Goal: Task Accomplishment & Management: Use online tool/utility

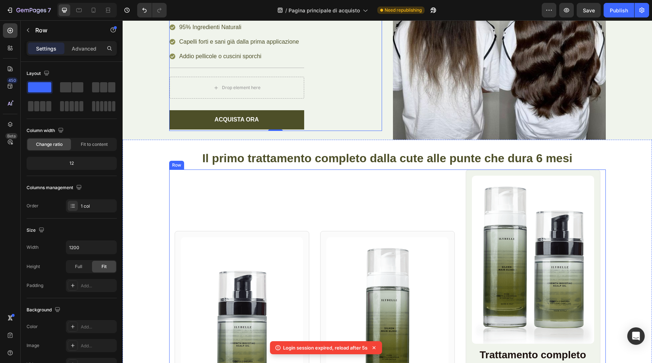
scroll to position [203, 0]
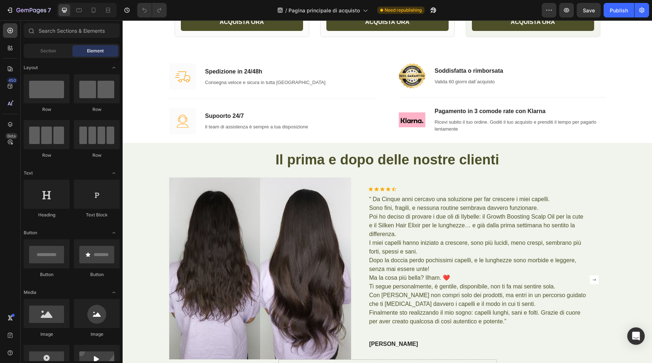
scroll to position [677, 0]
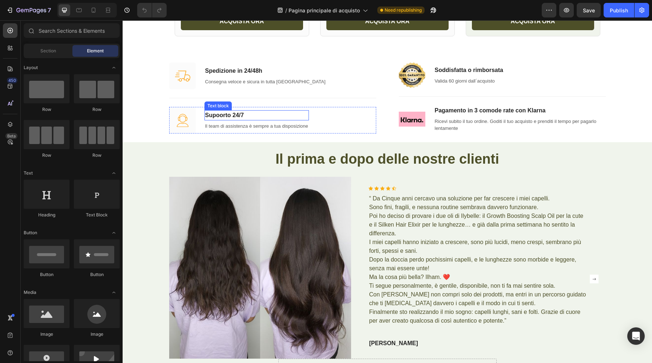
click at [239, 115] on p "Supoorto 24/7" at bounding box center [256, 115] width 103 height 9
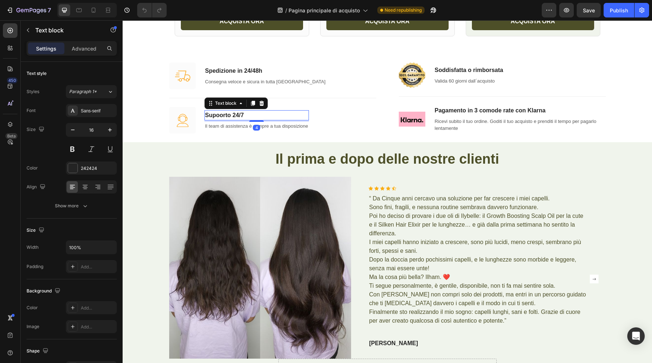
click at [216, 116] on p "Supoorto 24/7" at bounding box center [256, 115] width 103 height 9
click at [219, 116] on p "Supoorto 24/7" at bounding box center [256, 115] width 103 height 9
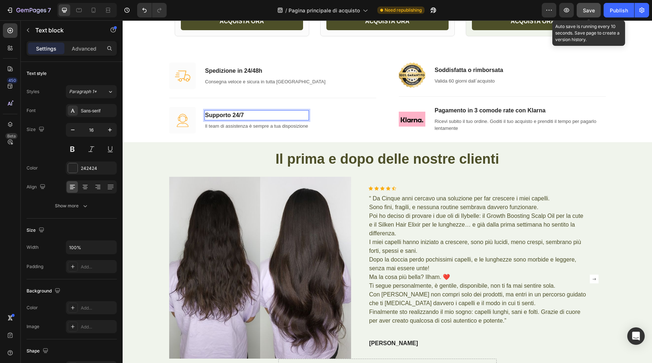
click at [584, 15] on button "Save" at bounding box center [588, 10] width 24 height 15
click at [586, 10] on span "Save" at bounding box center [589, 10] width 12 height 6
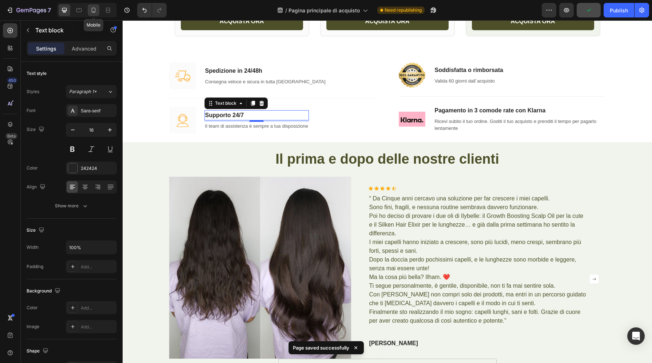
click at [95, 10] on icon at bounding box center [93, 10] width 7 height 7
type input "14"
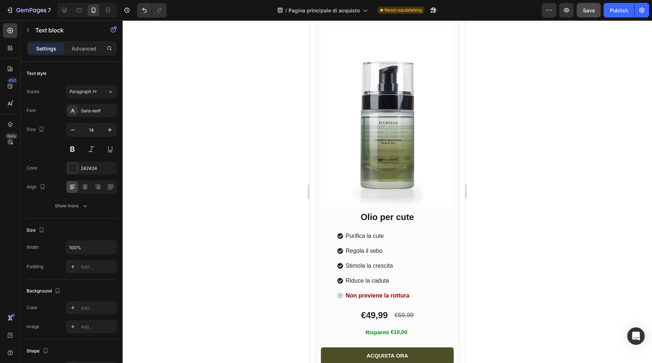
scroll to position [290, 0]
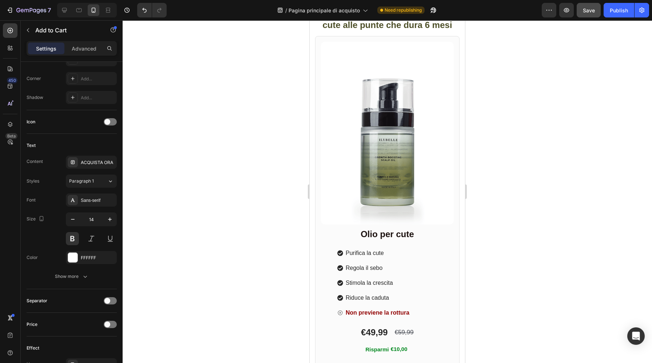
scroll to position [495, 0]
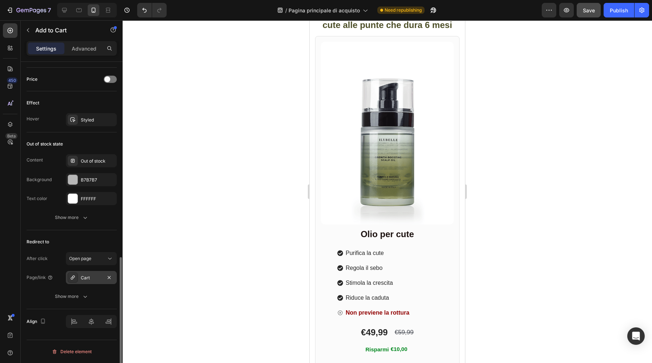
click at [88, 279] on div "Cart" at bounding box center [91, 278] width 21 height 7
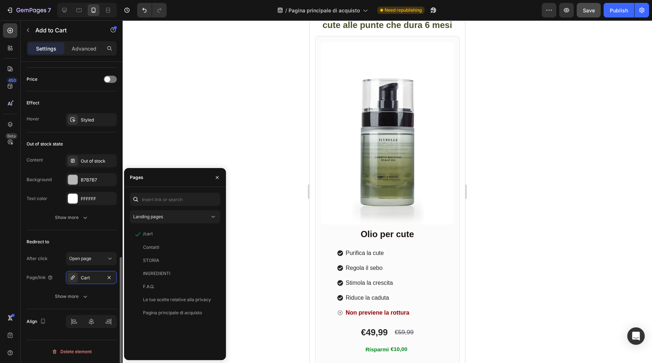
click at [87, 244] on div "Redirect to" at bounding box center [72, 242] width 90 height 12
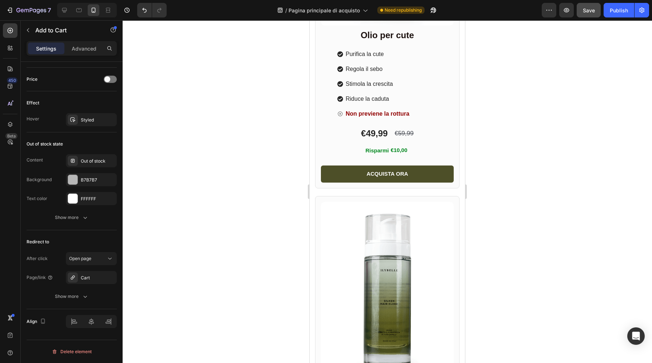
scroll to position [633, 0]
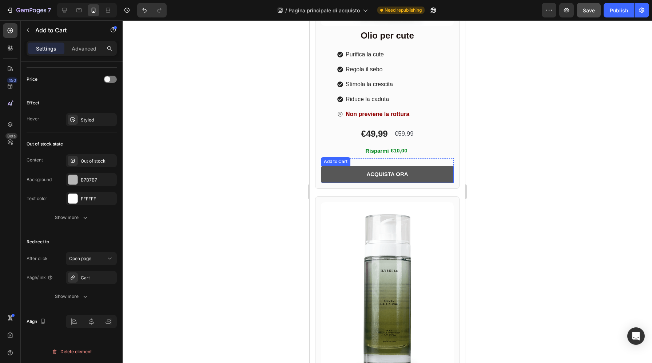
click at [358, 173] on button "ACQUISTA ORA" at bounding box center [387, 174] width 133 height 17
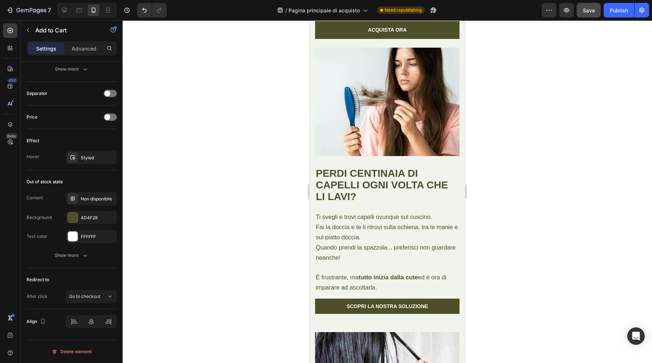
scroll to position [2060, 0]
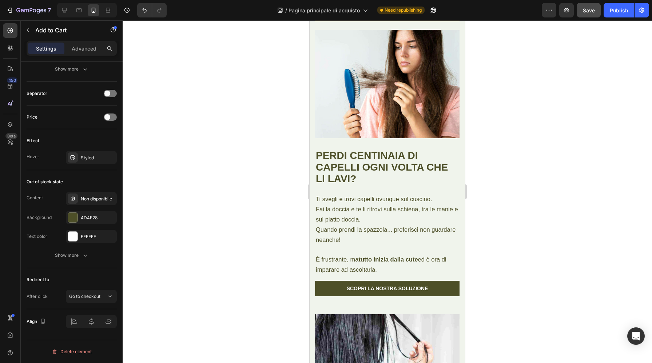
click at [348, 21] on button "ACQUISTA ORA" at bounding box center [387, 12] width 144 height 18
click at [95, 316] on div "Cart" at bounding box center [91, 315] width 21 height 7
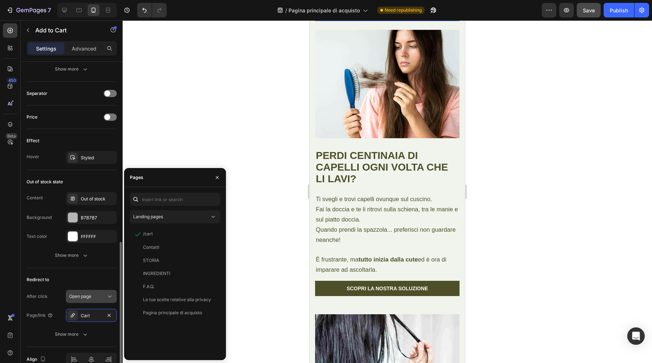
click at [83, 298] on span "Open page" at bounding box center [80, 296] width 22 height 5
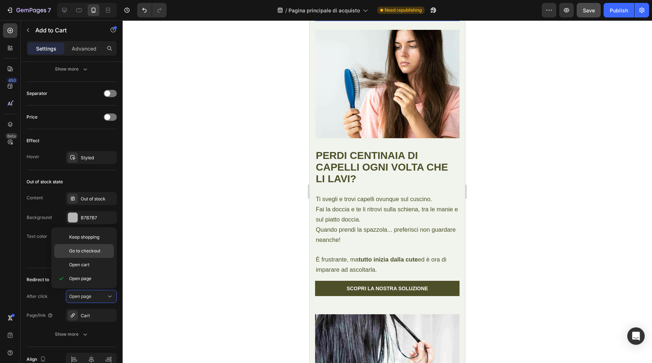
click at [90, 254] on span "Go to checkout" at bounding box center [84, 251] width 31 height 7
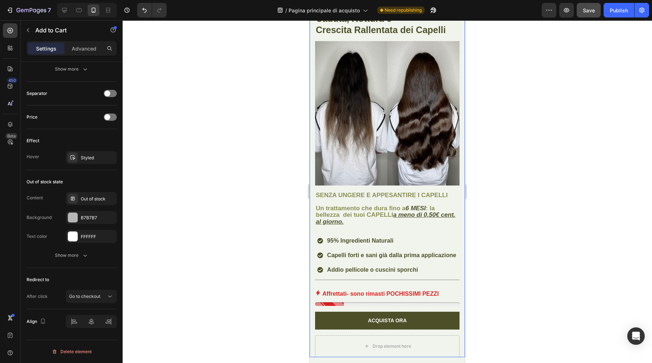
scroll to position [269, 0]
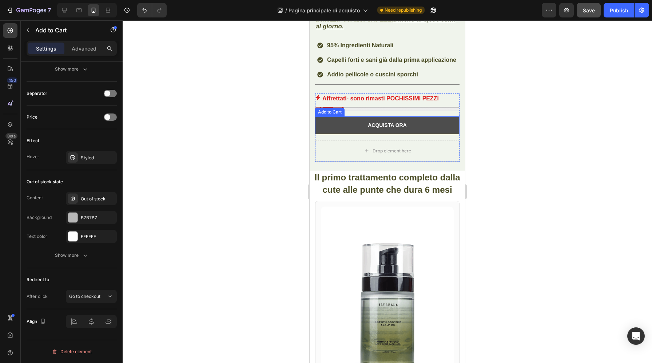
click at [331, 127] on button "ACQUISTA ORA" at bounding box center [387, 125] width 144 height 18
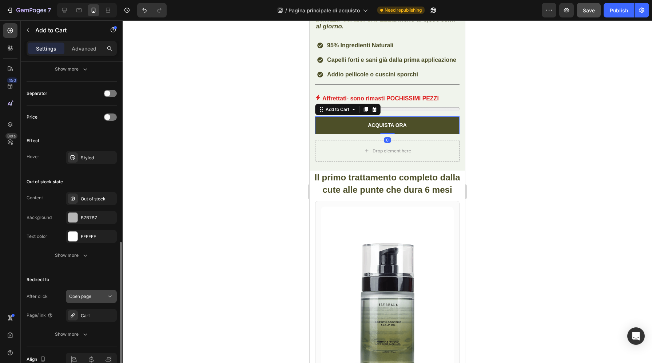
click at [88, 295] on span "Open page" at bounding box center [80, 296] width 22 height 5
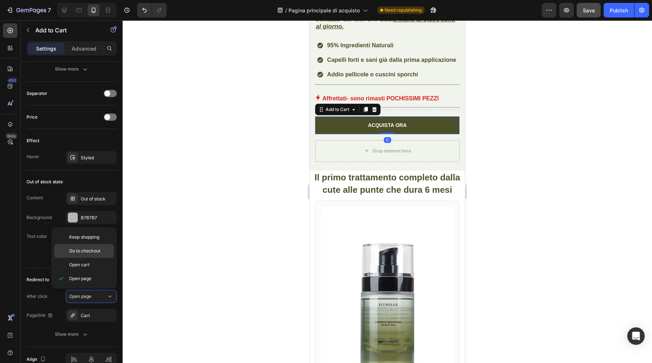
click at [90, 251] on span "Go to checkout" at bounding box center [84, 251] width 31 height 7
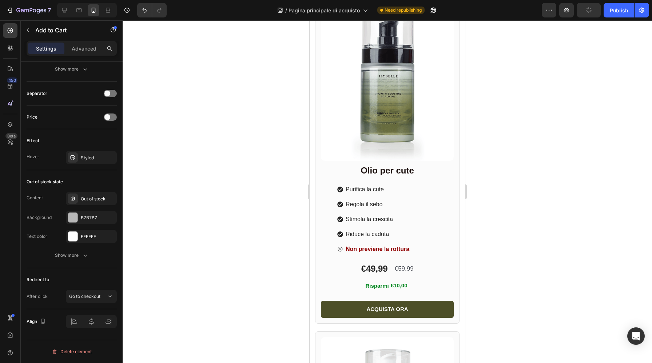
scroll to position [504, 0]
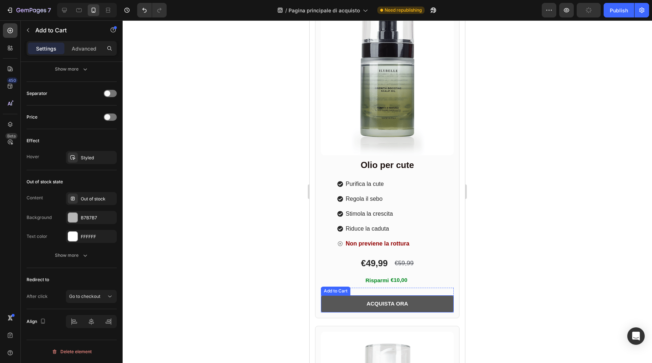
click at [348, 304] on button "ACQUISTA ORA" at bounding box center [387, 303] width 133 height 17
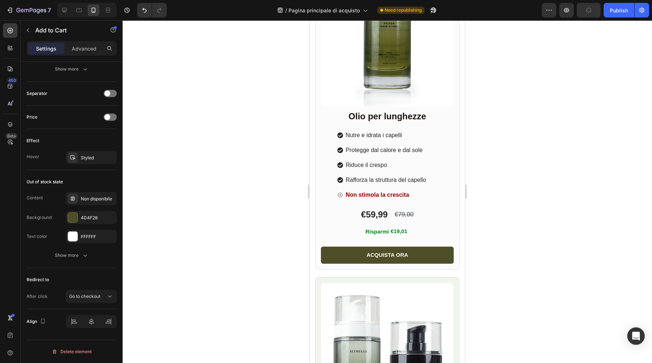
scroll to position [938, 0]
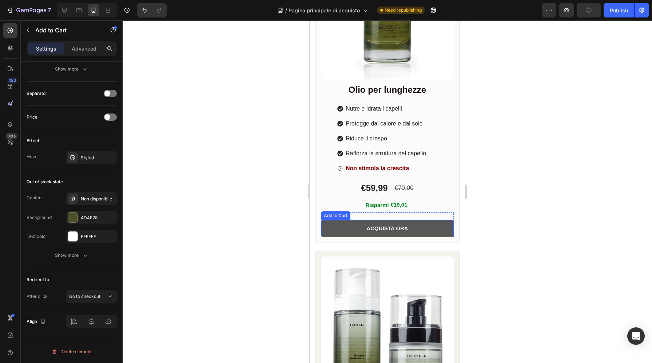
click at [340, 232] on button "ACQUISTA ORA" at bounding box center [387, 228] width 133 height 17
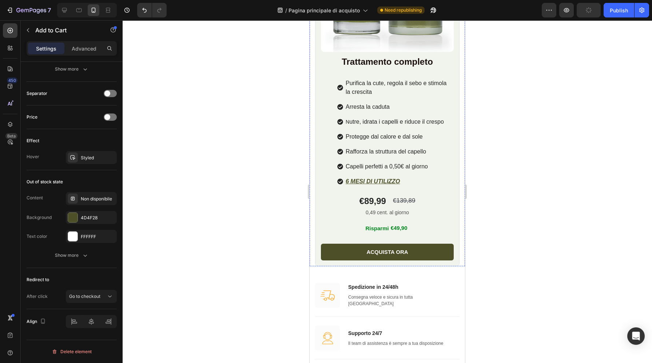
scroll to position [1328, 0]
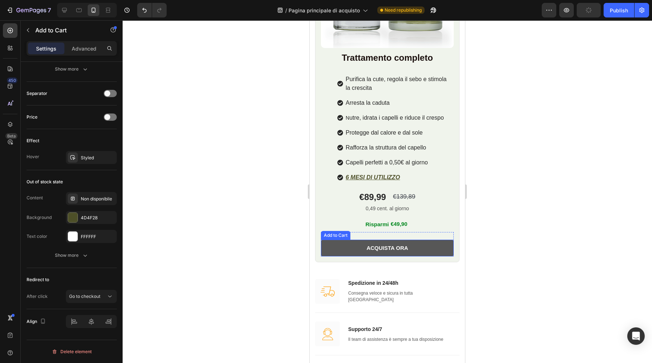
click at [412, 245] on button "ACQUISTA ORA" at bounding box center [387, 248] width 133 height 17
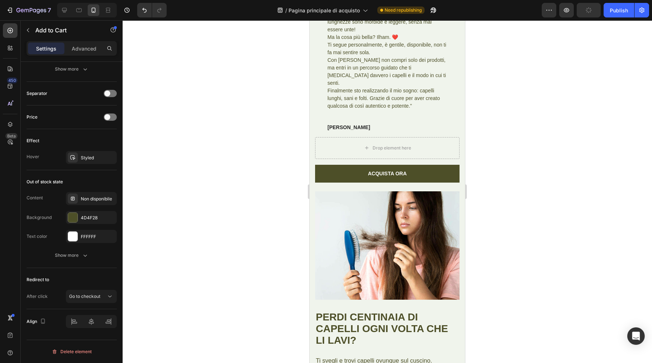
scroll to position [2059, 0]
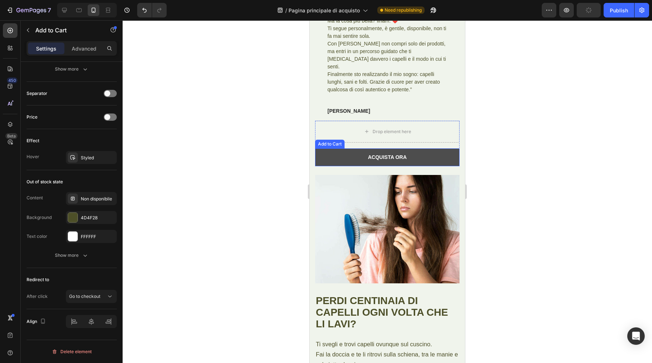
click at [346, 153] on button "ACQUISTA ORA" at bounding box center [387, 157] width 144 height 18
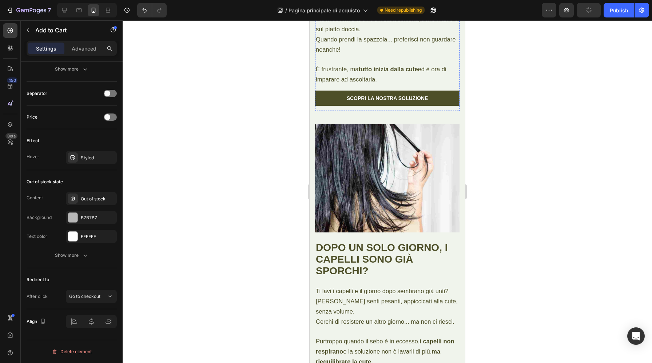
scroll to position [2408, 0]
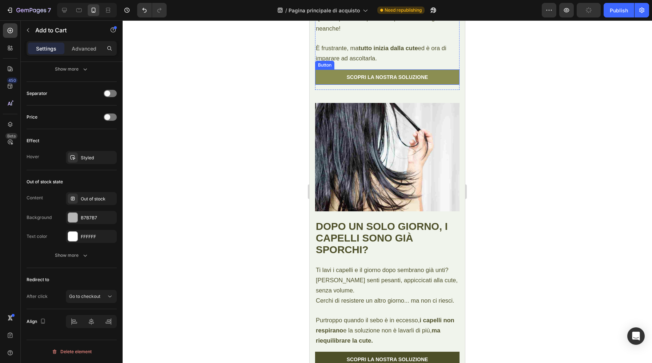
click at [339, 77] on link "SCOPRI LA NOSTRA SOLUZIONE" at bounding box center [387, 76] width 144 height 15
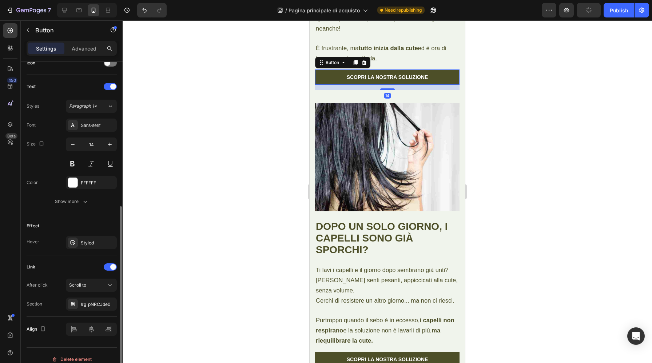
scroll to position [238, 0]
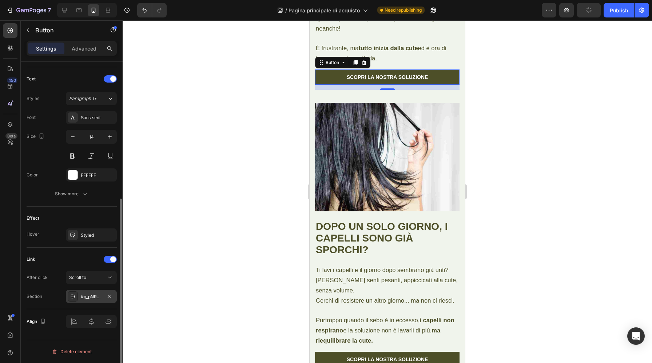
click at [92, 296] on div "#g_pNRCJde0" at bounding box center [91, 297] width 21 height 7
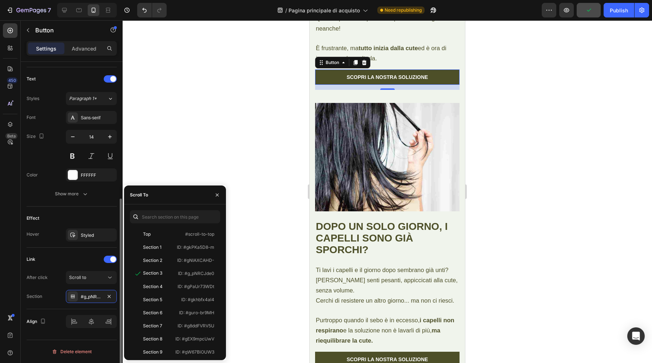
click at [75, 255] on div "Link" at bounding box center [72, 260] width 90 height 12
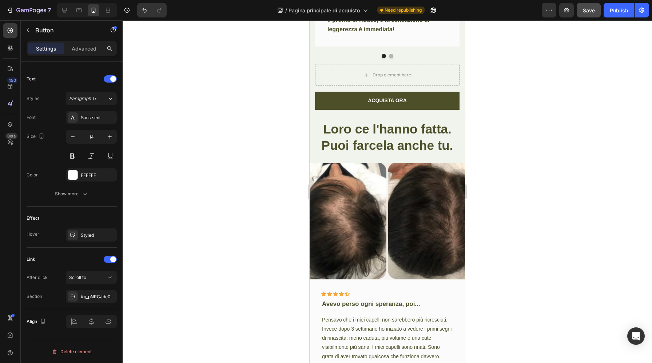
scroll to position [3731, 0]
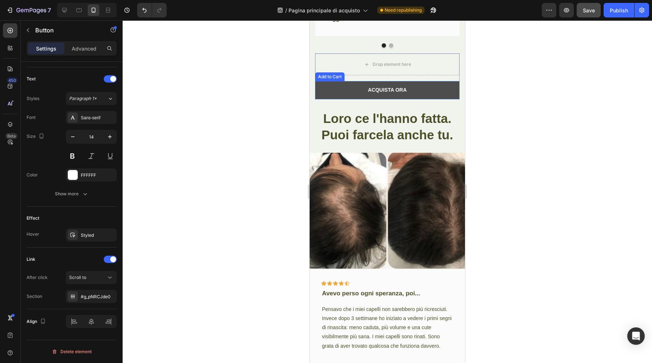
click at [347, 99] on button "ACQUISTA ORA" at bounding box center [387, 90] width 144 height 18
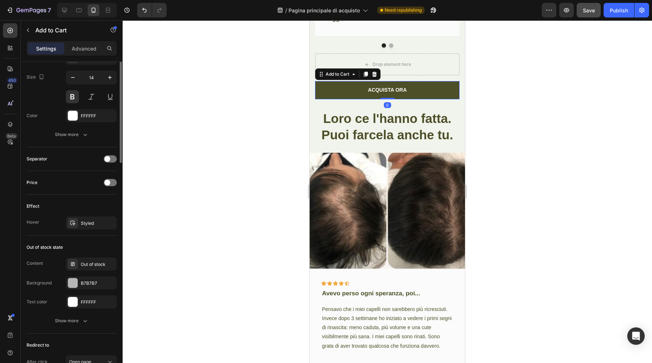
scroll to position [495, 0]
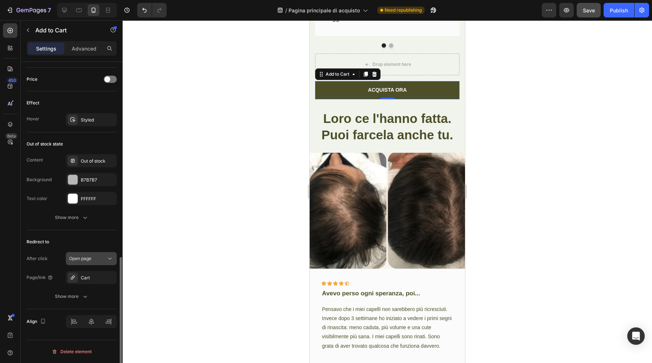
click at [91, 256] on span "Open page" at bounding box center [80, 258] width 22 height 5
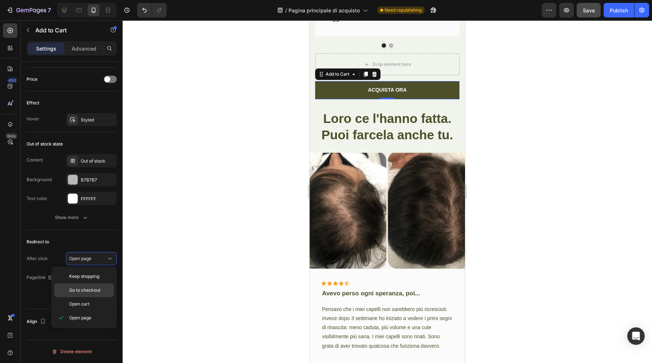
click at [91, 291] on span "Go to checkout" at bounding box center [84, 290] width 31 height 7
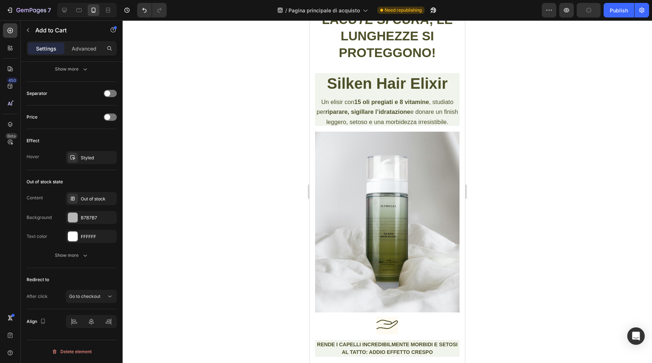
scroll to position [4371, 0]
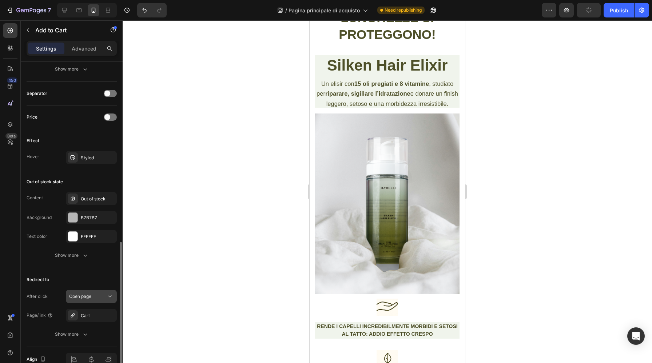
click at [91, 298] on span "Open page" at bounding box center [80, 296] width 22 height 5
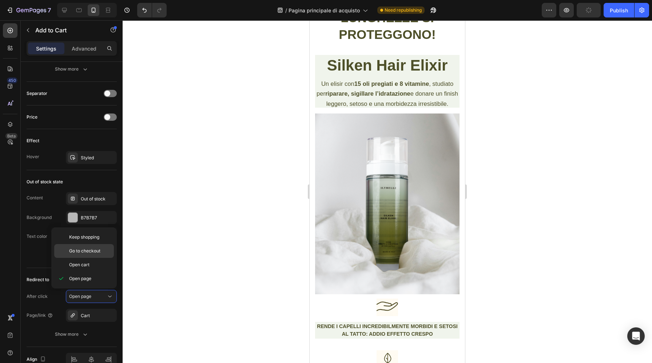
click at [91, 258] on div "Go to checkout" at bounding box center [84, 265] width 60 height 14
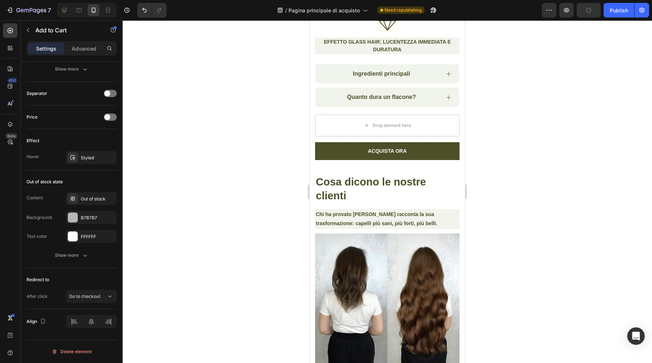
scroll to position [5124, 0]
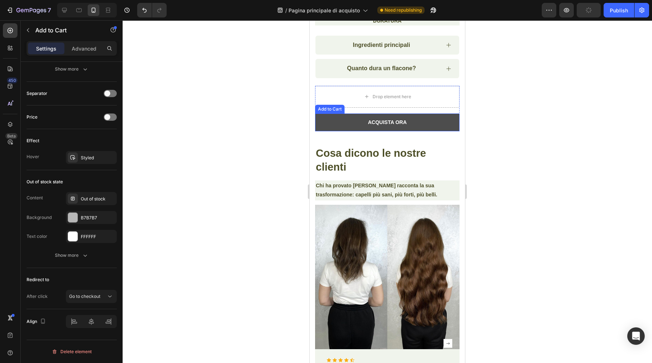
click at [345, 121] on button "ACQUISTA ORA" at bounding box center [387, 122] width 144 height 18
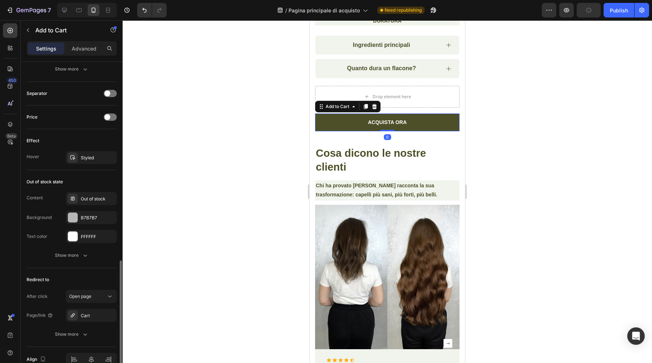
scroll to position [476, 0]
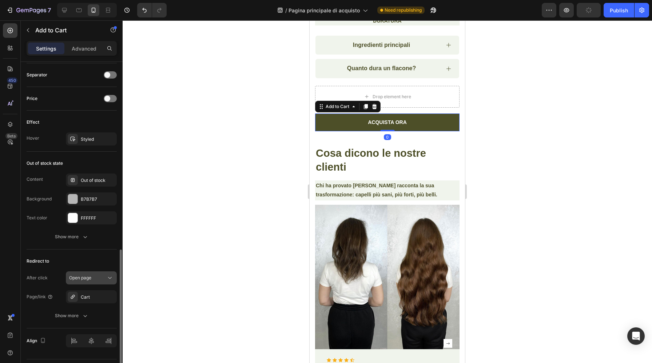
click at [93, 281] on div "Open page" at bounding box center [91, 277] width 44 height 7
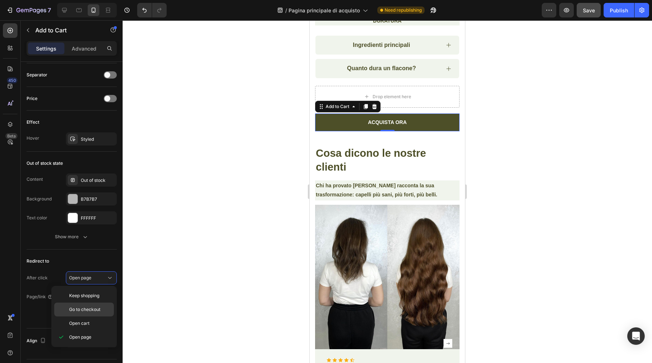
click at [93, 306] on span "Go to checkout" at bounding box center [84, 309] width 31 height 7
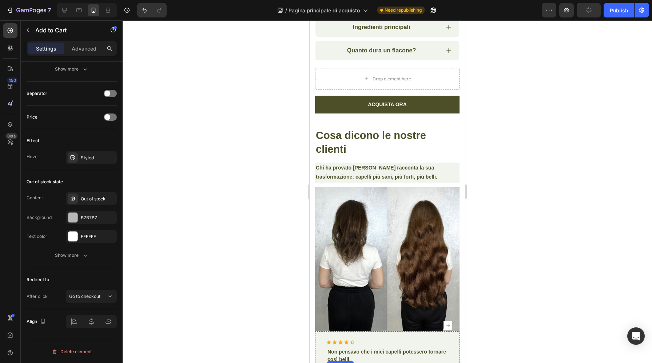
scroll to position [5121, 0]
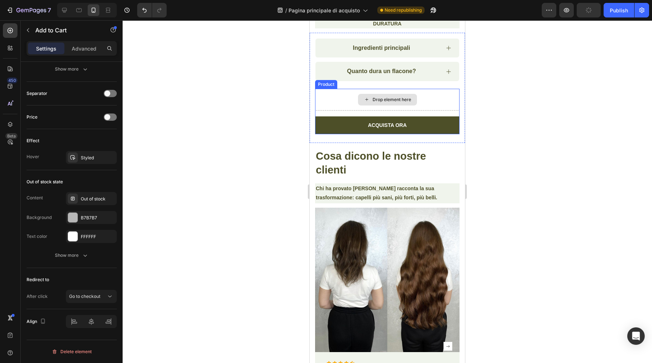
click at [331, 100] on div "Drop element here" at bounding box center [387, 100] width 144 height 22
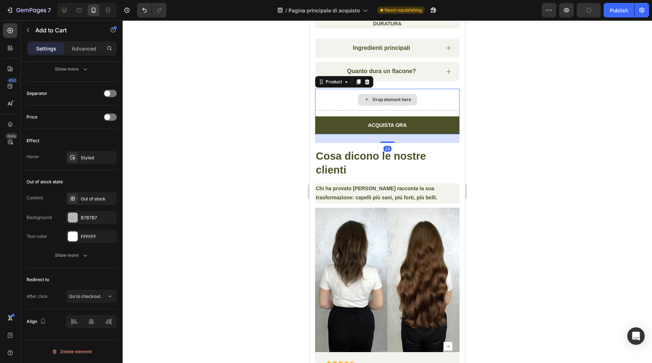
scroll to position [0, 0]
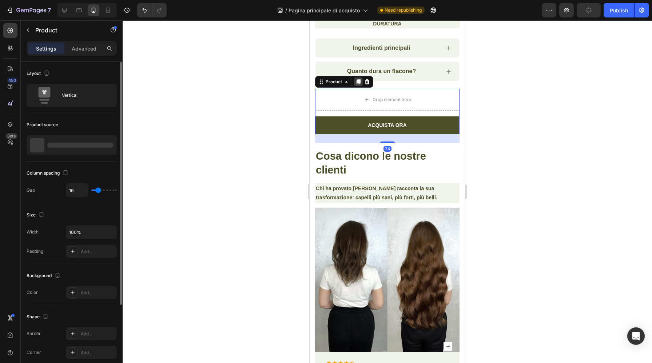
click at [359, 82] on icon at bounding box center [358, 81] width 4 height 5
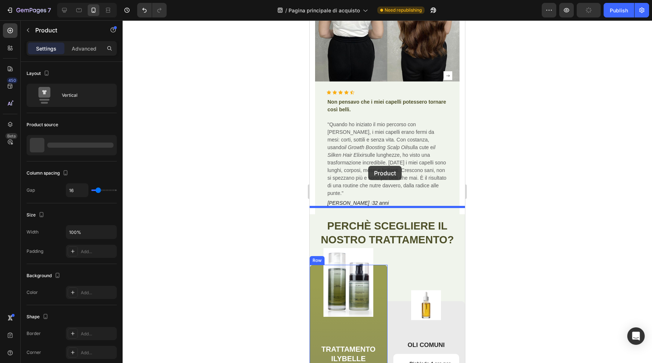
scroll to position [5414, 0]
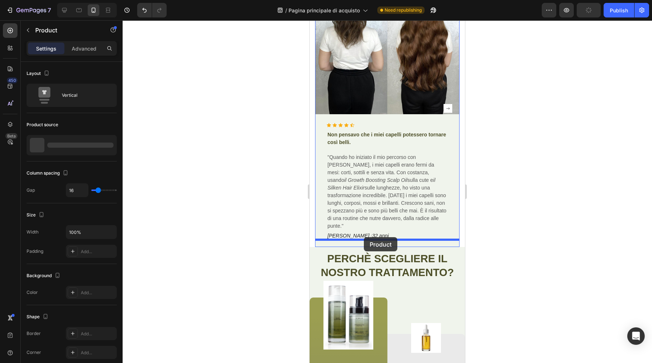
drag, startPoint x: 323, startPoint y: 139, endPoint x: 364, endPoint y: 237, distance: 106.1
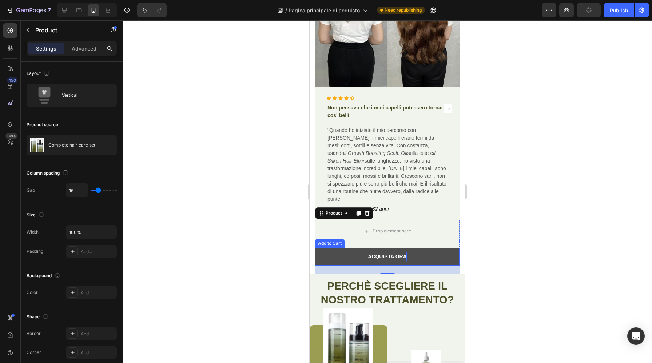
click at [398, 252] on div "ACQUISTA ORA" at bounding box center [387, 256] width 39 height 9
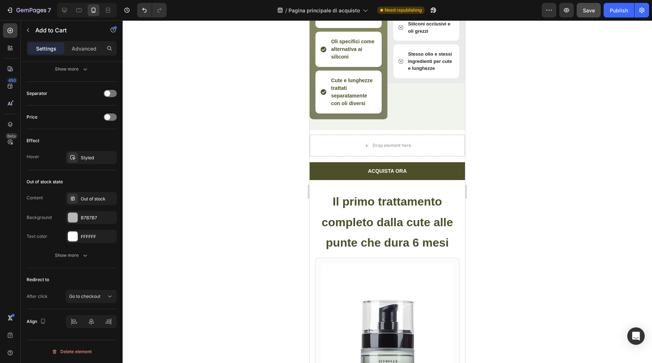
scroll to position [5926, 0]
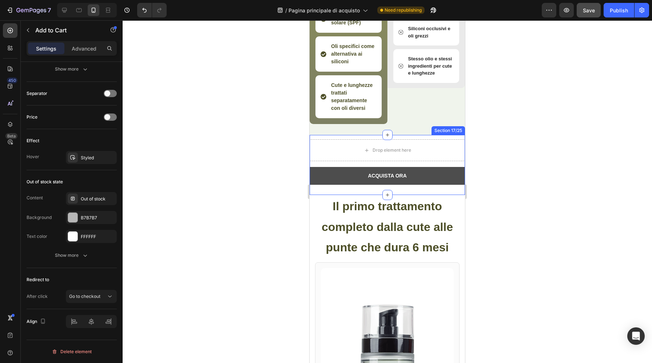
click at [341, 172] on button "ACQUISTA ORA" at bounding box center [387, 176] width 155 height 18
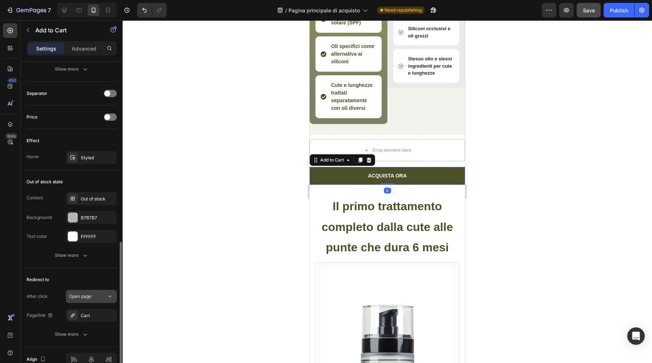
click at [87, 293] on span "Open page" at bounding box center [80, 296] width 22 height 7
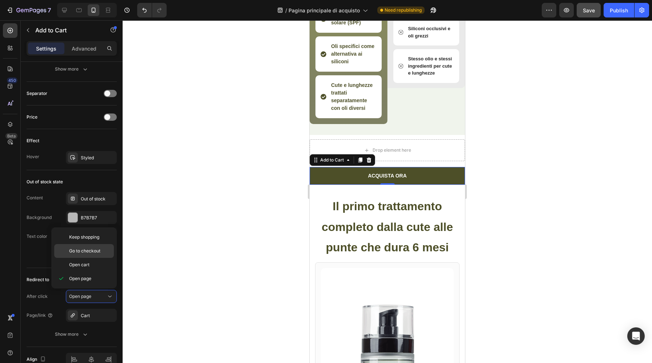
click at [90, 252] on span "Go to checkout" at bounding box center [84, 251] width 31 height 7
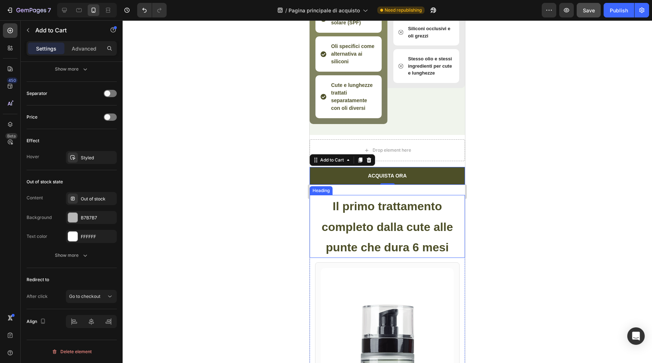
scroll to position [5987, 0]
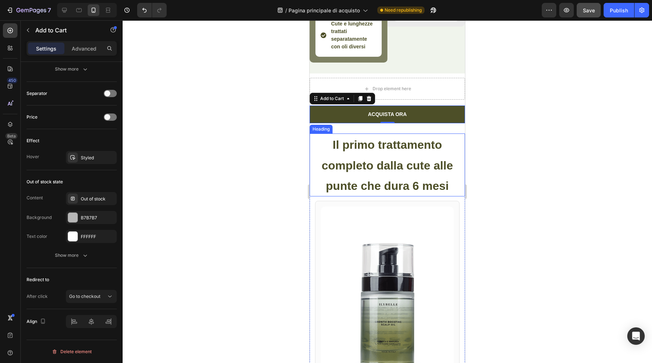
click at [384, 180] on span "Il primo trattamento completo dalla cute alle punte che dura 6 mesi" at bounding box center [387, 165] width 131 height 54
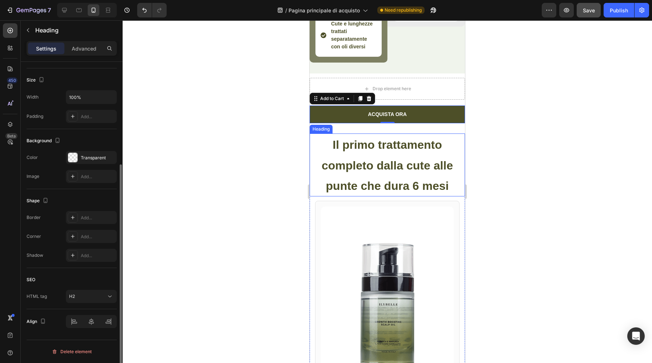
scroll to position [0, 0]
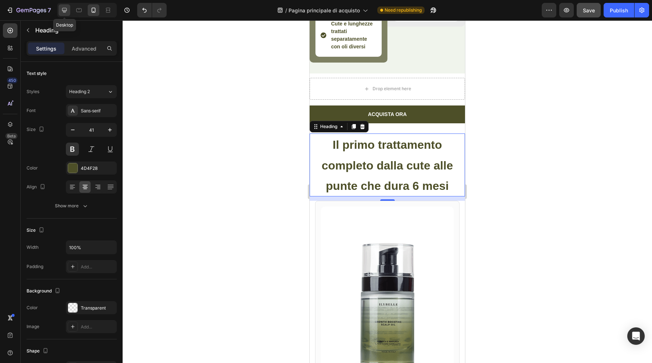
click at [64, 12] on icon at bounding box center [64, 10] width 5 height 5
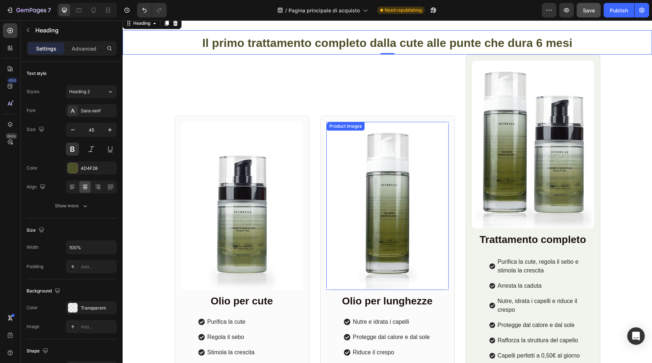
scroll to position [5862, 0]
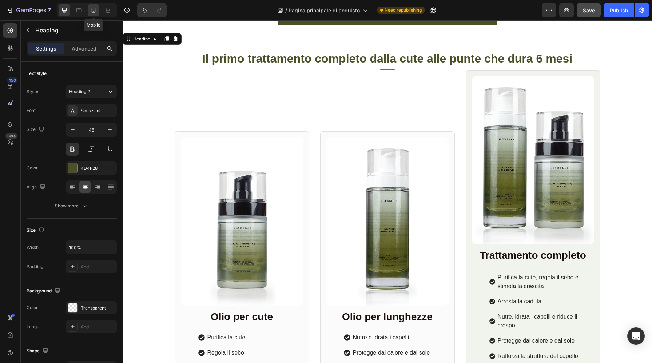
click at [93, 11] on icon at bounding box center [93, 10] width 7 height 7
type input "41"
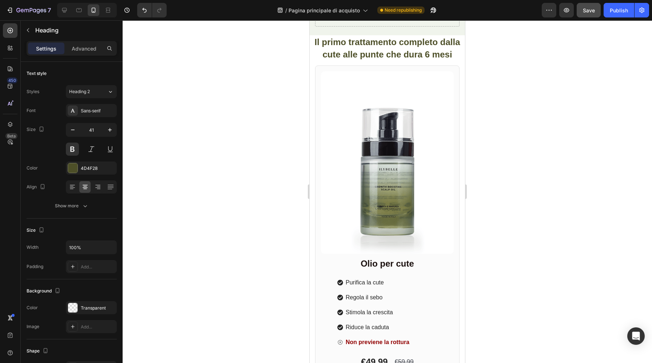
scroll to position [374, 0]
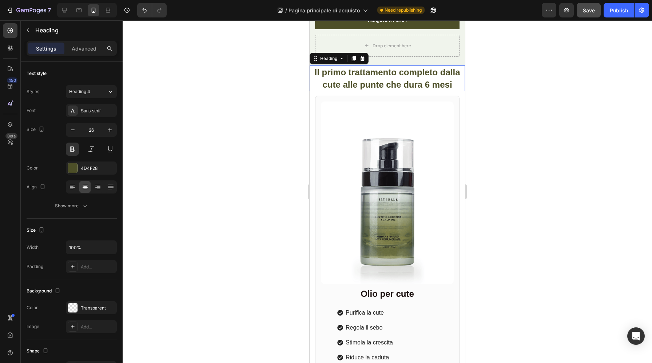
click at [450, 81] on span "Il primo trattamento completo dalla cute alle punte che dura 6 mesi" at bounding box center [386, 78] width 145 height 22
click at [353, 61] on icon at bounding box center [354, 59] width 6 height 6
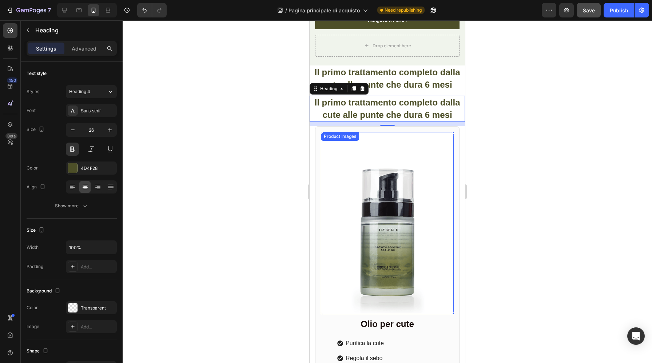
drag, startPoint x: 355, startPoint y: 92, endPoint x: 338, endPoint y: 210, distance: 119.7
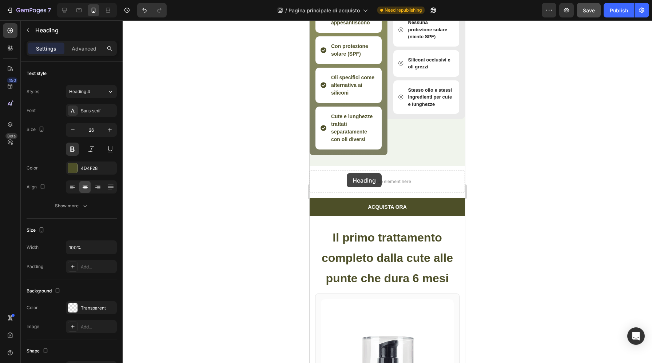
scroll to position [5901, 0]
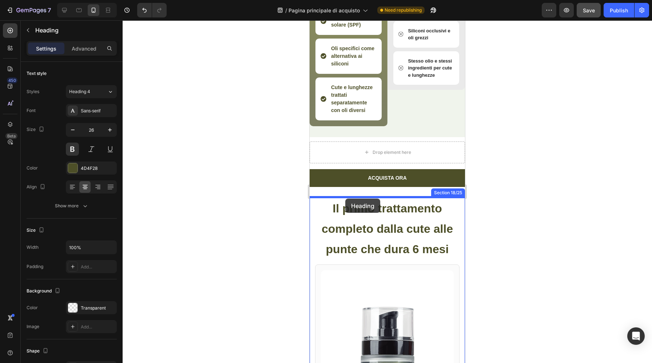
drag, startPoint x: 316, startPoint y: 91, endPoint x: 345, endPoint y: 198, distance: 110.8
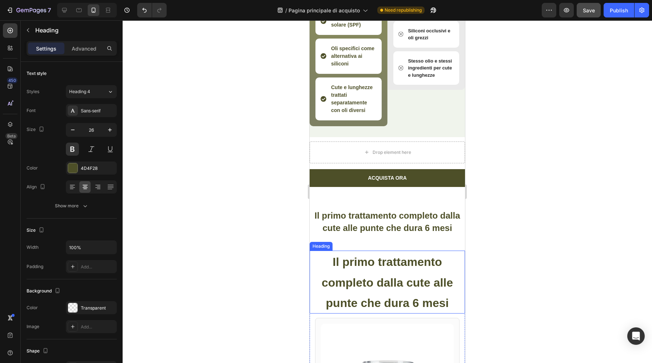
click at [368, 285] on span "Il primo trattamento completo dalla cute alle punte che dura 6 mesi" at bounding box center [387, 282] width 131 height 54
click at [363, 244] on icon at bounding box center [362, 244] width 6 height 6
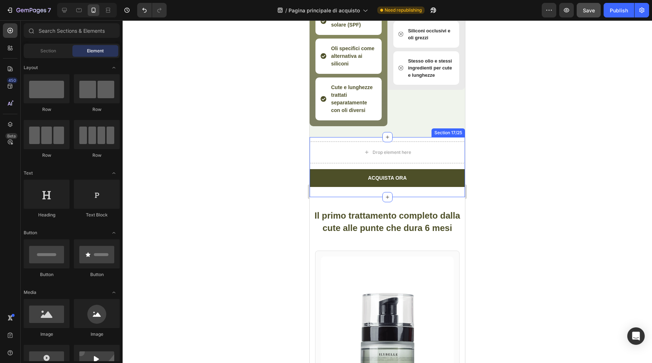
click at [380, 192] on div "Drop element here ACQUISTA ORA Add to Cart Product ACQUISTA ORA Add to Cart Pro…" at bounding box center [387, 166] width 155 height 59
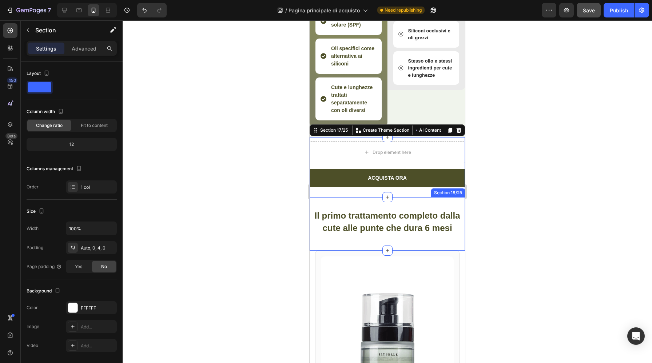
click at [369, 207] on div "Il primo trattamento completo dalla cute alle punte che dura 6 mesi Heading Sec…" at bounding box center [387, 224] width 155 height 54
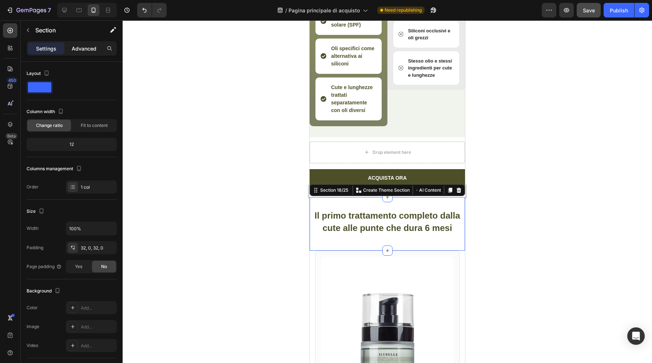
click at [88, 47] on p "Advanced" at bounding box center [84, 49] width 25 height 8
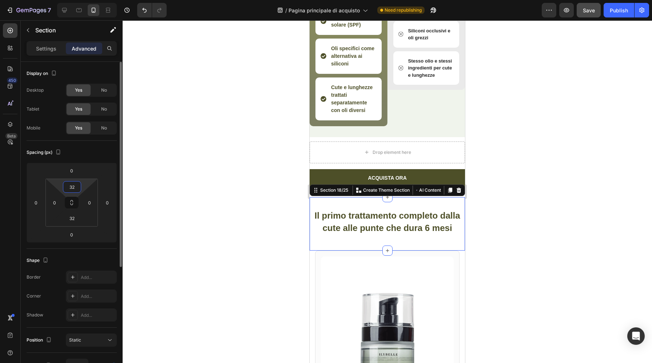
click at [77, 188] on input "32" at bounding box center [72, 186] width 15 height 11
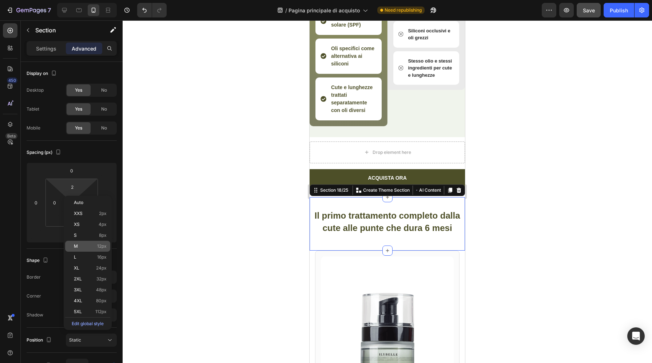
click at [91, 247] on p "M 12px" at bounding box center [90, 246] width 33 height 5
type input "12"
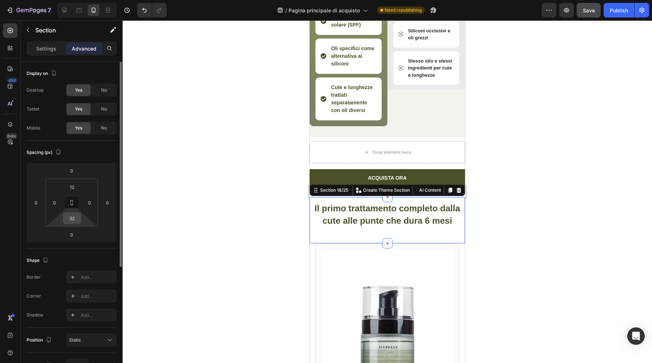
click at [75, 220] on input "32" at bounding box center [72, 218] width 15 height 11
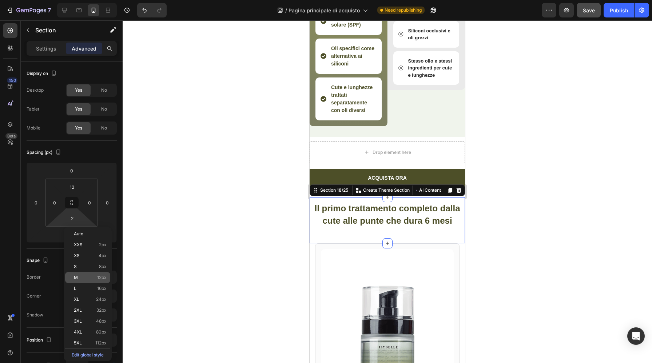
click at [94, 275] on div "M 12px" at bounding box center [87, 277] width 45 height 11
type input "12"
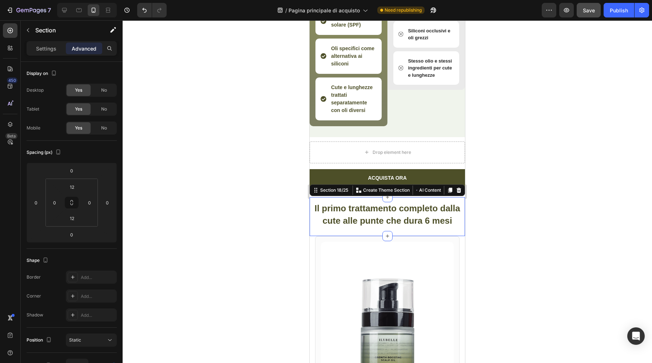
click at [271, 264] on div at bounding box center [387, 191] width 529 height 343
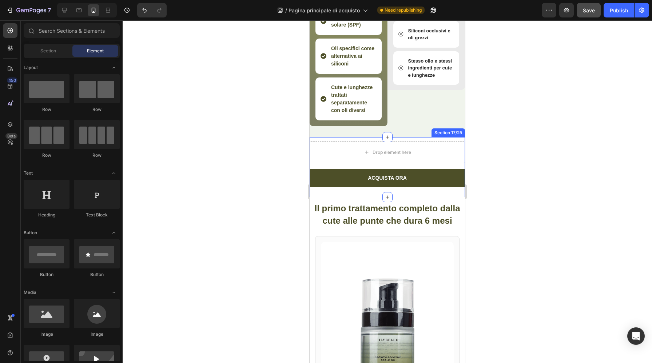
click at [337, 193] on div "Drop element here ACQUISTA ORA Add to Cart Product ACQUISTA ORA Add to Cart Pro…" at bounding box center [387, 166] width 155 height 59
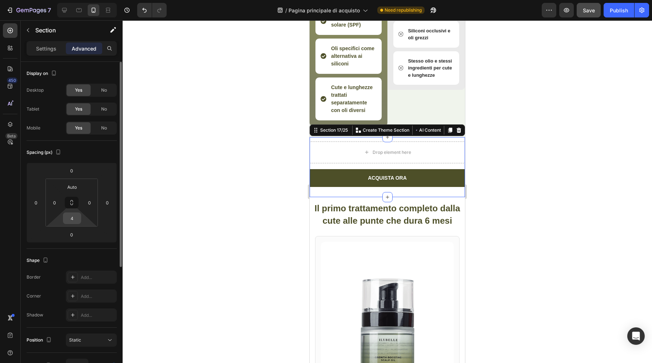
click at [75, 219] on input "4" at bounding box center [72, 218] width 15 height 11
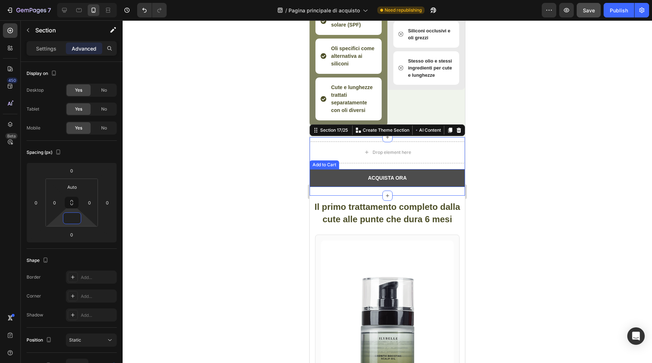
click at [328, 178] on button "ACQUISTA ORA" at bounding box center [387, 178] width 155 height 18
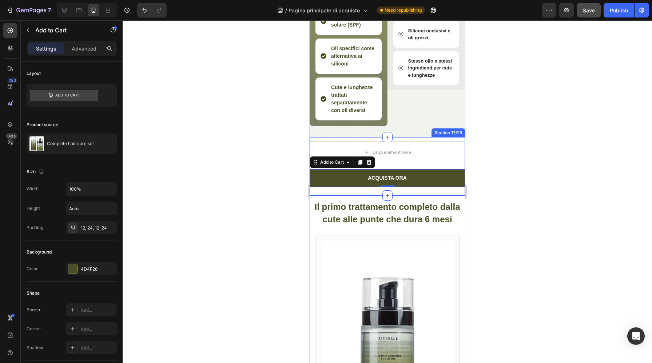
click at [338, 192] on div "Drop element here ACQUISTA ORA Add to Cart 0 Product ACQUISTA ORA Add to Cart P…" at bounding box center [387, 166] width 155 height 59
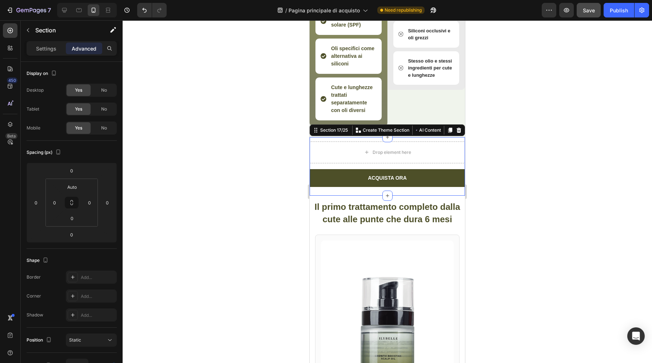
click at [266, 222] on div at bounding box center [387, 191] width 529 height 343
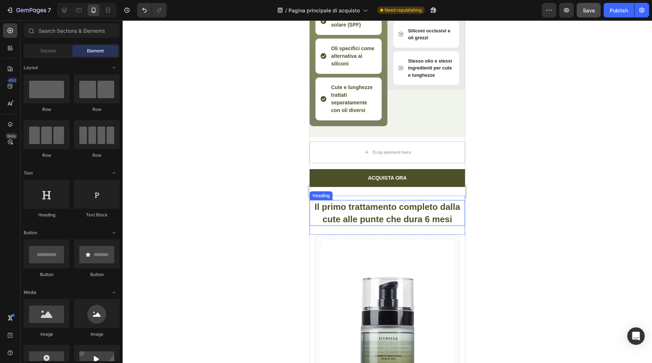
click at [245, 231] on div at bounding box center [387, 191] width 529 height 343
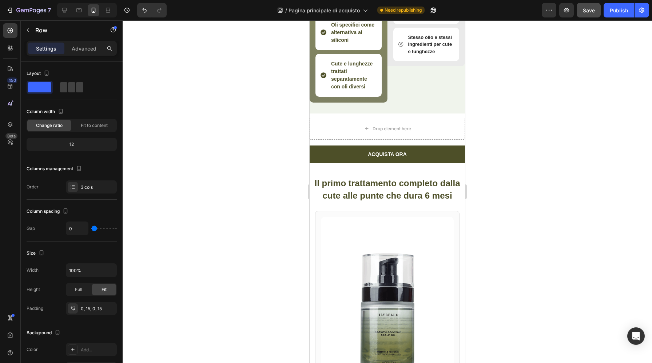
scroll to position [5890, 0]
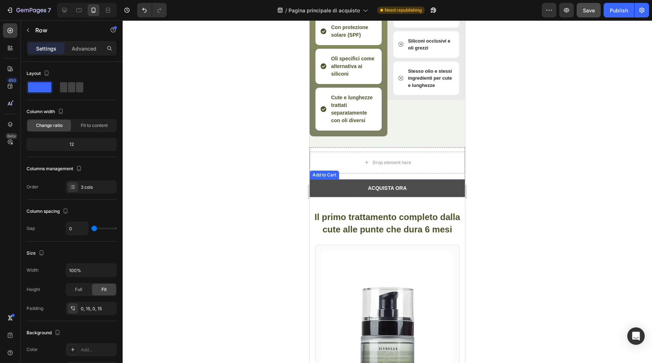
click at [362, 195] on button "ACQUISTA ORA" at bounding box center [387, 188] width 155 height 18
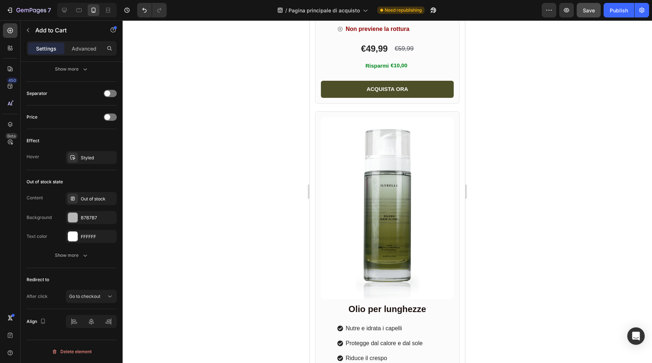
scroll to position [6384, 0]
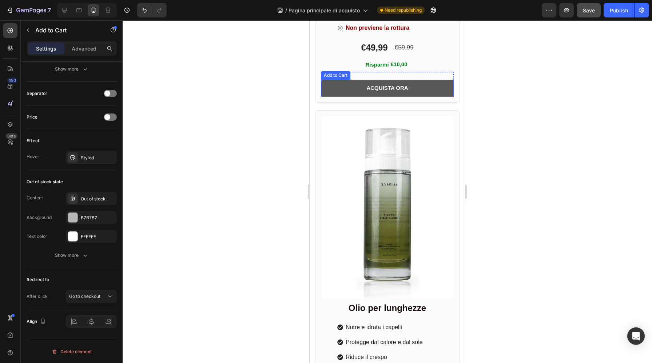
click at [354, 87] on button "ACQUISTA ORA" at bounding box center [387, 88] width 133 height 17
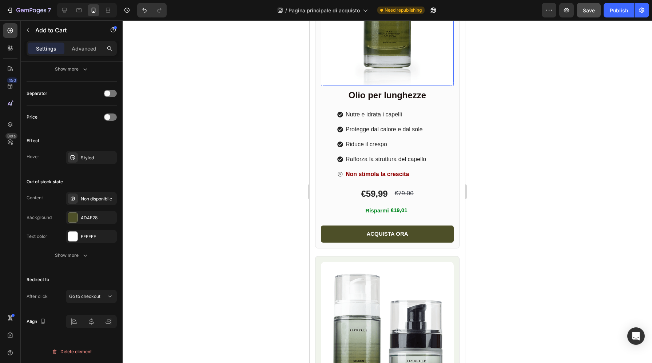
scroll to position [6599, 0]
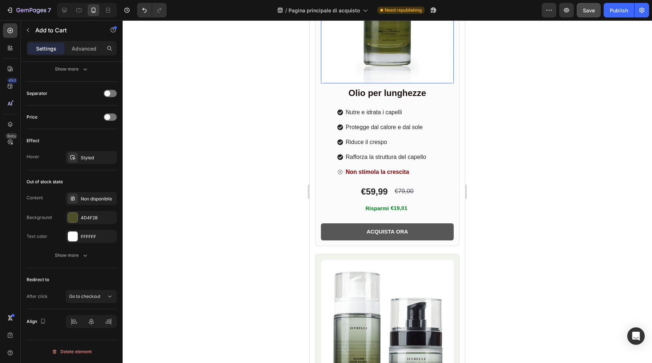
click at [356, 234] on button "ACQUISTA ORA" at bounding box center [387, 231] width 133 height 17
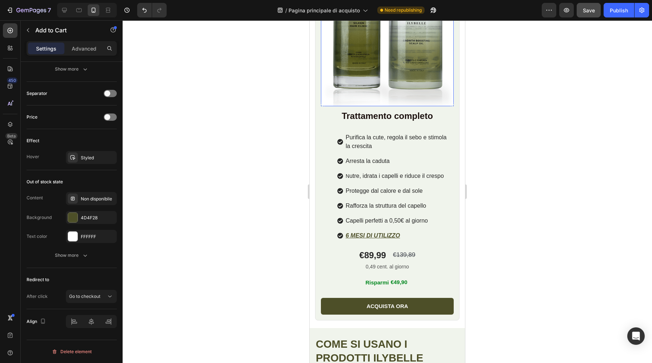
scroll to position [7066, 0]
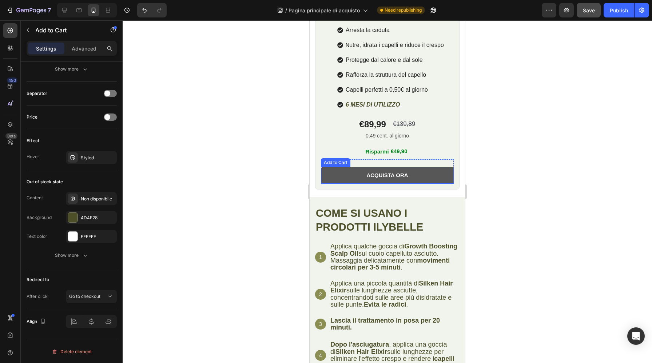
click at [353, 176] on button "ACQUISTA ORA" at bounding box center [387, 175] width 133 height 17
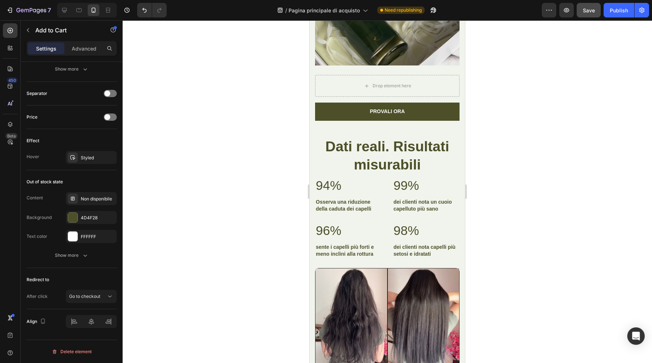
scroll to position [7529, 0]
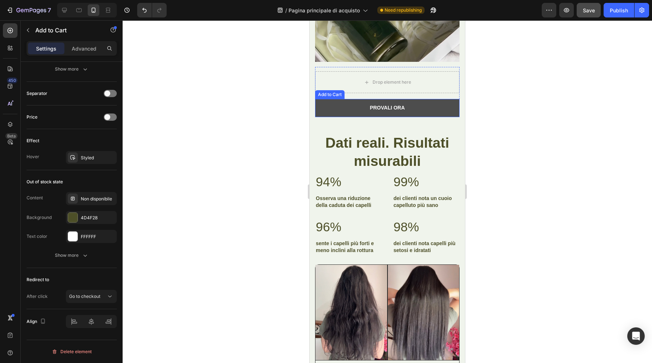
click at [360, 105] on button "PROVALI ORA" at bounding box center [387, 108] width 144 height 18
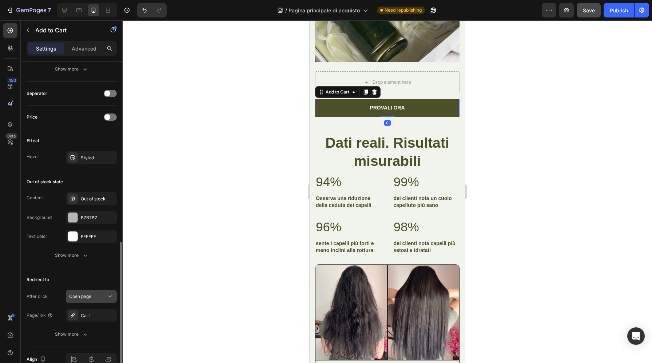
click at [88, 296] on span "Open page" at bounding box center [80, 296] width 22 height 5
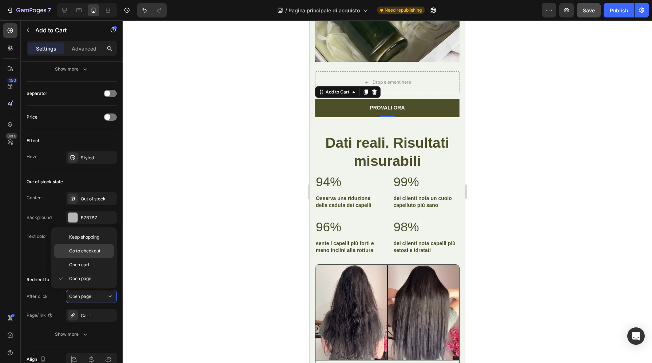
click at [90, 258] on div "Go to checkout" at bounding box center [84, 265] width 60 height 14
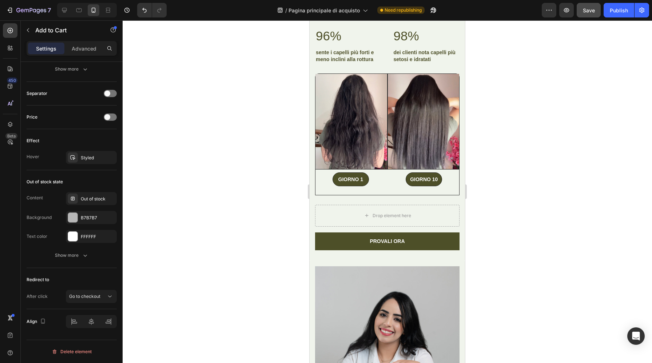
scroll to position [7732, 0]
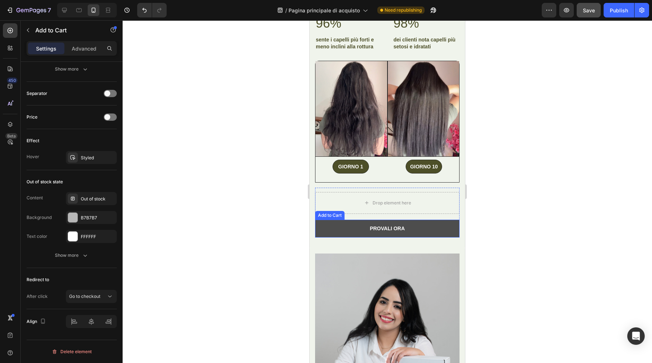
click at [336, 227] on button "PROVALI ORA" at bounding box center [387, 229] width 144 height 18
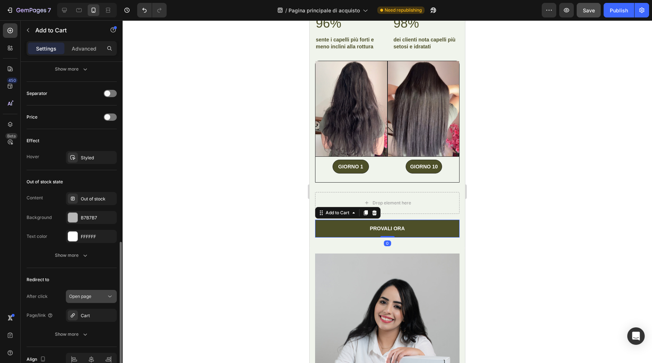
click at [96, 296] on div "Open page" at bounding box center [87, 296] width 37 height 7
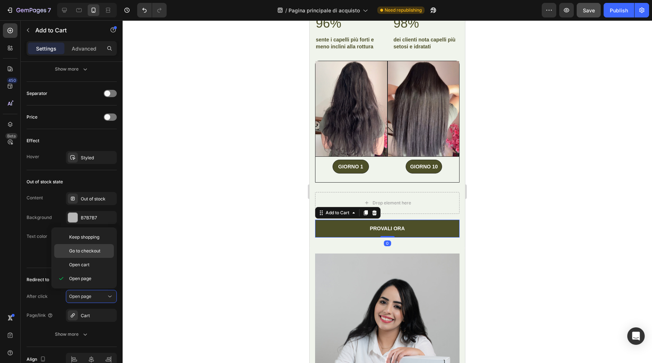
click at [92, 252] on span "Go to checkout" at bounding box center [84, 251] width 31 height 7
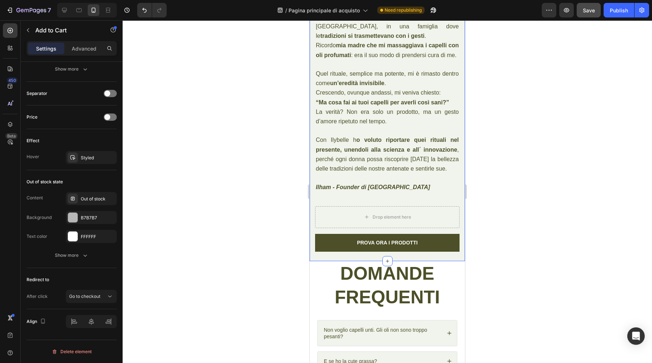
scroll to position [8209, 0]
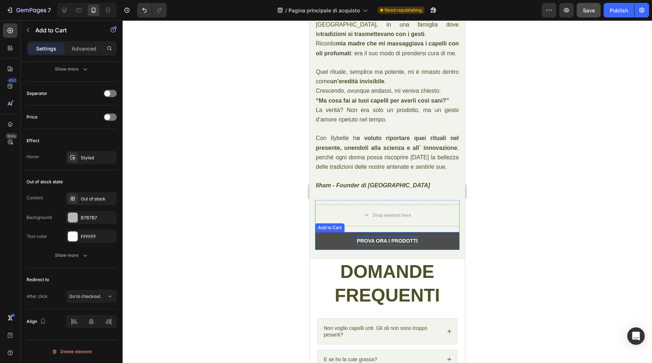
click at [358, 236] on div "PROVA ORA I PRODOTTI" at bounding box center [387, 240] width 61 height 9
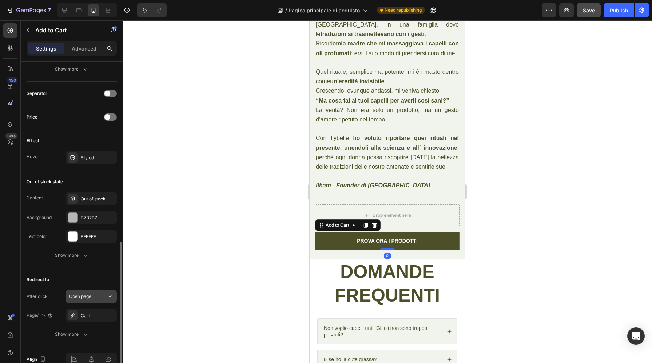
click at [91, 298] on span "Open page" at bounding box center [80, 296] width 22 height 5
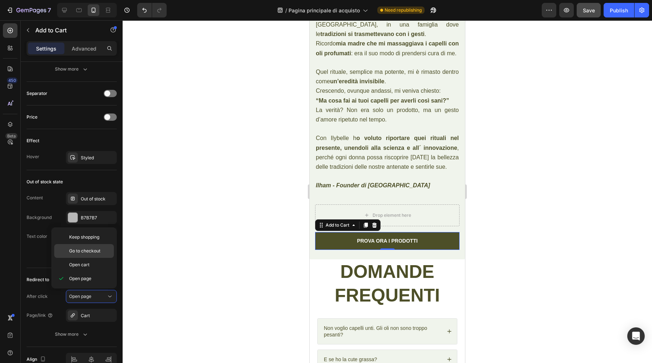
click at [93, 253] on span "Go to checkout" at bounding box center [84, 251] width 31 height 7
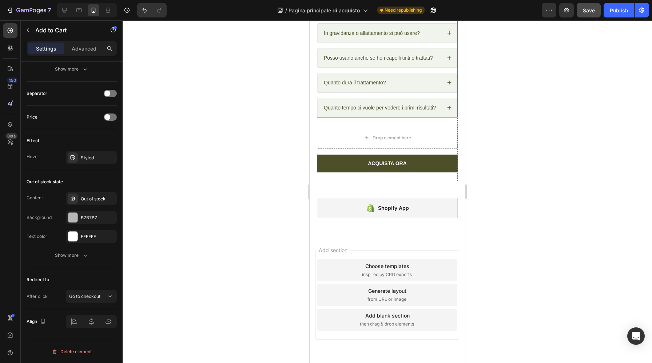
scroll to position [8614, 0]
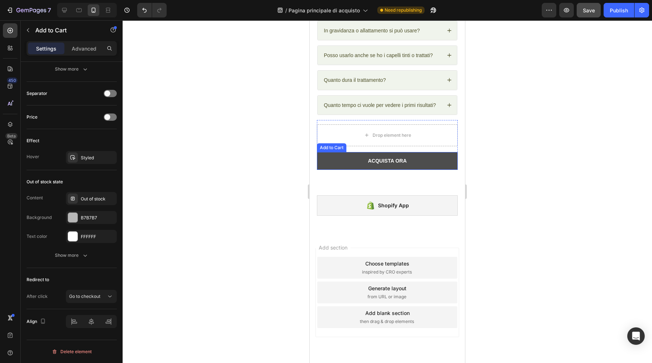
click at [347, 164] on button "ACQUISTA ORA" at bounding box center [387, 161] width 141 height 18
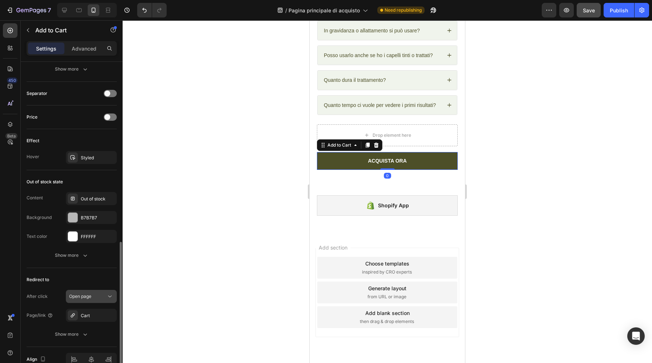
click at [79, 296] on span "Open page" at bounding box center [80, 296] width 22 height 5
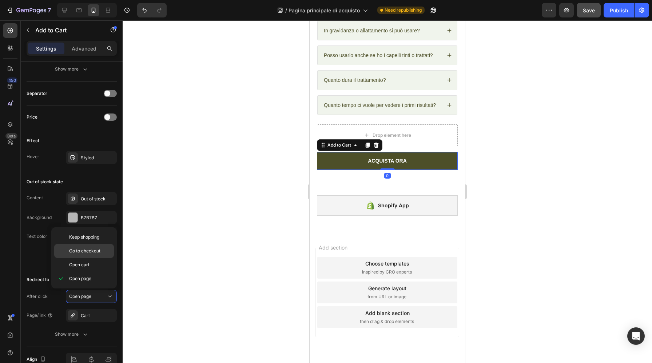
click at [91, 252] on span "Go to checkout" at bounding box center [84, 251] width 31 height 7
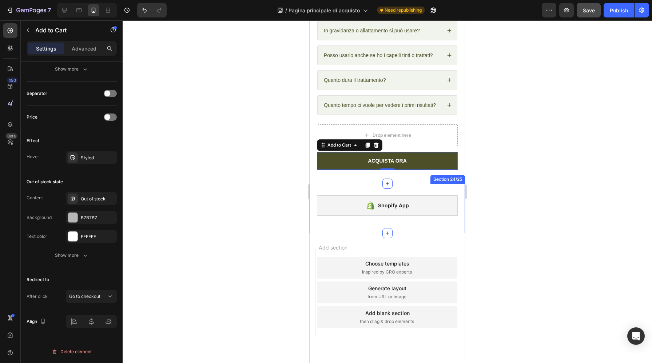
scroll to position [8638, 0]
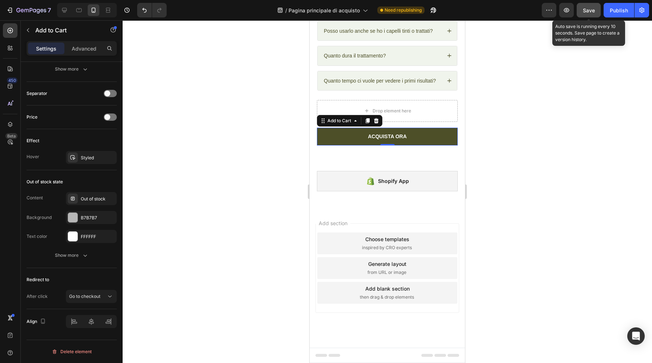
click at [590, 11] on span "Save" at bounding box center [589, 10] width 12 height 6
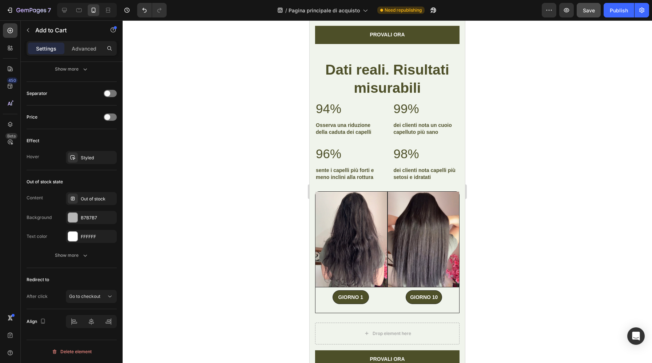
scroll to position [7589, 0]
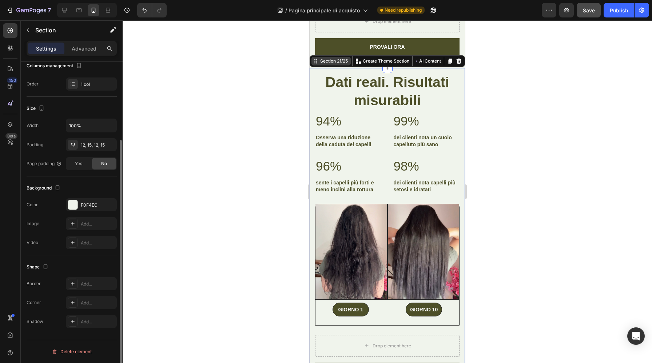
click at [455, 60] on div "Section 21/25 You can create reusable sections Create Theme Section AI Content …" at bounding box center [387, 61] width 155 height 12
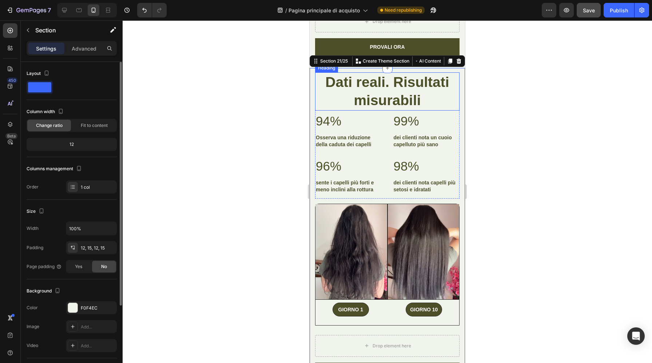
click at [317, 92] on h2 "Dati reali. Risultati misurabili" at bounding box center [387, 91] width 144 height 38
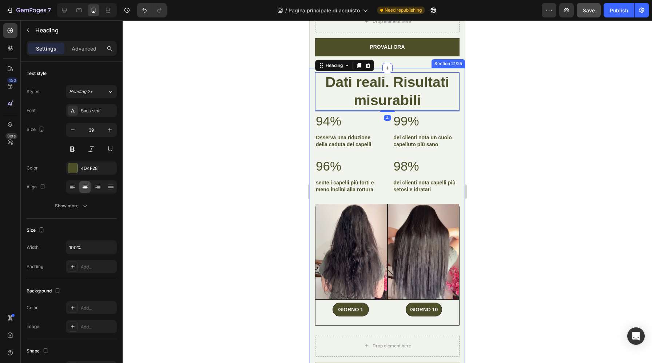
click at [312, 75] on div "Image Image Row GIORNO 1 Text Block Row GIORNO 10 Text Block Row Row Row Dati r…" at bounding box center [387, 229] width 155 height 323
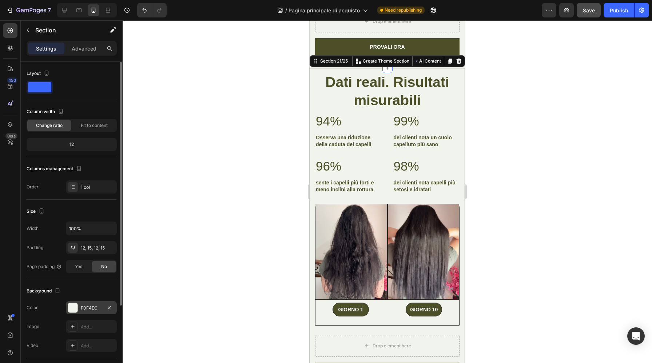
click at [73, 310] on div at bounding box center [72, 307] width 9 height 9
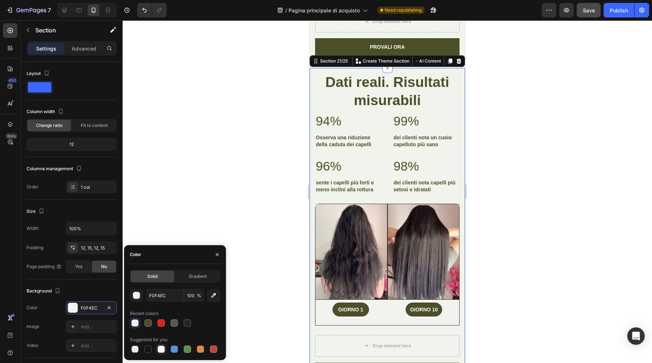
click at [162, 350] on div at bounding box center [160, 349] width 7 height 7
type input "FFFFFF"
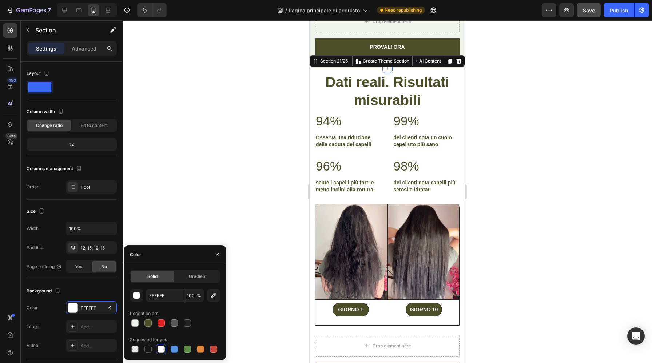
click at [229, 198] on div at bounding box center [387, 191] width 529 height 343
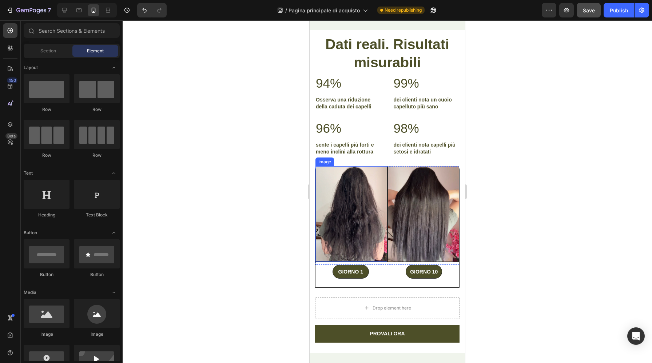
scroll to position [7615, 0]
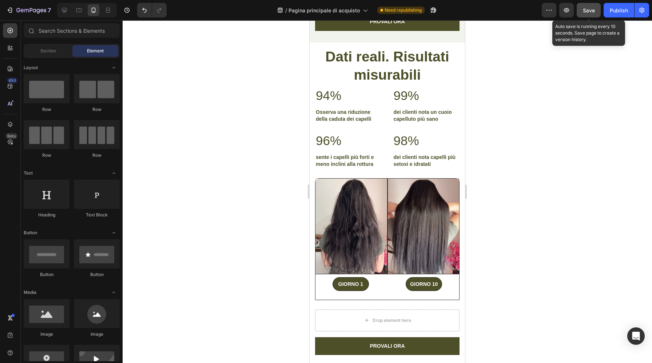
click at [594, 15] on button "Save" at bounding box center [588, 10] width 24 height 15
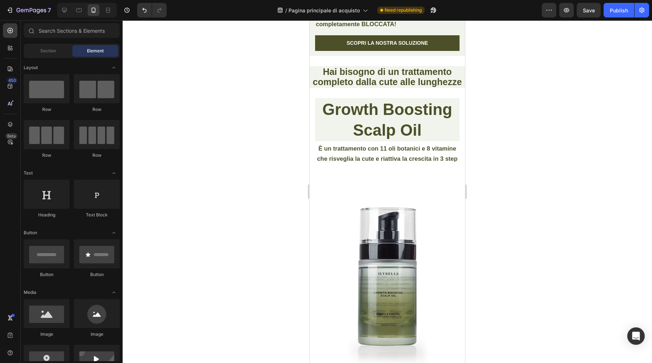
scroll to position [3021, 0]
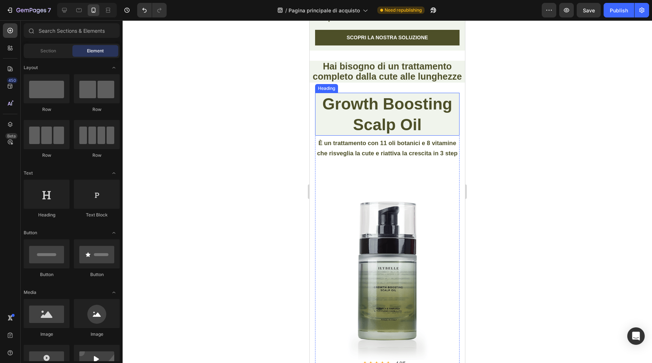
click at [406, 109] on h2 "Growth Boosting Scalp Oil" at bounding box center [387, 114] width 144 height 43
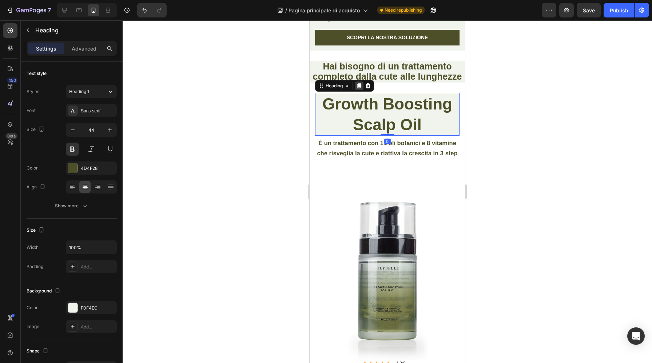
click at [361, 83] on icon at bounding box center [359, 86] width 6 height 6
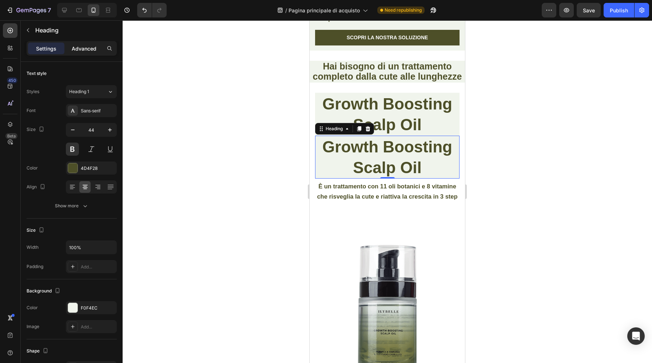
click at [92, 48] on p "Advanced" at bounding box center [84, 49] width 25 height 8
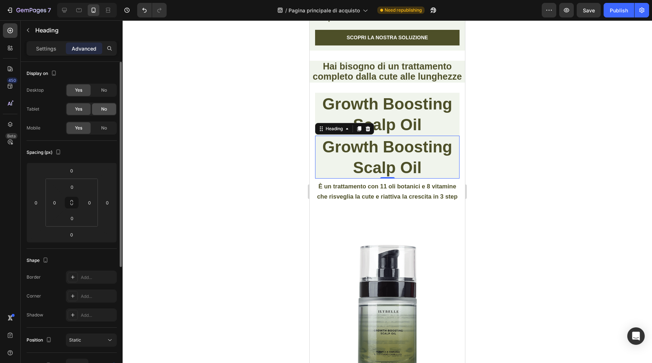
click at [102, 109] on span "No" at bounding box center [104, 109] width 6 height 7
click at [105, 91] on span "No" at bounding box center [104, 90] width 6 height 7
click at [348, 96] on h2 "Growth Boosting Scalp Oil" at bounding box center [387, 114] width 144 height 43
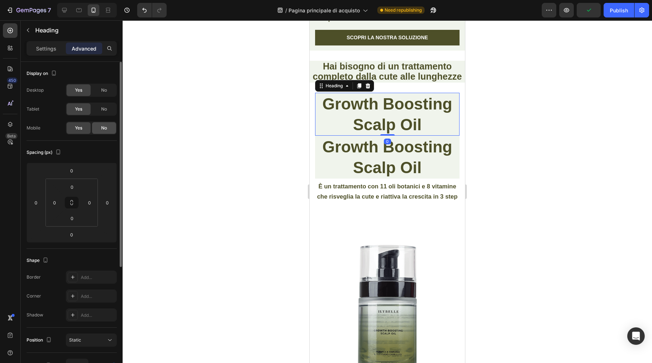
click at [104, 128] on span "No" at bounding box center [104, 128] width 6 height 7
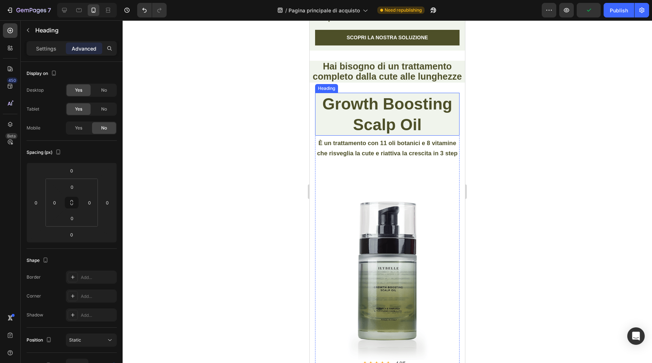
click at [383, 102] on h2 "Growth Boosting Scalp Oil" at bounding box center [387, 114] width 144 height 43
click at [436, 112] on h2 "Growth Boosting Scalp Oil" at bounding box center [387, 114] width 144 height 43
drag, startPoint x: 428, startPoint y: 112, endPoint x: 324, endPoint y: 93, distance: 105.4
click at [324, 93] on p "Growth Boosting Scalp Oil" at bounding box center [387, 113] width 143 height 41
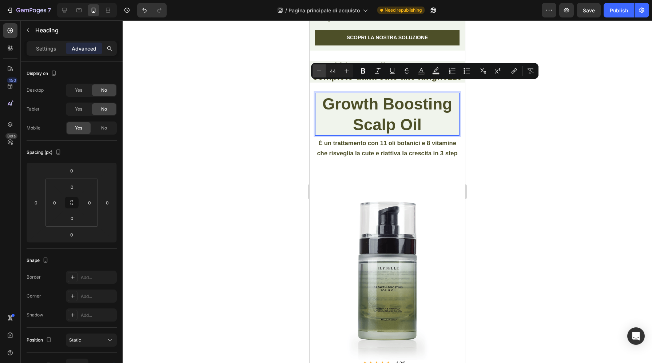
click at [324, 72] on button "Minus" at bounding box center [318, 70] width 13 height 13
click at [319, 72] on icon "Editor contextual toolbar" at bounding box center [318, 70] width 7 height 7
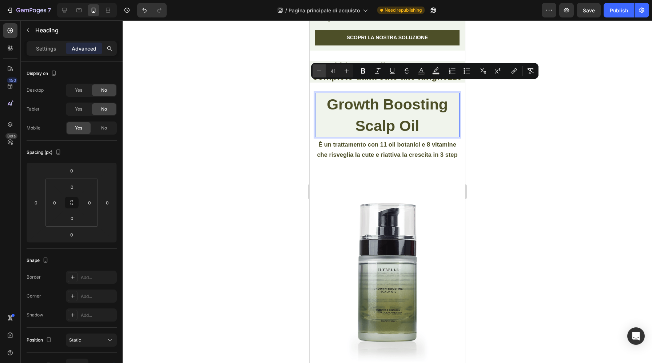
click at [319, 72] on icon "Editor contextual toolbar" at bounding box center [318, 70] width 7 height 7
type input "39"
click at [47, 53] on div "Settings" at bounding box center [46, 49] width 36 height 12
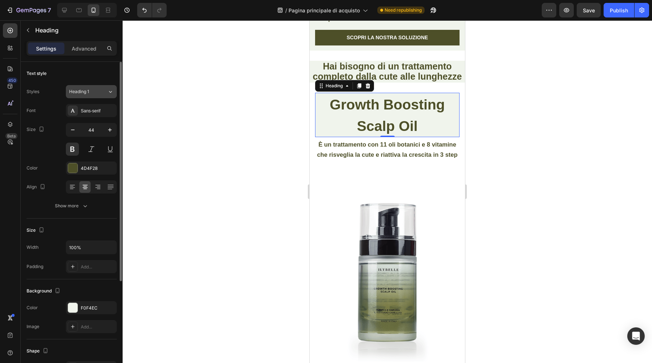
click at [89, 91] on span "Heading 1" at bounding box center [79, 91] width 20 height 7
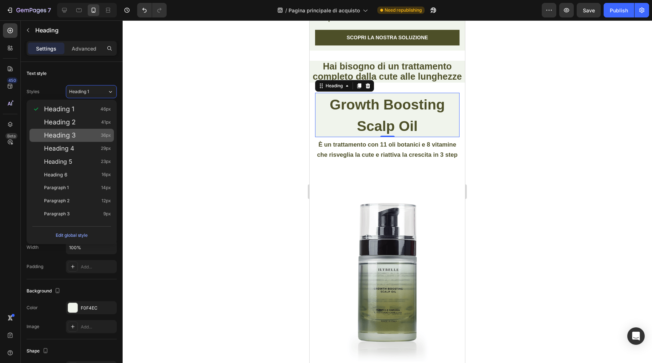
click at [86, 134] on div "Heading 3 36px" at bounding box center [77, 135] width 67 height 7
type input "36"
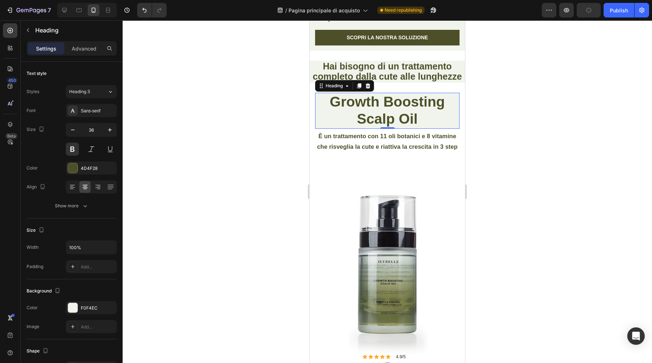
click at [254, 62] on div at bounding box center [387, 191] width 529 height 343
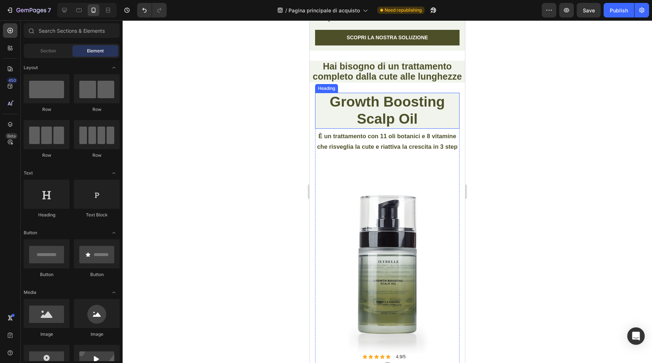
click at [451, 107] on p "⁠⁠⁠⁠⁠⁠⁠ Growth Boosting Scalp Oil" at bounding box center [387, 110] width 143 height 35
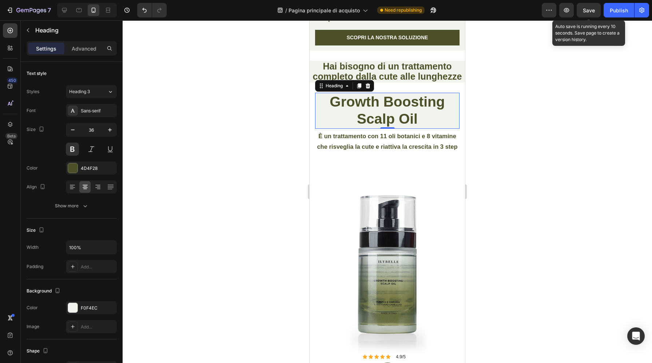
click at [590, 12] on span "Save" at bounding box center [589, 10] width 12 height 6
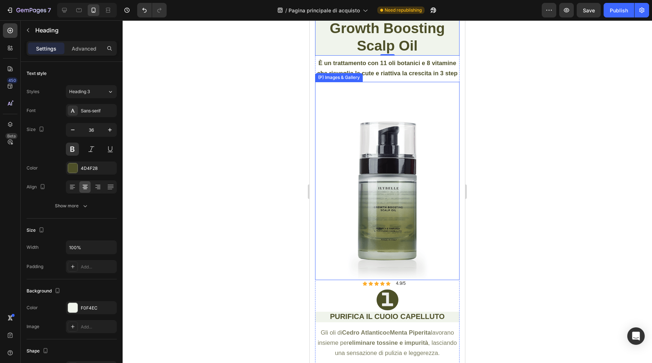
scroll to position [3102, 0]
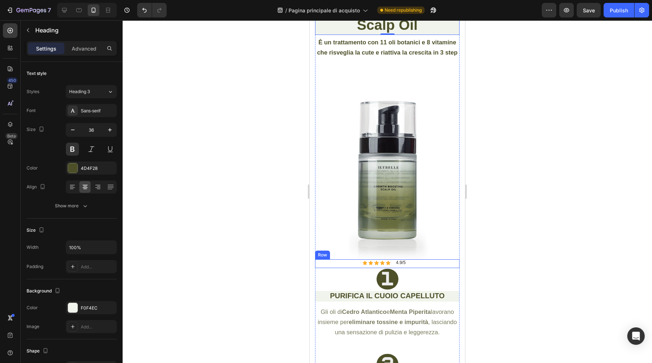
click at [410, 262] on div "Icon Icon Icon Icon Icon Icon List 4.9/5 Text Block Row Text Block Row" at bounding box center [387, 263] width 144 height 9
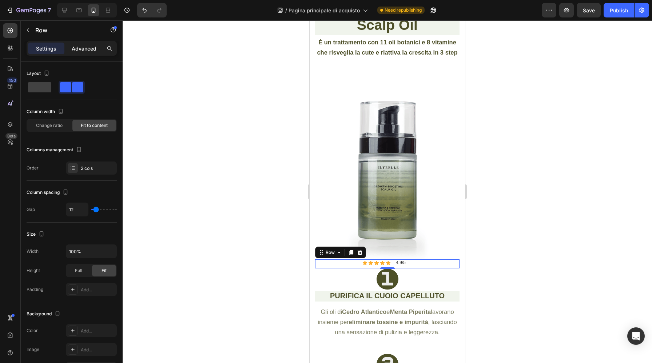
click at [86, 46] on p "Advanced" at bounding box center [84, 49] width 25 height 8
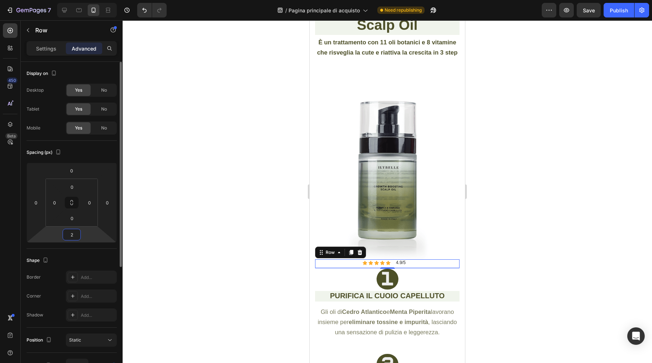
click at [75, 236] on input "2" at bounding box center [71, 234] width 15 height 11
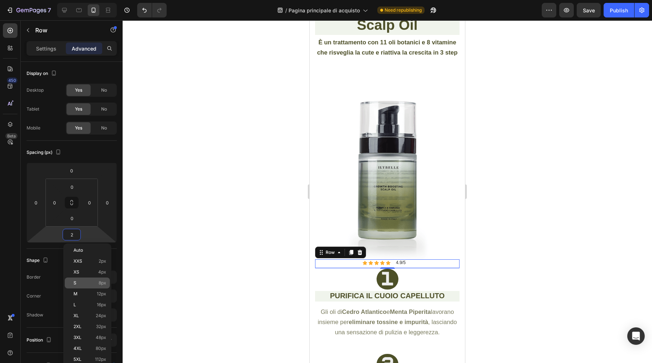
click at [79, 287] on div "S 8px" at bounding box center [87, 283] width 45 height 11
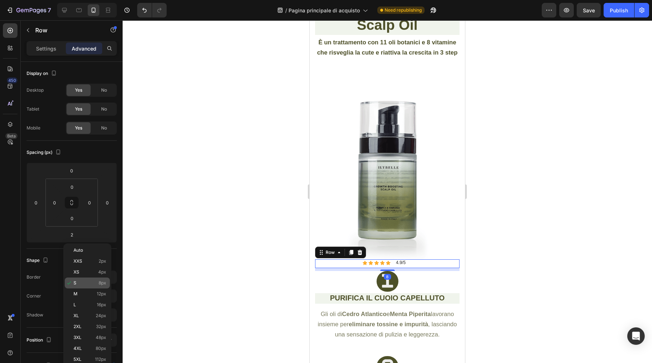
type input "8"
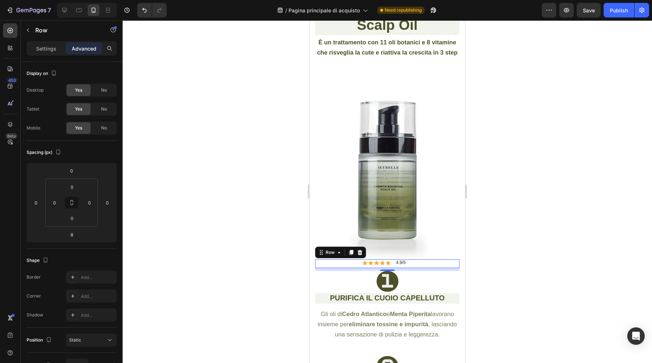
click at [232, 318] on div at bounding box center [387, 191] width 529 height 343
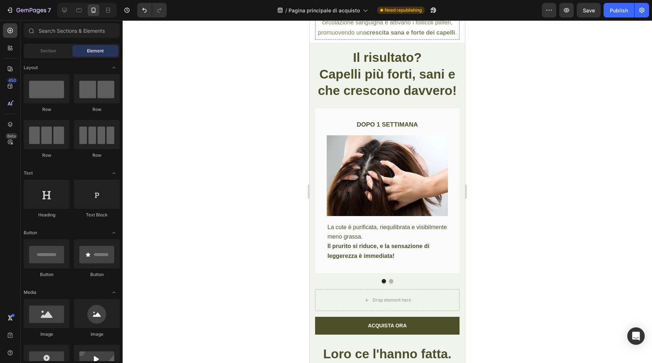
scroll to position [3607, 0]
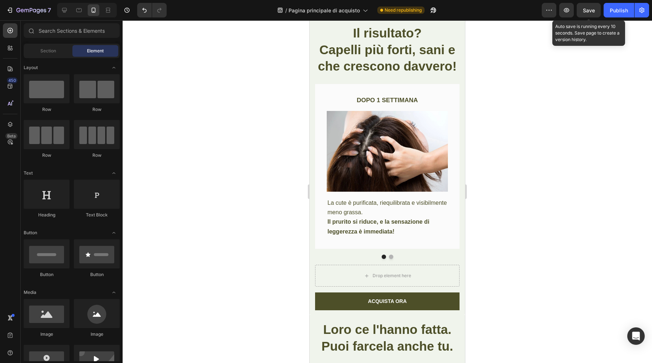
click at [590, 13] on span "Save" at bounding box center [589, 10] width 12 height 6
click at [591, 12] on span "Save" at bounding box center [589, 10] width 12 height 6
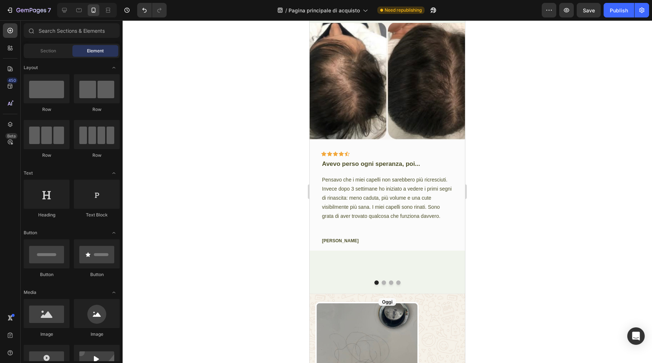
scroll to position [3834, 0]
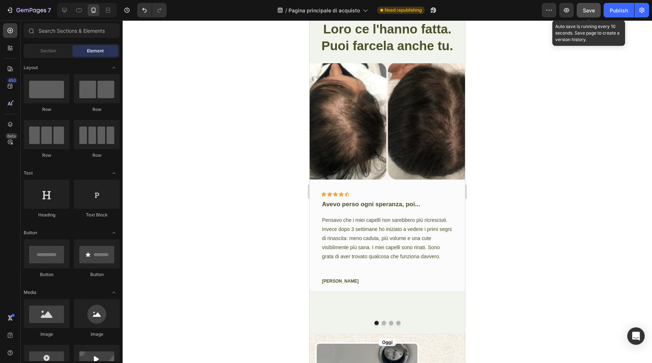
click at [587, 16] on button "Save" at bounding box center [588, 10] width 24 height 15
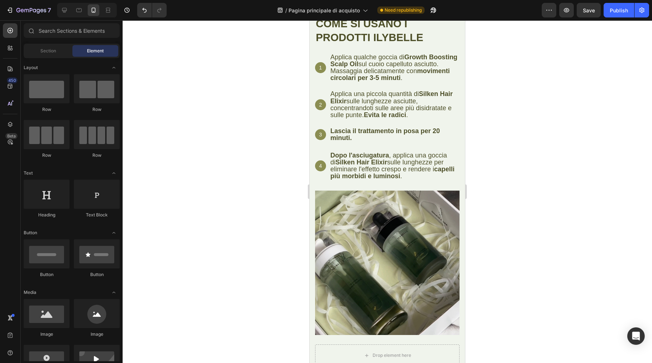
scroll to position [6962, 0]
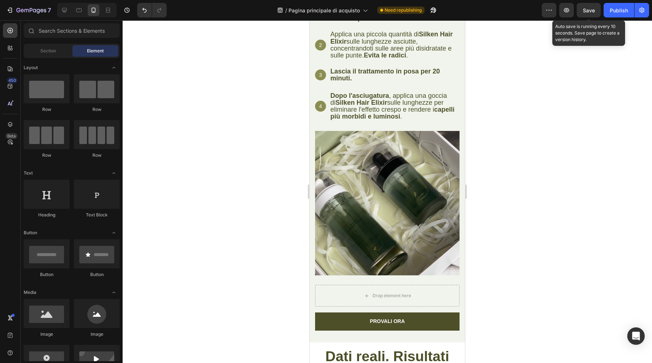
click at [588, 13] on div "Save" at bounding box center [589, 11] width 12 height 8
click at [591, 7] on div "Save" at bounding box center [589, 11] width 12 height 8
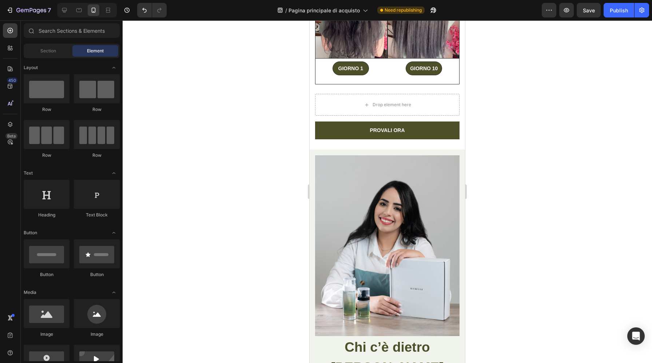
scroll to position [7577, 0]
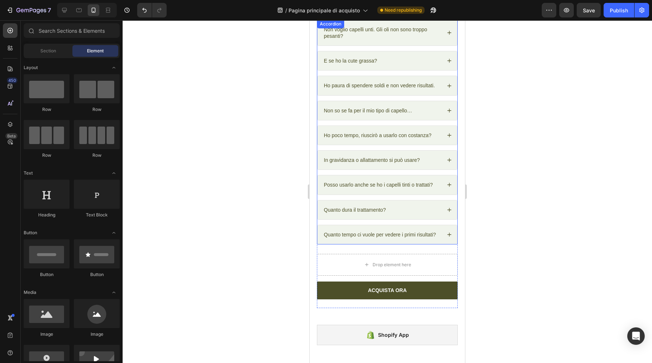
scroll to position [8285, 0]
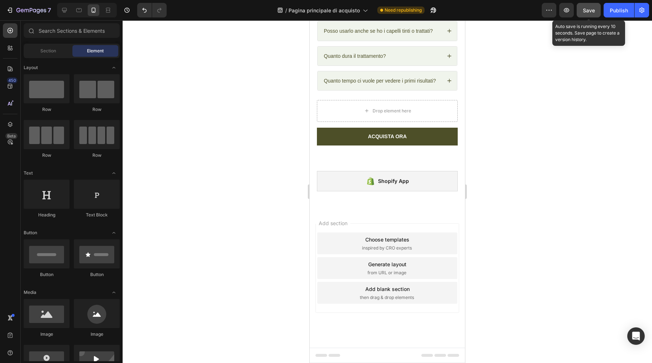
click at [583, 13] on span "Save" at bounding box center [589, 10] width 12 height 6
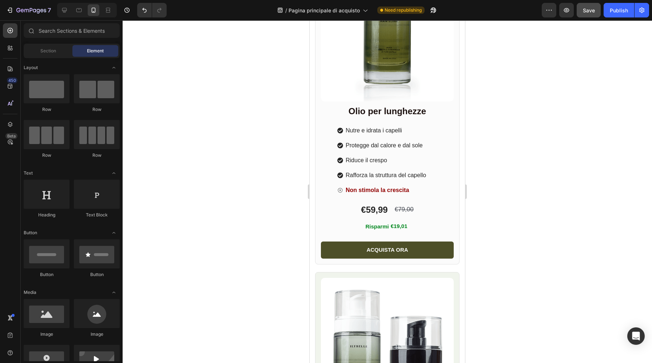
scroll to position [6226, 0]
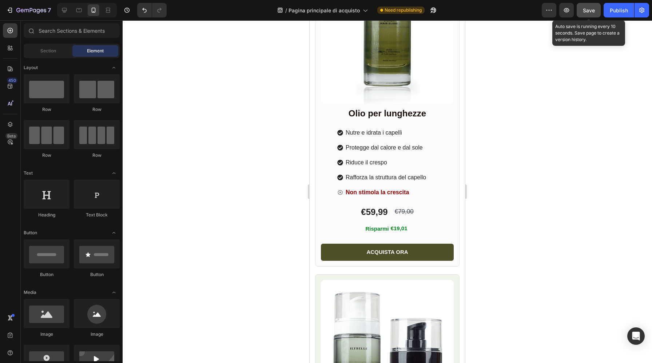
click at [588, 12] on span "Save" at bounding box center [589, 10] width 12 height 6
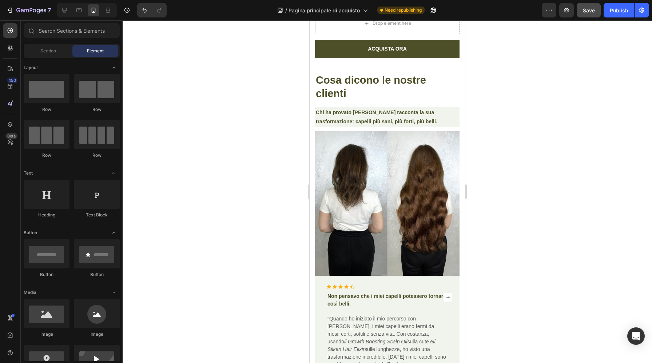
scroll to position [4873, 0]
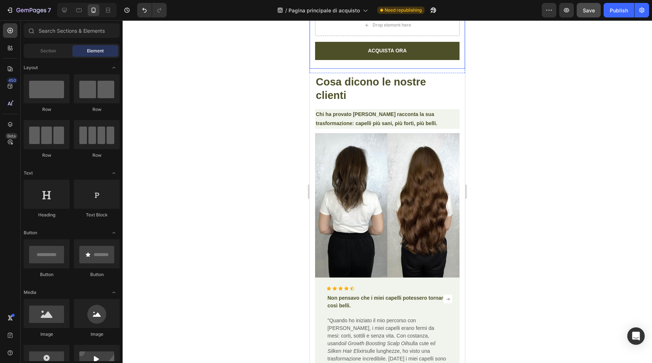
click at [427, 65] on div "Ingredienti principali Quanto dura un flacone? Accordion Drop element here ACQU…" at bounding box center [387, 16] width 144 height 104
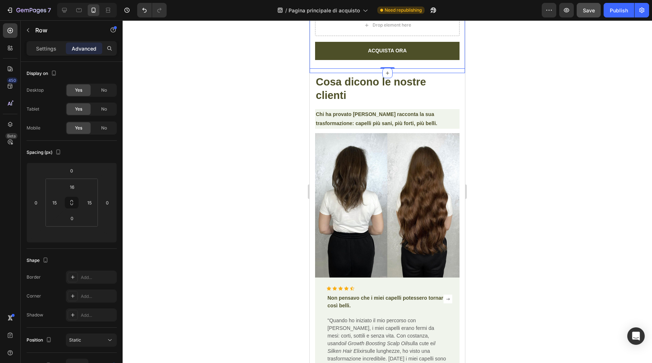
click at [347, 72] on div "Ingredienti principali Quanto dura un flacone? Accordion Drop element here ACQU…" at bounding box center [387, 16] width 155 height 115
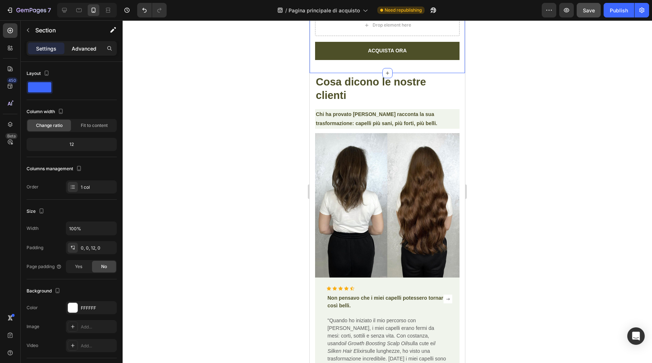
click at [82, 51] on p "Advanced" at bounding box center [84, 49] width 25 height 8
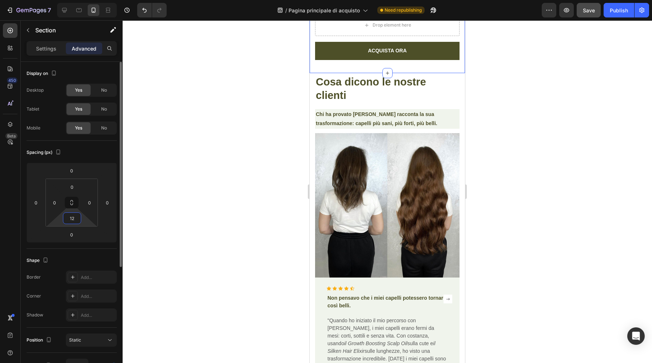
click at [78, 216] on input "12" at bounding box center [72, 218] width 15 height 11
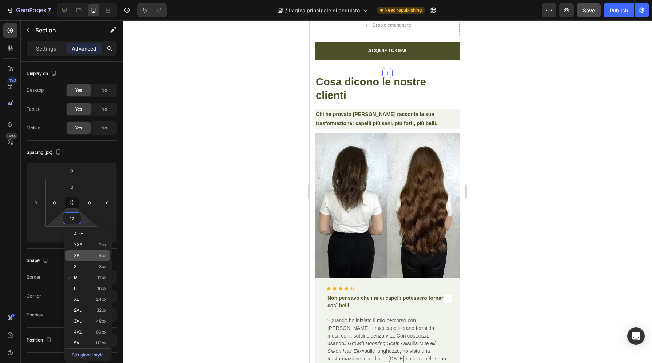
click at [90, 256] on p "XS 4px" at bounding box center [90, 255] width 33 height 5
type input "4"
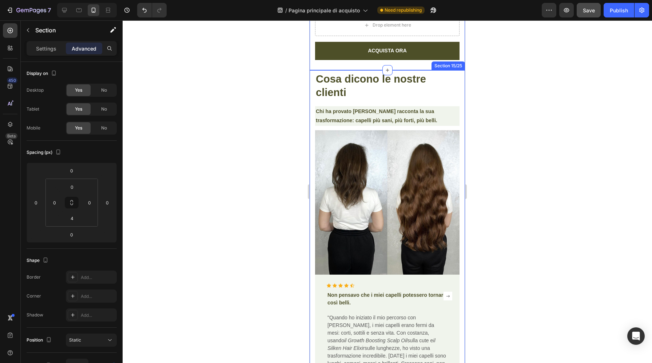
click at [312, 80] on div "Cosa dicono le nostre clienti Heading Chi ha provato [PERSON_NAME] racconta la …" at bounding box center [387, 266] width 155 height 392
click at [243, 126] on div at bounding box center [387, 191] width 529 height 343
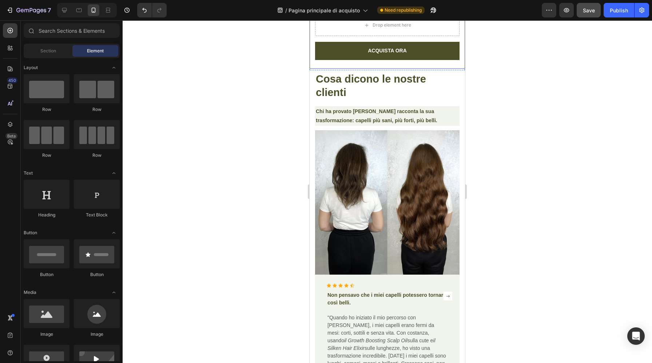
click at [399, 67] on div "Ingredienti principali Quanto dura un flacone? Accordion Drop element here ACQU…" at bounding box center [387, 16] width 144 height 104
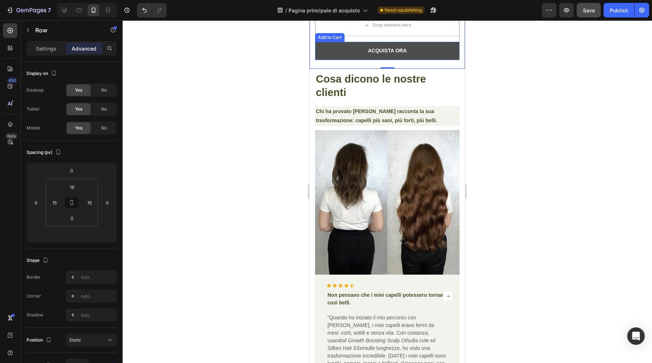
click at [347, 51] on button "ACQUISTA ORA" at bounding box center [387, 51] width 144 height 18
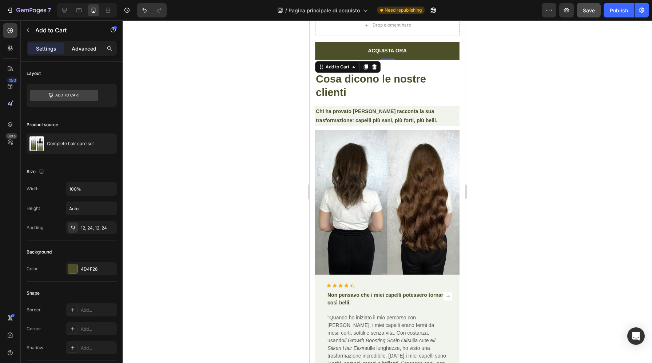
click at [94, 51] on p "Advanced" at bounding box center [84, 49] width 25 height 8
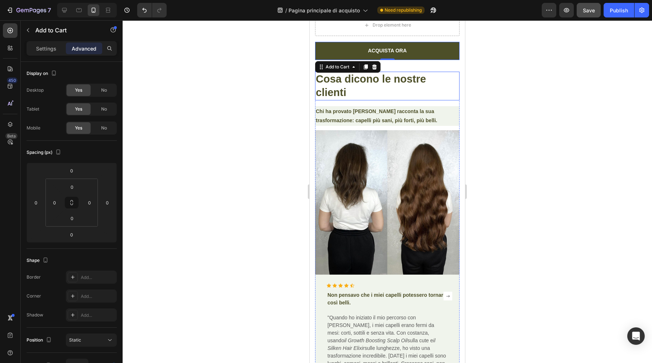
click at [359, 86] on h2 "Cosa dicono le nostre clienti" at bounding box center [387, 86] width 144 height 29
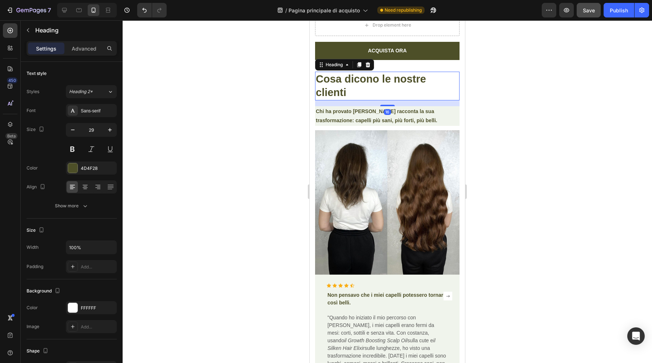
click at [90, 55] on div "Settings Advanced" at bounding box center [72, 48] width 90 height 15
click at [85, 50] on p "Advanced" at bounding box center [84, 49] width 25 height 8
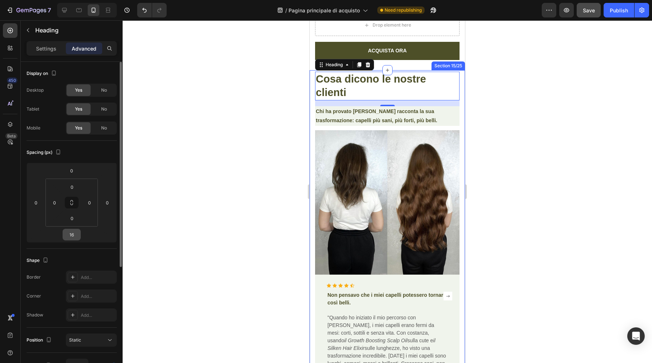
click at [73, 235] on input "16" at bounding box center [71, 234] width 15 height 11
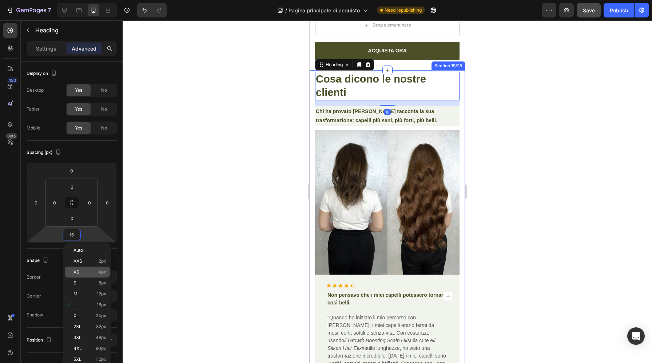
click at [89, 269] on div "XS 4px" at bounding box center [87, 272] width 45 height 11
type input "4"
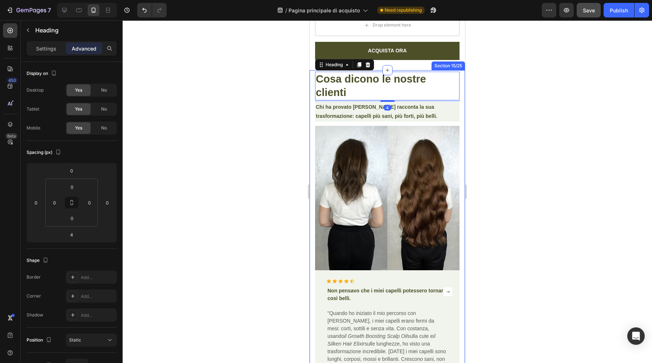
click at [227, 181] on div at bounding box center [387, 191] width 529 height 343
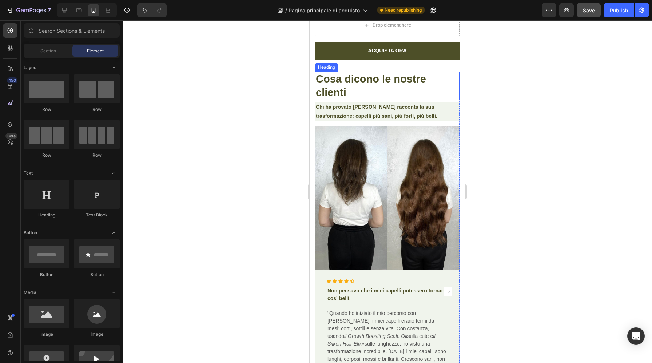
click at [430, 84] on h2 "Cosa dicono le nostre clienti" at bounding box center [387, 86] width 144 height 29
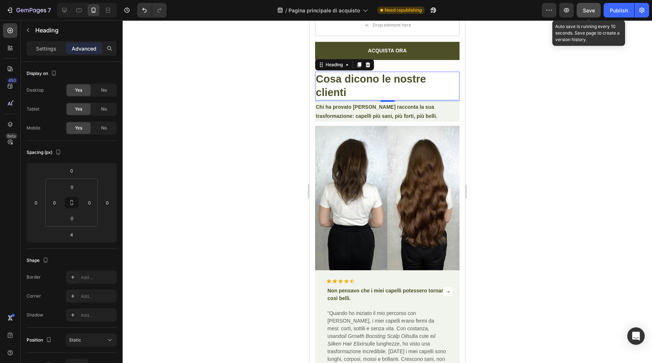
click at [590, 13] on span "Save" at bounding box center [589, 10] width 12 height 6
click at [406, 87] on h2 "Cosa dicono le nostre clienti" at bounding box center [387, 86] width 144 height 29
click at [584, 13] on div "Save" at bounding box center [589, 11] width 12 height 8
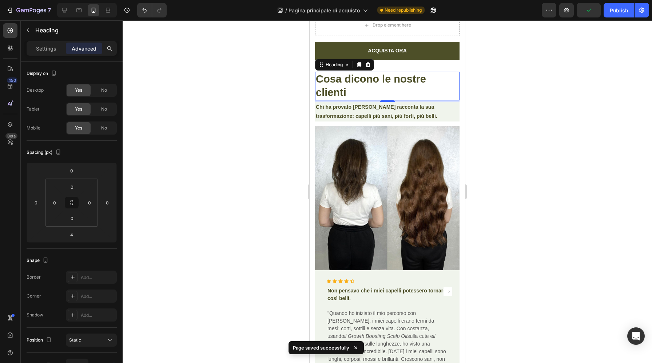
click at [500, 157] on div at bounding box center [387, 191] width 529 height 343
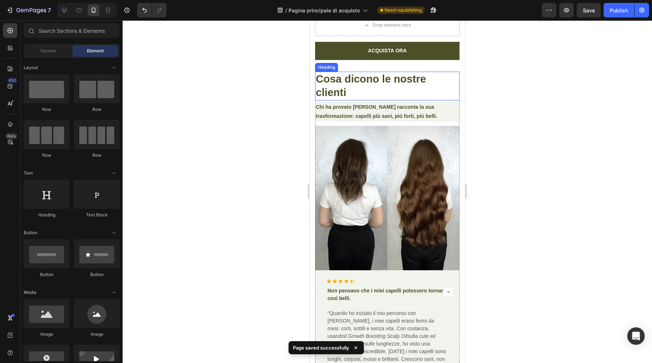
click at [401, 88] on p "⁠⁠⁠⁠⁠⁠⁠ Cosa dicono le nostre clienti" at bounding box center [387, 85] width 143 height 27
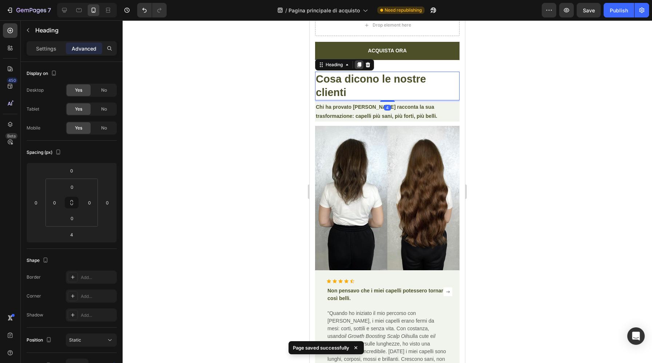
click at [360, 65] on icon at bounding box center [359, 64] width 4 height 5
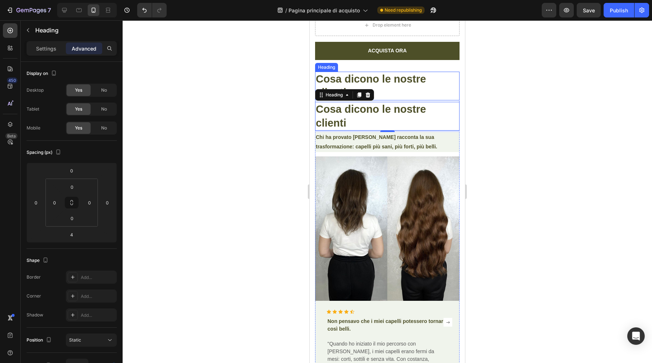
click at [388, 84] on strong "Cosa dicono le nostre clienti" at bounding box center [371, 85] width 110 height 25
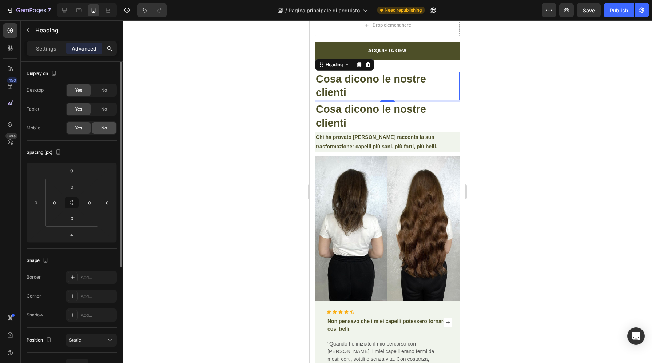
click at [104, 132] on div "No" at bounding box center [104, 128] width 24 height 12
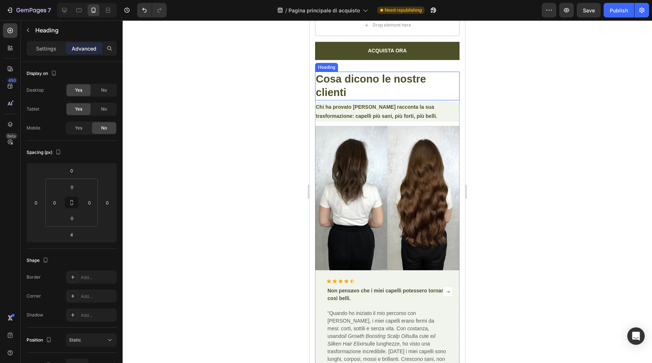
click at [360, 87] on h2 "Cosa dicono le nostre clienti" at bounding box center [387, 86] width 144 height 29
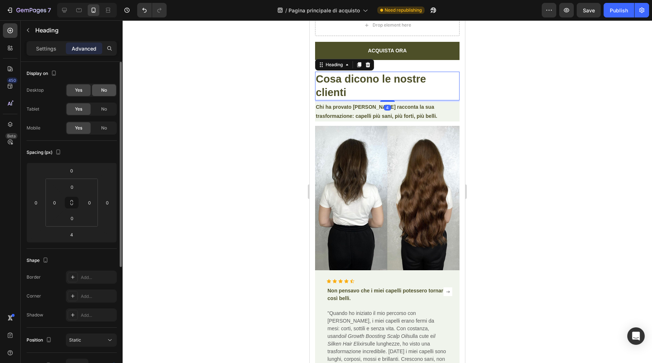
click at [108, 92] on div "No" at bounding box center [104, 90] width 24 height 12
click at [108, 106] on div "No" at bounding box center [104, 109] width 24 height 12
click at [364, 96] on h2 "Cosa dicono le nostre clienti" at bounding box center [387, 86] width 144 height 29
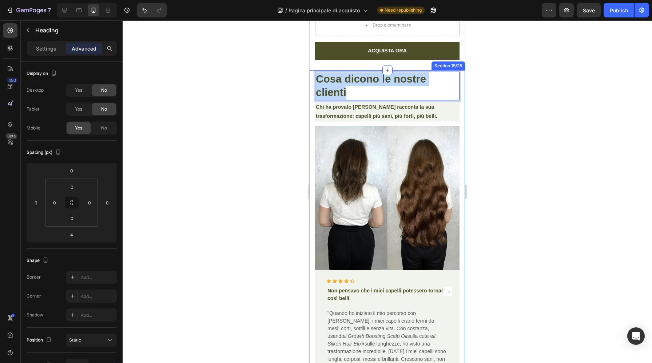
drag, startPoint x: 350, startPoint y: 95, endPoint x: 314, endPoint y: 80, distance: 39.4
click at [314, 80] on div "⁠⁠⁠⁠⁠⁠⁠ Cosa dicono le nostre clienti Heading Cosa dicono le nostre clienti Hea…" at bounding box center [387, 263] width 155 height 387
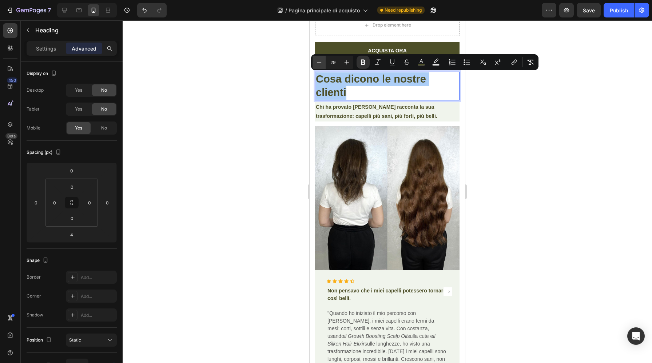
click at [317, 61] on icon "Editor contextual toolbar" at bounding box center [318, 62] width 7 height 7
type input "28"
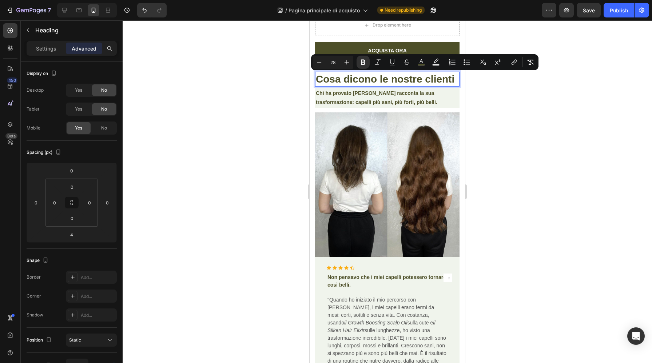
click at [272, 113] on div at bounding box center [387, 191] width 529 height 343
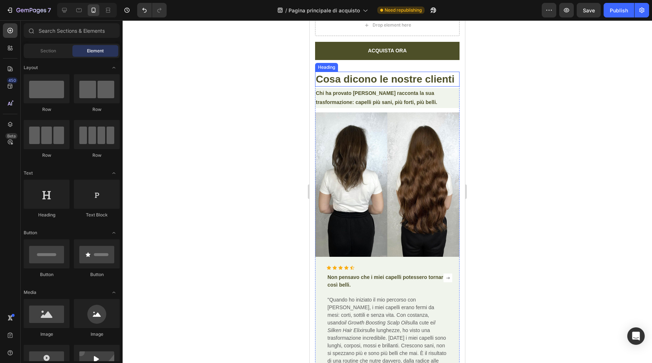
click at [426, 79] on strong "Cosa dicono le nostre clienti" at bounding box center [385, 78] width 139 height 11
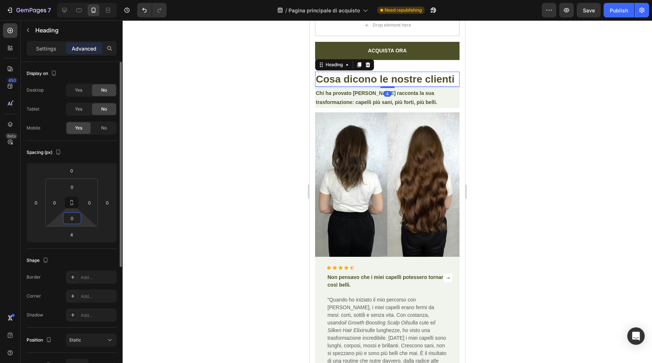
click at [72, 222] on input "0" at bounding box center [72, 218] width 15 height 11
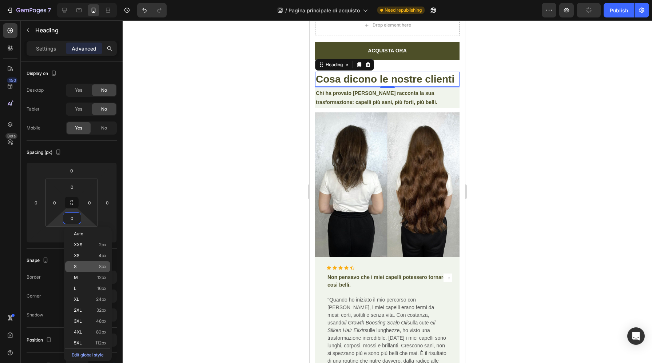
click at [83, 269] on p "S 8px" at bounding box center [90, 266] width 33 height 5
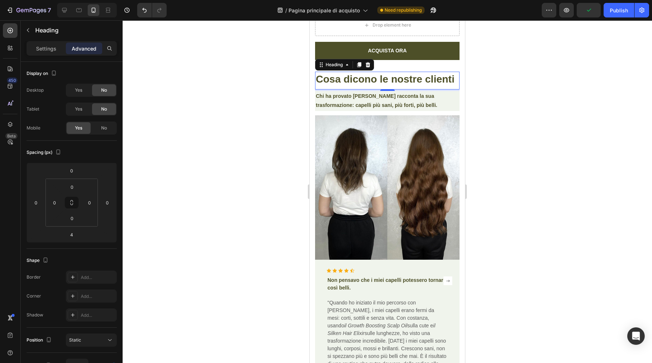
type input "8"
click at [201, 150] on div at bounding box center [387, 191] width 529 height 343
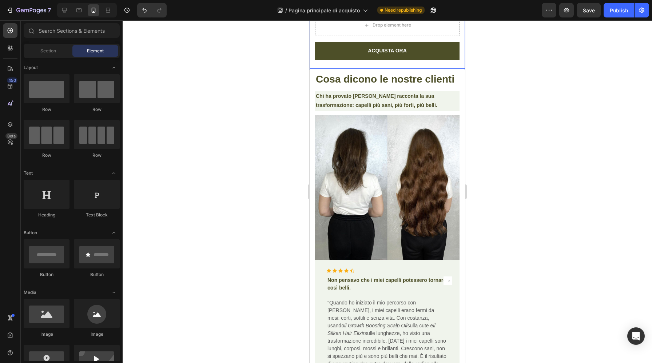
click at [338, 66] on div "Ingredienti principali Quanto dura un flacone? Accordion Drop element here ACQU…" at bounding box center [387, 16] width 144 height 104
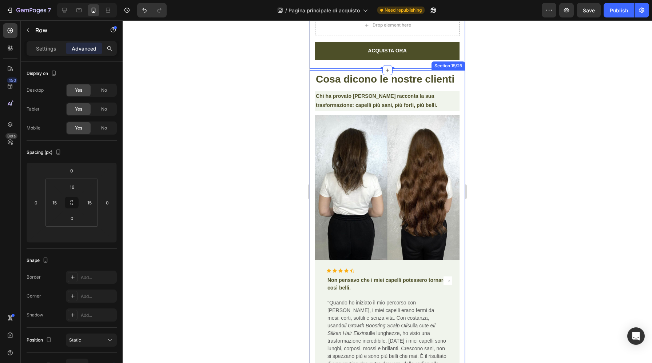
click at [498, 76] on div at bounding box center [387, 191] width 529 height 343
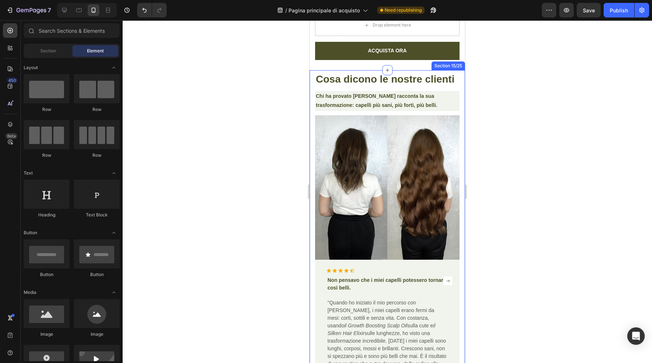
click at [511, 69] on div at bounding box center [387, 191] width 529 height 343
click at [505, 49] on div at bounding box center [387, 191] width 529 height 343
click at [589, 11] on span "Save" at bounding box center [589, 10] width 12 height 6
click at [493, 42] on div at bounding box center [387, 191] width 529 height 343
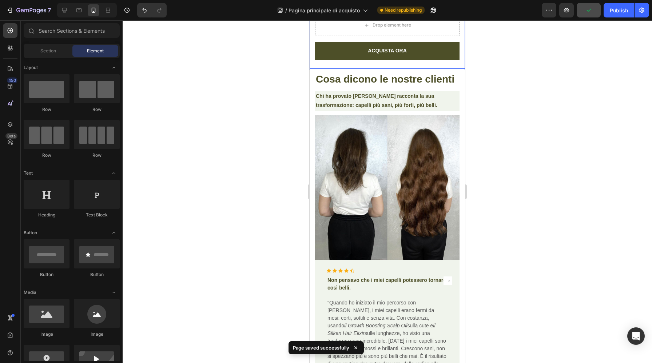
click at [462, 29] on div "Ingredienti principali Quanto dura un flacone? Accordion Drop element here ACQU…" at bounding box center [387, 14] width 155 height 110
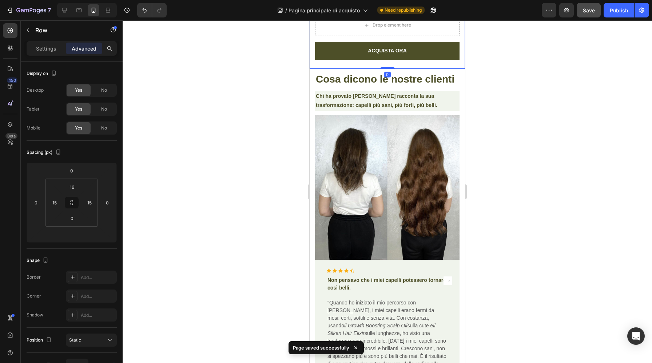
click at [516, 96] on div at bounding box center [387, 191] width 529 height 343
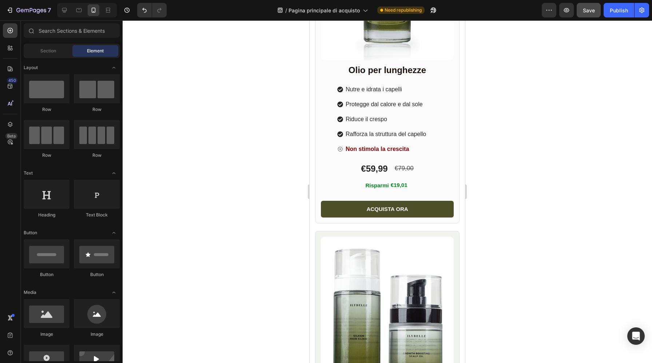
scroll to position [6330, 0]
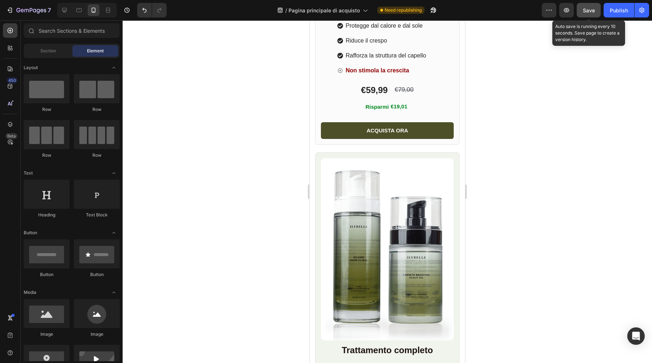
click at [589, 15] on button "Save" at bounding box center [588, 10] width 24 height 15
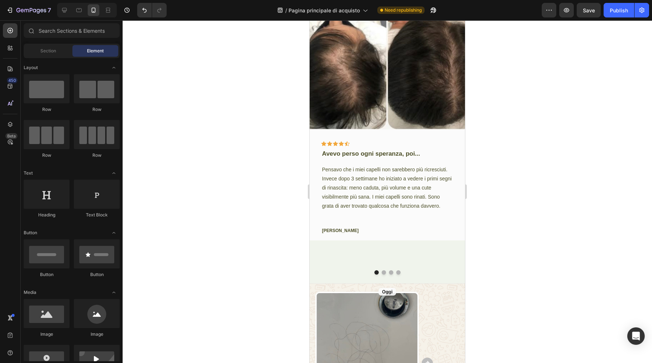
scroll to position [3971, 0]
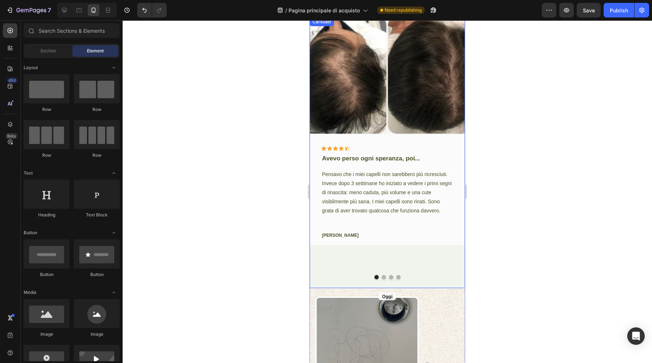
click at [419, 247] on div "Image Icon Icon Icon Icon Icon Row Avevo perso ogni speranza, poi... Text block…" at bounding box center [387, 143] width 155 height 252
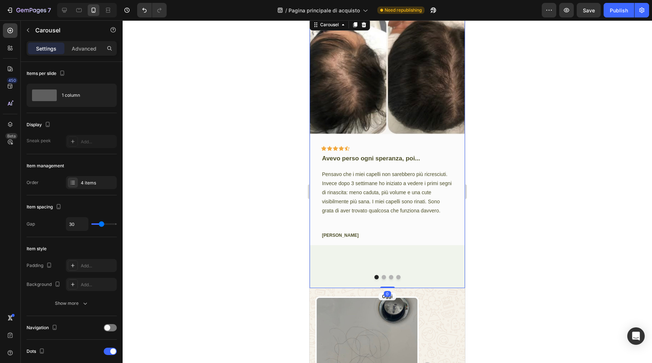
click at [380, 237] on p "[PERSON_NAME]" at bounding box center [387, 235] width 131 height 7
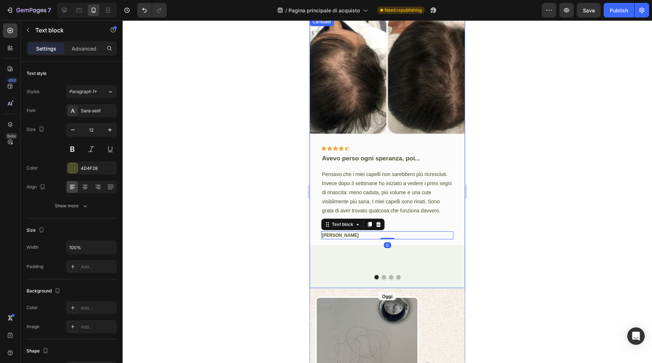
click at [406, 260] on div "Image Icon Icon Icon Icon Icon Row Avevo perso ogni speranza, poi... Text block…" at bounding box center [387, 143] width 155 height 252
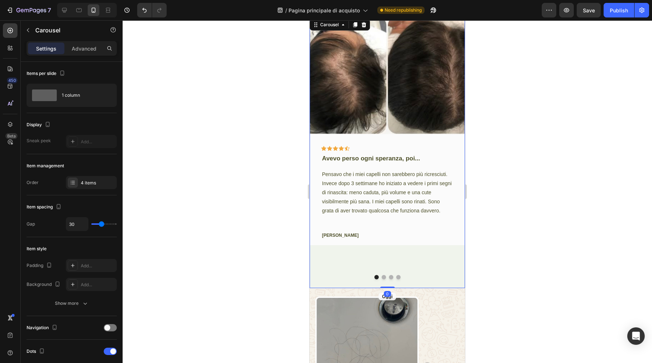
click at [389, 275] on div "Image Icon Icon Icon Icon Icon Row Avevo perso ogni speranza, poi... Text block…" at bounding box center [387, 152] width 155 height 271
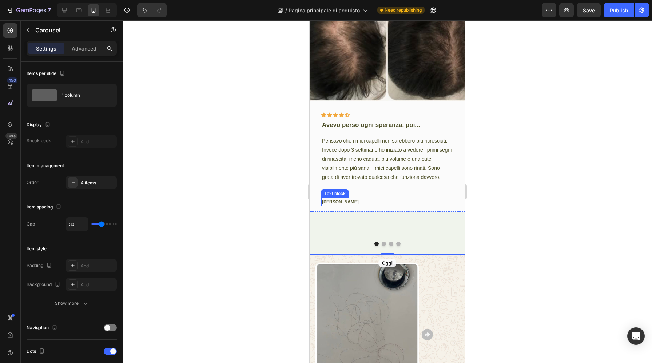
scroll to position [4007, 0]
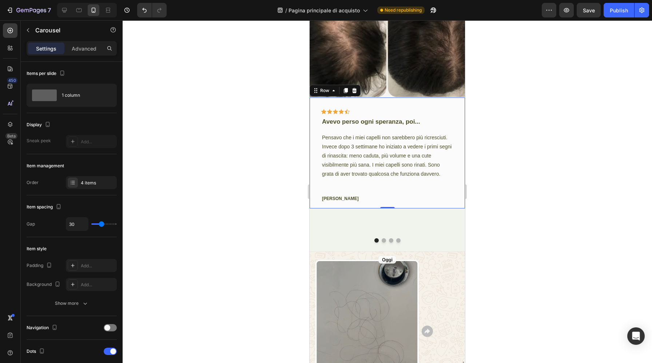
click at [400, 203] on div "Icon Icon Icon Icon Icon Row Avevo perso ogni speranza, poi... Text block Pensa…" at bounding box center [387, 152] width 155 height 111
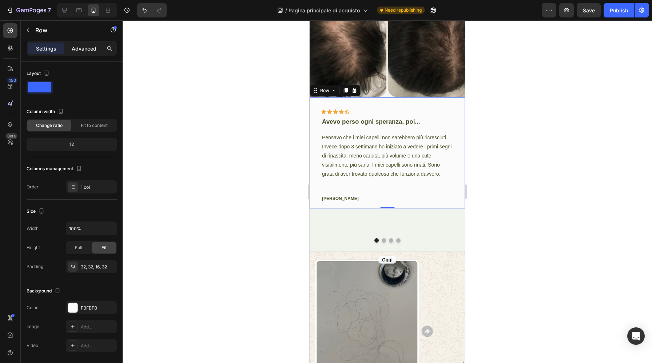
click at [86, 48] on p "Advanced" at bounding box center [84, 49] width 25 height 8
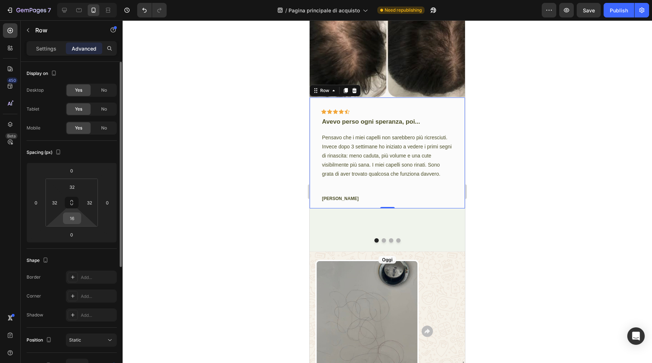
click at [76, 219] on input "16" at bounding box center [72, 218] width 15 height 11
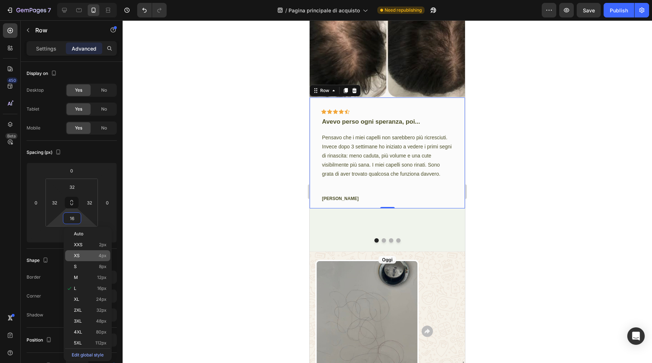
click at [89, 254] on p "XS 4px" at bounding box center [90, 255] width 33 height 5
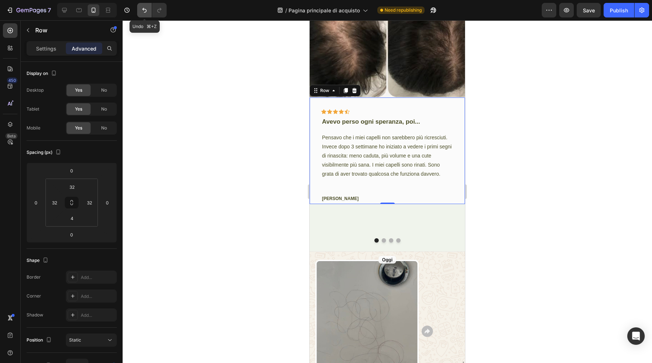
click at [144, 14] on button "Undo/Redo" at bounding box center [144, 10] width 15 height 15
type input "16"
click at [339, 229] on div "Image Icon Icon Icon Icon Icon Row Avevo perso ogni speranza, poi... Text block…" at bounding box center [387, 107] width 155 height 252
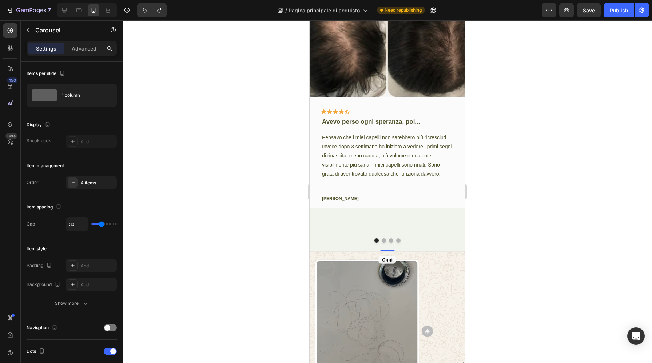
click at [384, 242] on button "Dot" at bounding box center [384, 240] width 4 height 4
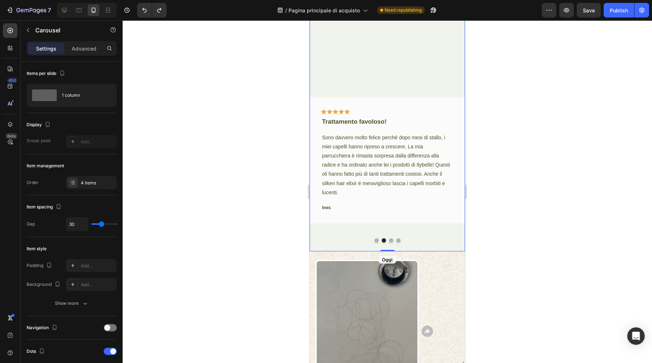
click at [394, 239] on div at bounding box center [387, 240] width 155 height 4
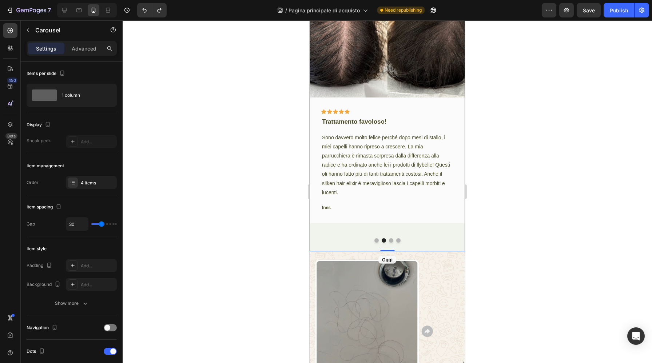
click at [390, 239] on button "Dot" at bounding box center [391, 240] width 4 height 4
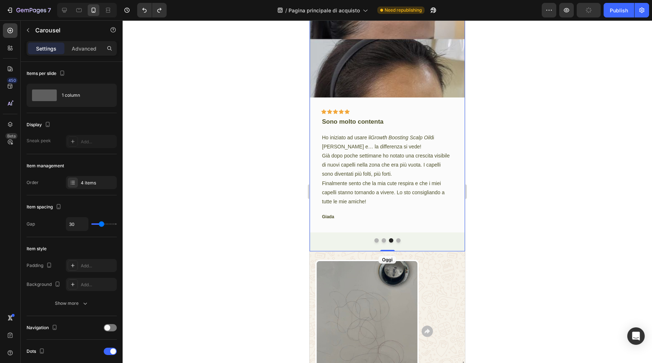
click at [400, 239] on button "Dot" at bounding box center [398, 240] width 4 height 4
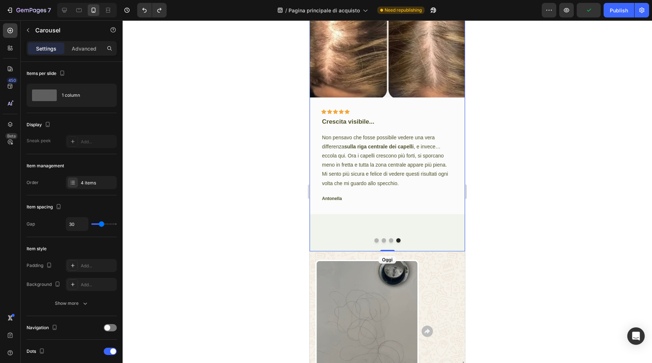
click at [376, 242] on button "Dot" at bounding box center [376, 240] width 4 height 4
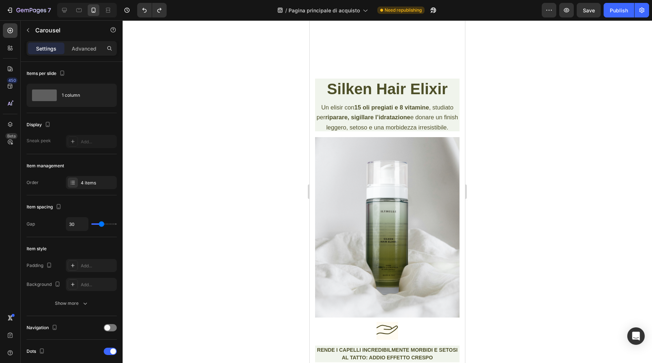
scroll to position [4706, 0]
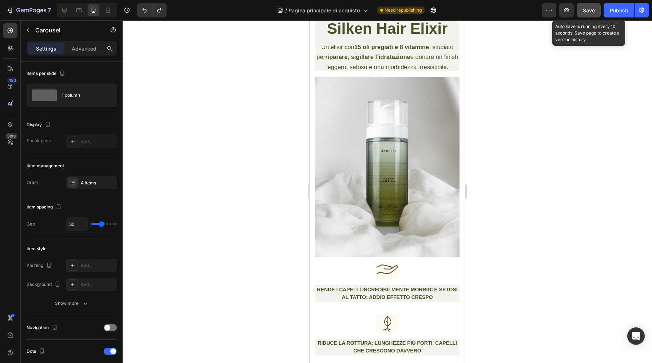
click at [594, 14] on button "Save" at bounding box center [588, 10] width 24 height 15
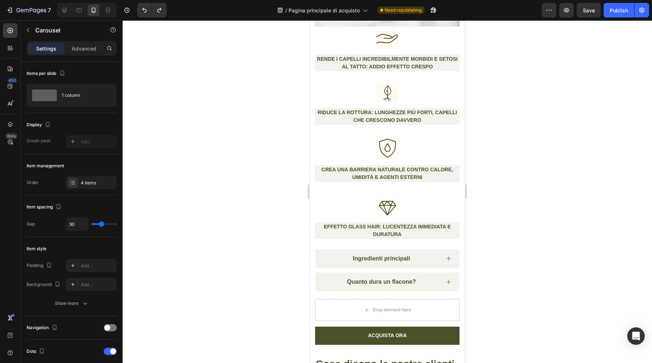
scroll to position [5022, 0]
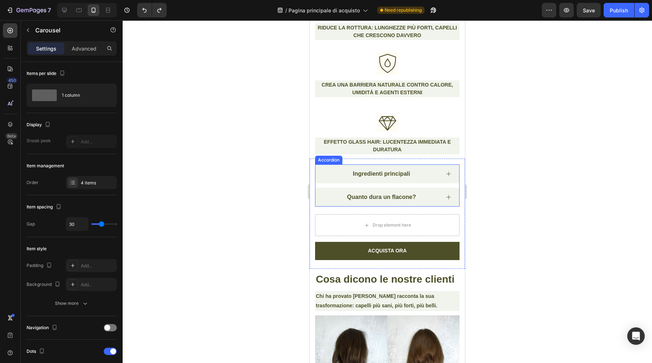
click at [444, 169] on div "Ingredienti principali" at bounding box center [387, 173] width 144 height 19
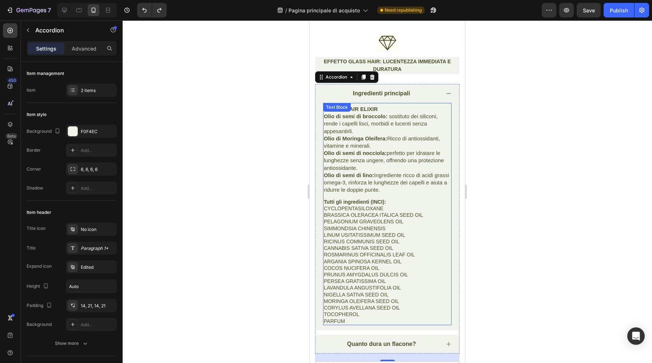
scroll to position [5103, 0]
click at [383, 208] on span "CYCLOPENTASILOXANE" at bounding box center [354, 208] width 60 height 6
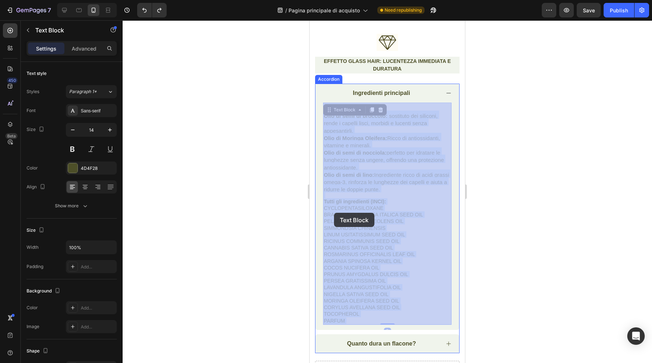
drag, startPoint x: 384, startPoint y: 208, endPoint x: 335, endPoint y: 213, distance: 50.1
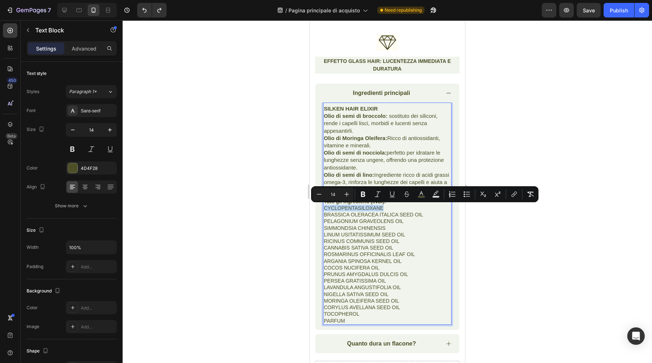
drag, startPoint x: 383, startPoint y: 207, endPoint x: 323, endPoint y: 210, distance: 59.3
click at [324, 210] on span "CYCLOPENTASILOXANE" at bounding box center [354, 208] width 60 height 6
copy span "CYCLOPENTASILOXANE"
click at [402, 308] on p "BRASSICA OLERACEA ITALICA SEED OIL PELAGONIUM GRAVEOLENS OIL SIMMONDSIA CHINENS…" at bounding box center [387, 267] width 127 height 112
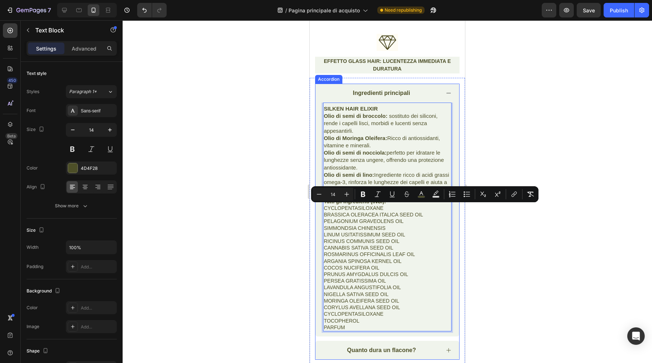
drag, startPoint x: 384, startPoint y: 208, endPoint x: 320, endPoint y: 209, distance: 64.7
click at [320, 209] on div "SILKEN HAIR ELIXIR Olio di semi di broccolo: sostituto dei siliconi, rende i ca…" at bounding box center [387, 220] width 144 height 234
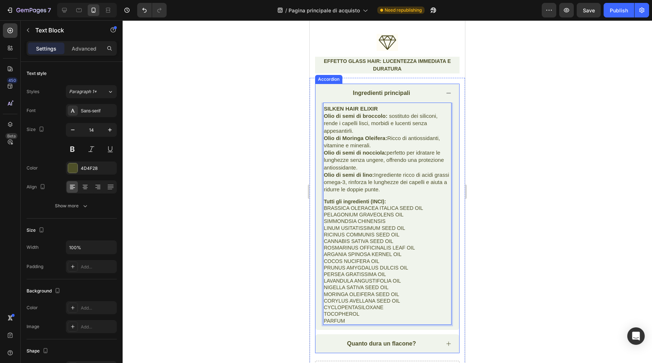
click at [447, 92] on icon at bounding box center [449, 93] width 6 height 6
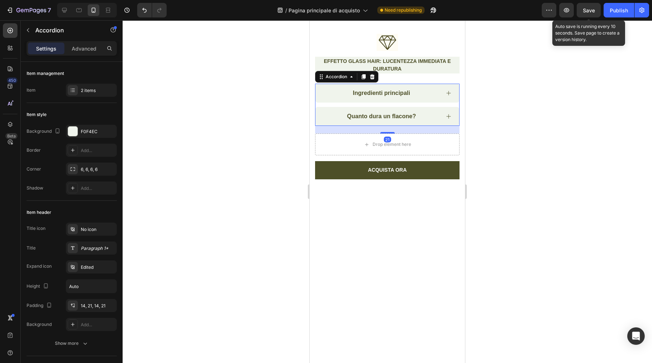
click at [588, 13] on span "Save" at bounding box center [589, 10] width 12 height 6
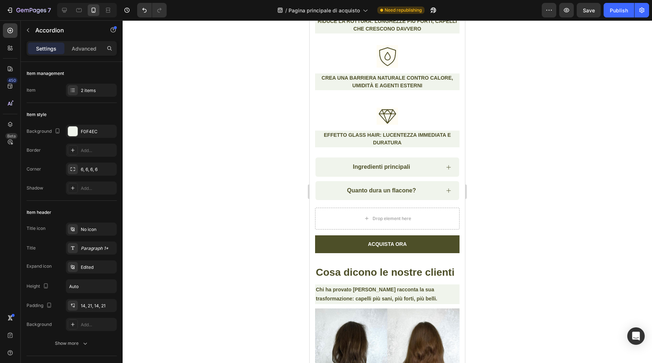
scroll to position [5013, 0]
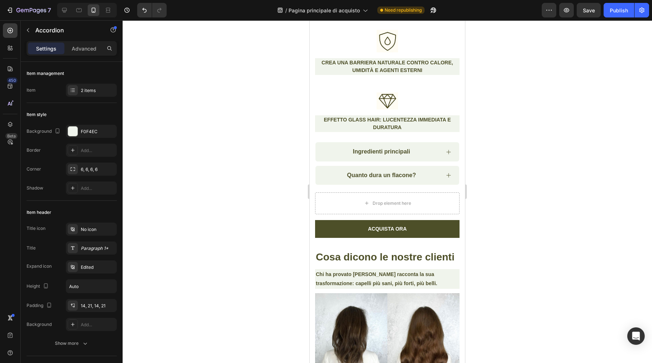
click at [445, 153] on div "Ingredienti principali" at bounding box center [387, 151] width 144 height 19
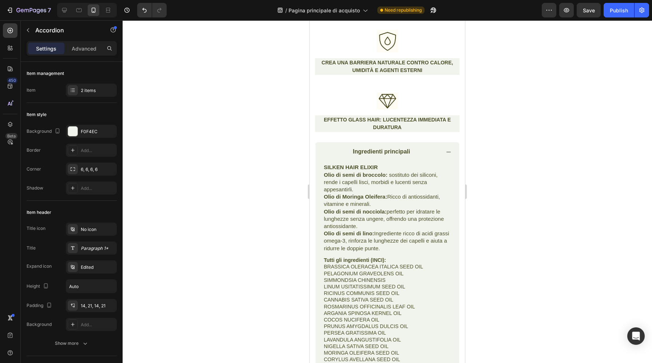
click at [448, 152] on icon at bounding box center [449, 152] width 6 height 6
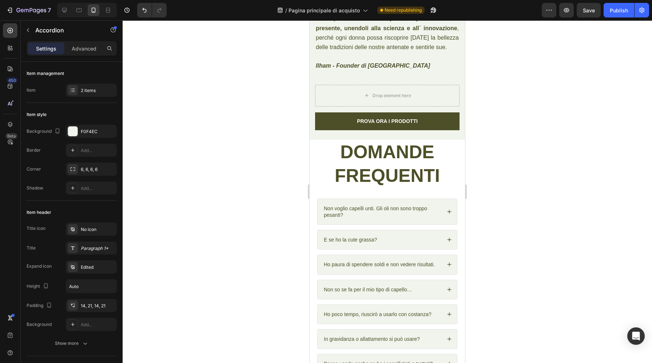
scroll to position [8325, 0]
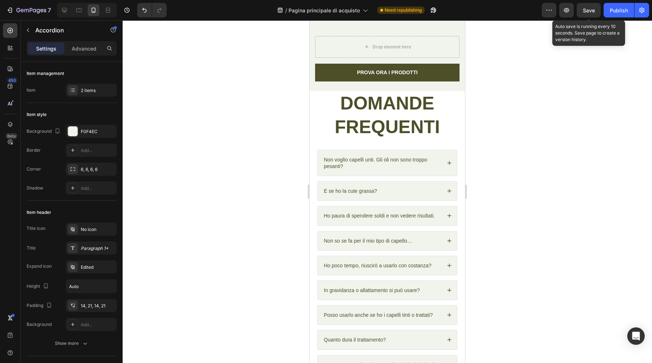
click at [592, 12] on span "Save" at bounding box center [589, 10] width 12 height 6
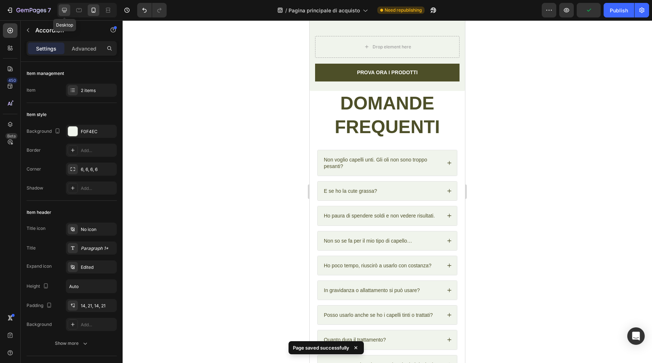
click at [65, 12] on icon at bounding box center [64, 10] width 5 height 5
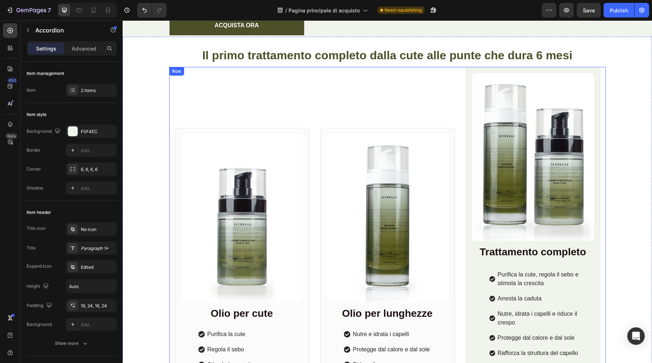
scroll to position [256, 0]
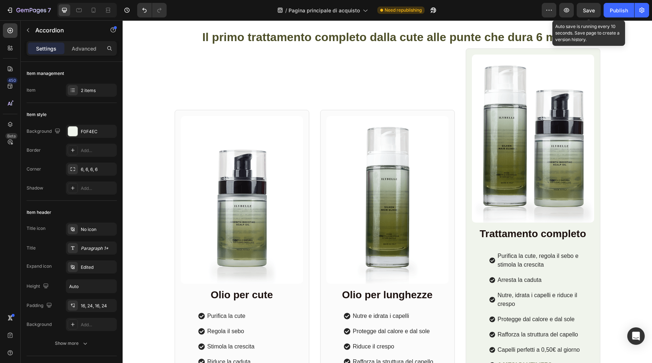
click at [593, 9] on span "Save" at bounding box center [589, 10] width 12 height 6
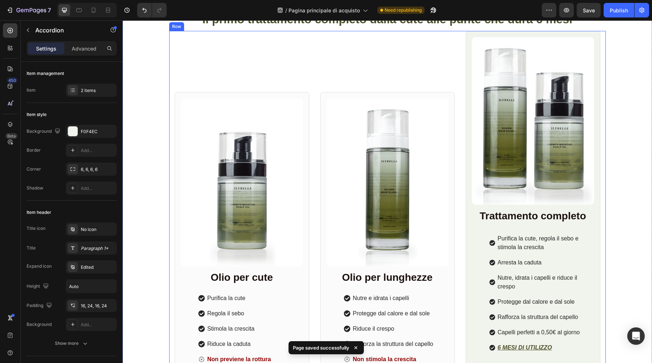
scroll to position [0, 0]
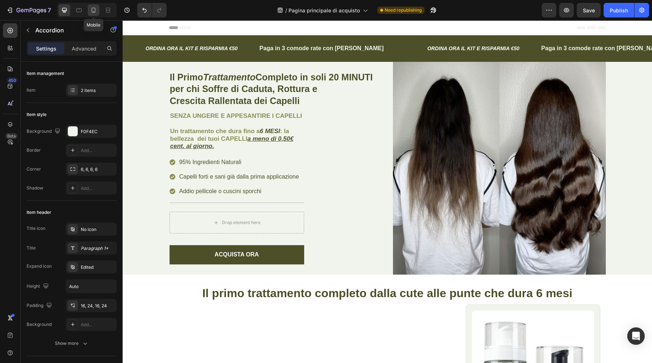
click at [94, 12] on icon at bounding box center [94, 10] width 4 height 5
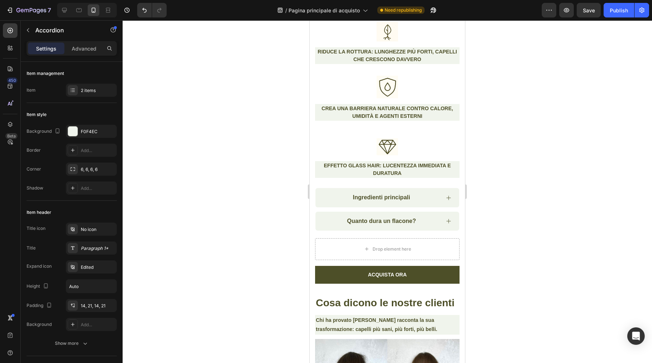
scroll to position [4968, 0]
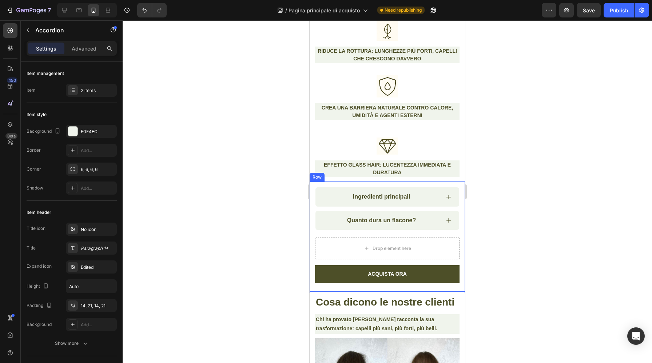
click at [439, 187] on div "Ingredienti principali Quanto dura un flacone? Accordion Drop element here ACQU…" at bounding box center [387, 236] width 155 height 110
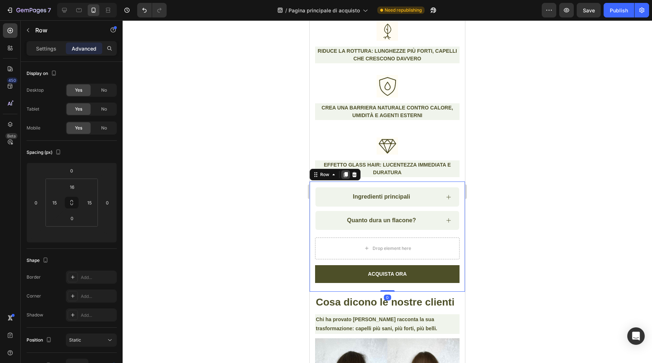
click at [347, 174] on icon at bounding box center [346, 174] width 4 height 5
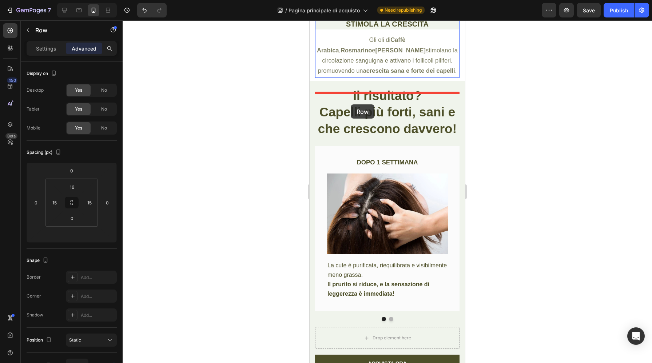
scroll to position [3466, 0]
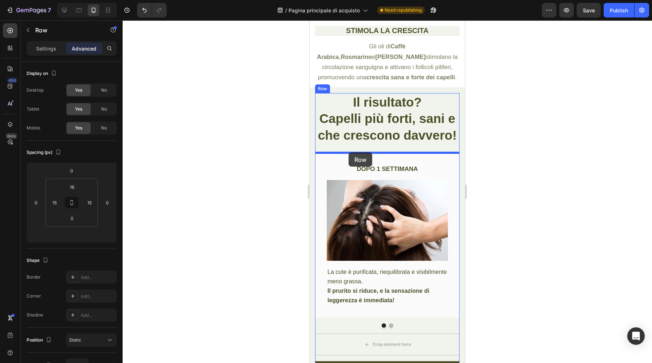
drag, startPoint x: 315, startPoint y: 116, endPoint x: 348, endPoint y: 152, distance: 48.9
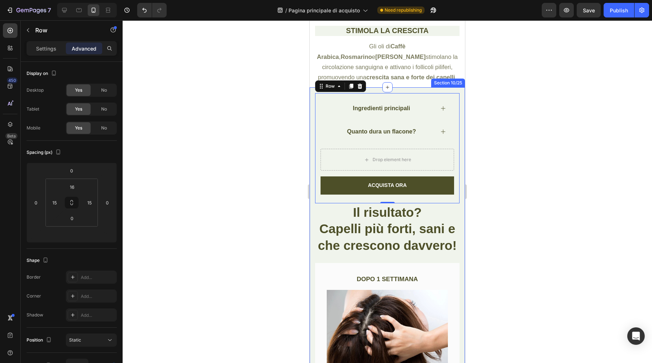
click at [460, 263] on div "Ingredienti principali Quanto dura un flacone? Accordion Drop element here ACQU…" at bounding box center [387, 290] width 155 height 406
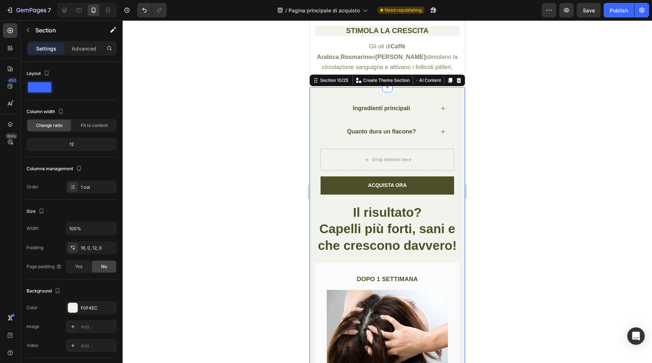
click at [460, 242] on div "Ingredienti principali Quanto dura un flacone? Accordion Drop element here ACQU…" at bounding box center [387, 290] width 155 height 406
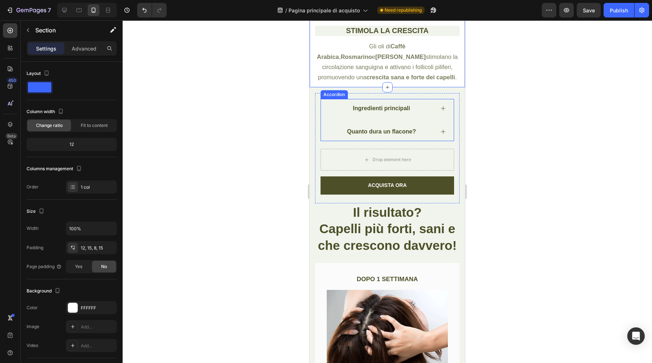
click at [326, 141] on div "Ingredienti principali Quanto dura un flacone?" at bounding box center [386, 120] width 133 height 42
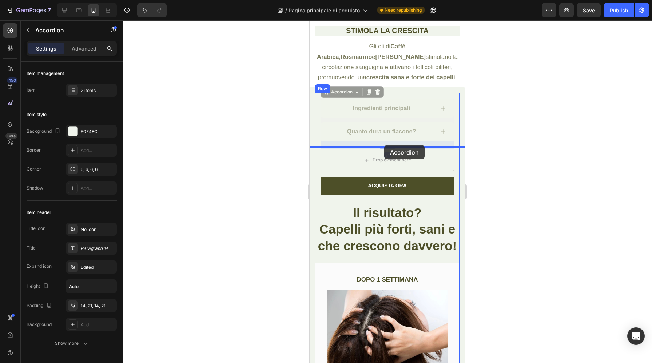
drag, startPoint x: 326, startPoint y: 153, endPoint x: 384, endPoint y: 145, distance: 59.1
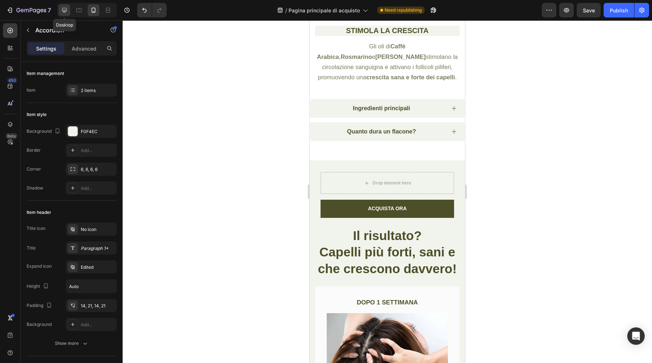
click at [64, 14] on div at bounding box center [65, 10] width 12 height 12
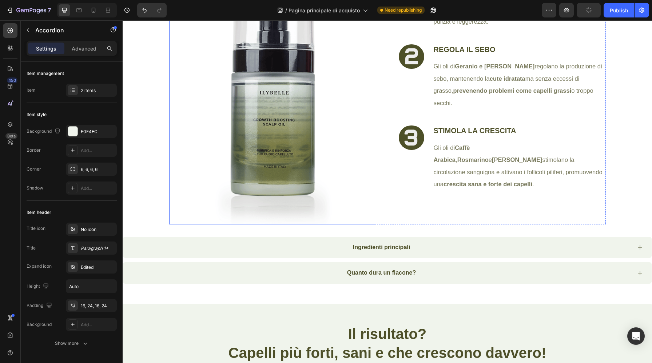
scroll to position [2768, 0]
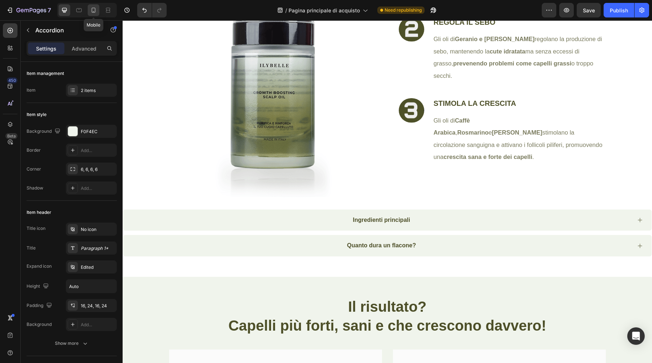
click at [94, 12] on icon at bounding box center [93, 10] width 7 height 7
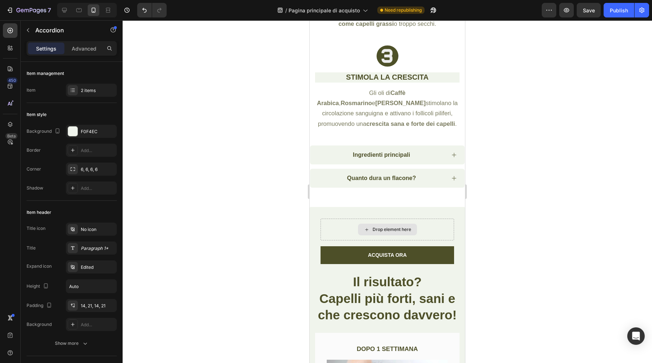
scroll to position [3449, 0]
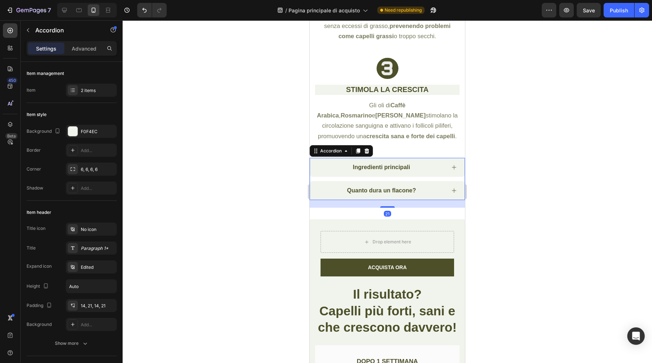
click at [456, 170] on icon at bounding box center [454, 167] width 6 height 6
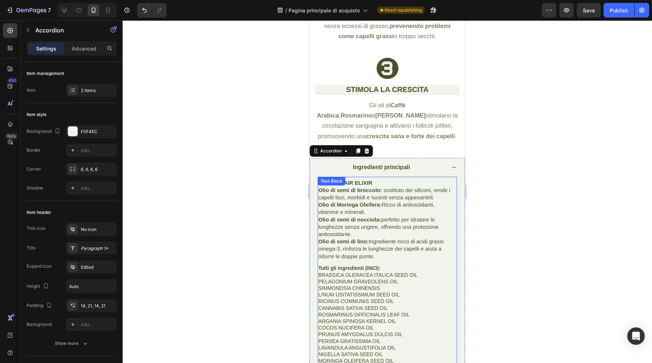
click at [378, 185] on p "SILKEN HAIR ELIXIR" at bounding box center [387, 180] width 138 height 7
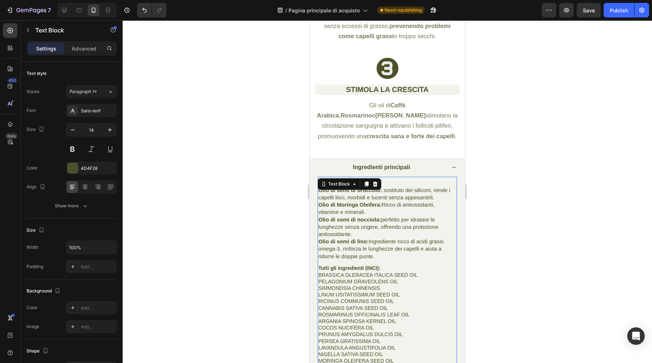
click at [390, 236] on p "Olio di semi di nocciola: perfetto per idratare le lunghezze senza ungere, offr…" at bounding box center [387, 225] width 138 height 22
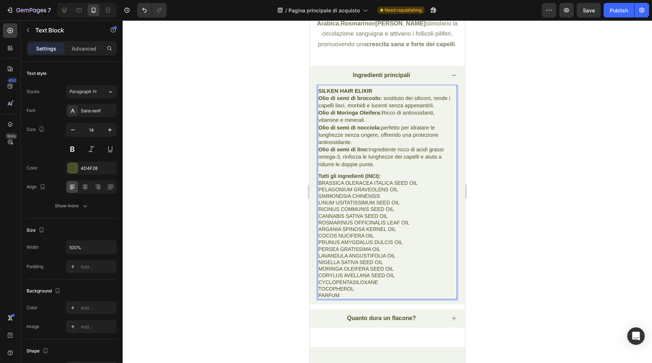
scroll to position [3540, 0]
click at [360, 299] on p "CYCLOPENTASILOXANE TOCOPHEROL PARFUM" at bounding box center [387, 289] width 138 height 20
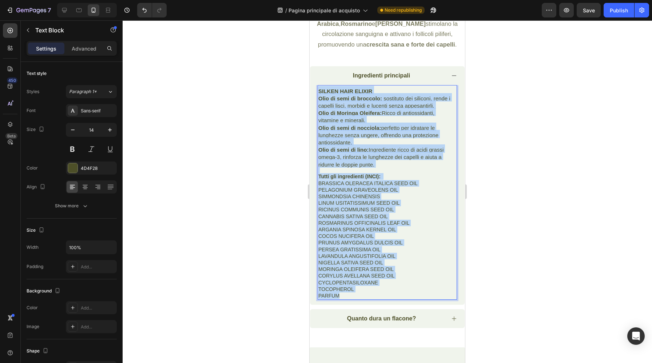
drag, startPoint x: 347, startPoint y: 314, endPoint x: 317, endPoint y: 108, distance: 208.0
click at [318, 108] on div "SILKEN HAIR ELIXIR Olio di semi di broccolo: sostituto dei siliconi, rende i ca…" at bounding box center [387, 192] width 139 height 215
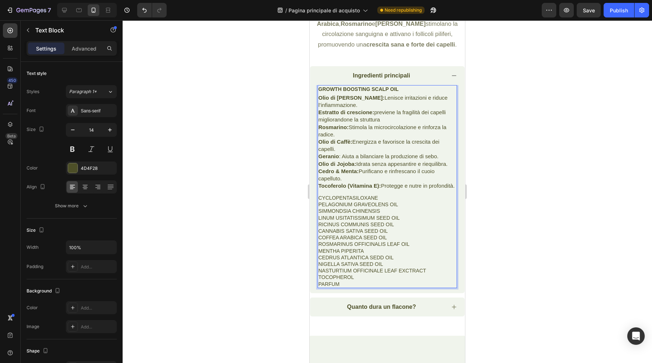
click at [376, 216] on p "CYCLOPENTASILOXANE PELAGONIUM GRAVEOLENS OIL SIMMONDSIA CHINENSIS LINUM USITATI…" at bounding box center [387, 241] width 138 height 93
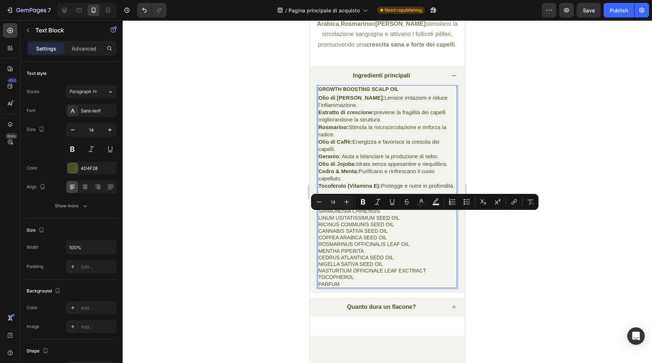
drag, startPoint x: 380, startPoint y: 216, endPoint x: 319, endPoint y: 213, distance: 61.2
click at [319, 213] on p "CYCLOPENTASILOXANE PELAGONIUM GRAVEOLENS OIL SIMMONDSIA CHINENSIS LINUM USITATI…" at bounding box center [387, 241] width 138 height 93
copy p "CYCLOPENTASILOXANE"
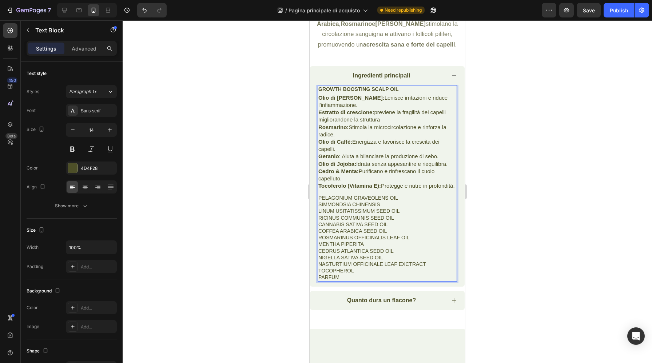
click at [379, 215] on p "PELAGONIUM GRAVEOLENS OIL SIMMONDSIA CHINENSIS LINUM USITATISSIMUM SEED OIL RIC…" at bounding box center [387, 238] width 138 height 86
click at [427, 281] on p "PELAGONIUM GRAVEOLENS OIL SIMMONDSIA CHINENSIS LINUM USITATISSIMUM SEED OIL RIC…" at bounding box center [387, 238] width 138 height 86
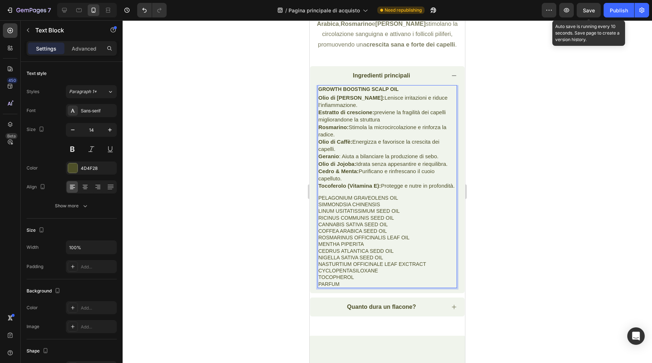
click at [586, 10] on span "Save" at bounding box center [589, 10] width 12 height 6
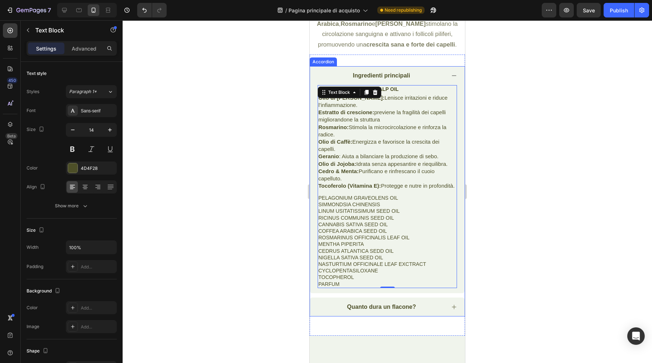
click at [455, 79] on icon at bounding box center [454, 76] width 6 height 6
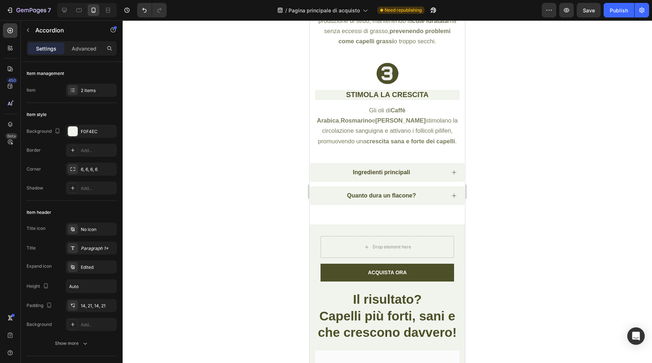
scroll to position [3443, 0]
click at [392, 225] on div "Ingredienti principali Quanto dura un flacone? Accordion Section 10/25 Page has…" at bounding box center [387, 188] width 155 height 73
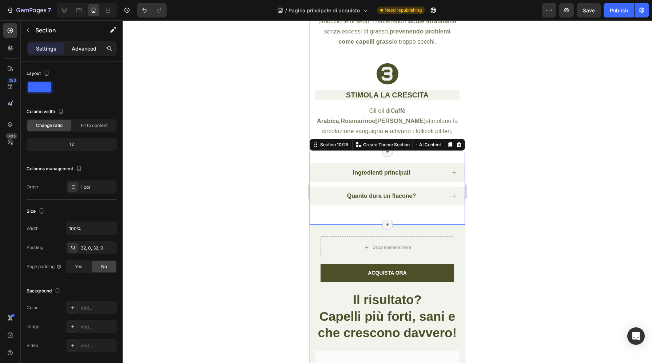
click at [91, 52] on div "Advanced" at bounding box center [84, 49] width 36 height 12
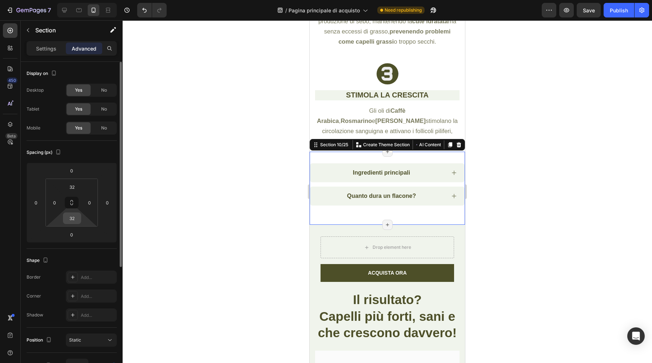
click at [73, 216] on input "32" at bounding box center [72, 218] width 15 height 11
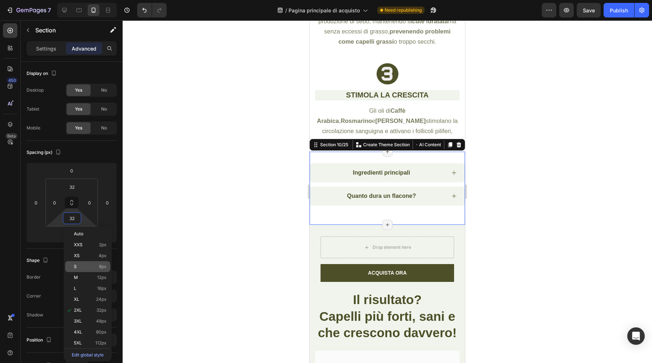
click at [87, 264] on p "S 8px" at bounding box center [90, 266] width 33 height 5
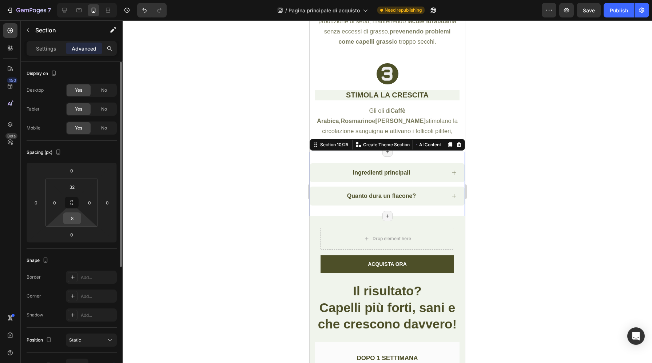
click at [76, 222] on input "8" at bounding box center [72, 218] width 15 height 11
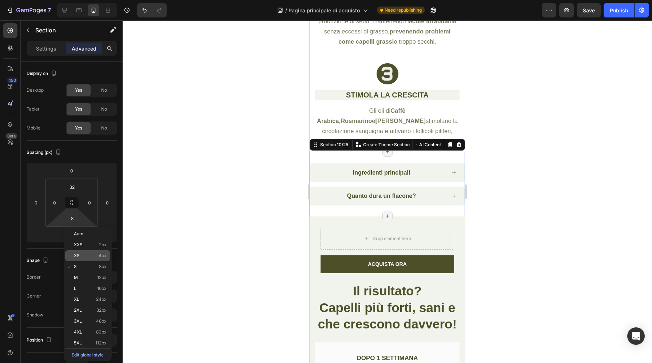
click at [83, 256] on p "XS 4px" at bounding box center [90, 255] width 33 height 5
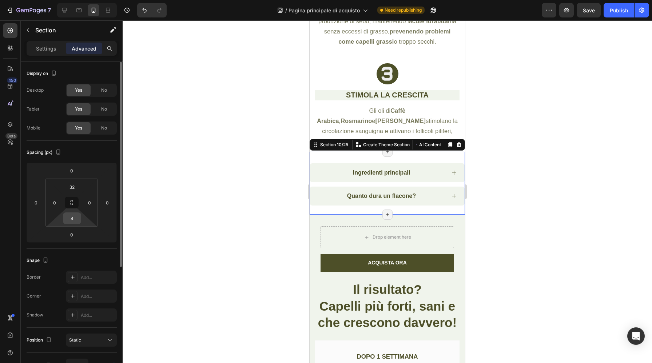
click at [75, 219] on input "4" at bounding box center [72, 218] width 15 height 11
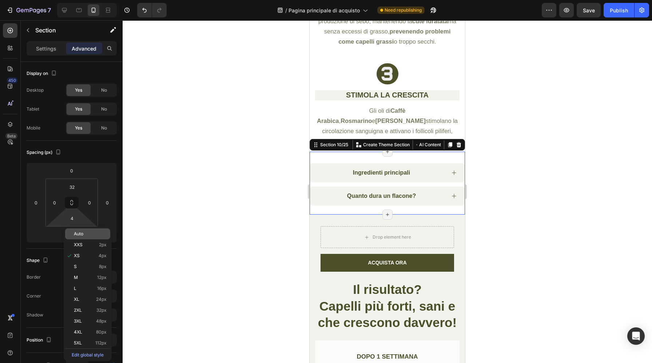
click at [85, 235] on p "Auto" at bounding box center [90, 233] width 33 height 5
type input "Auto"
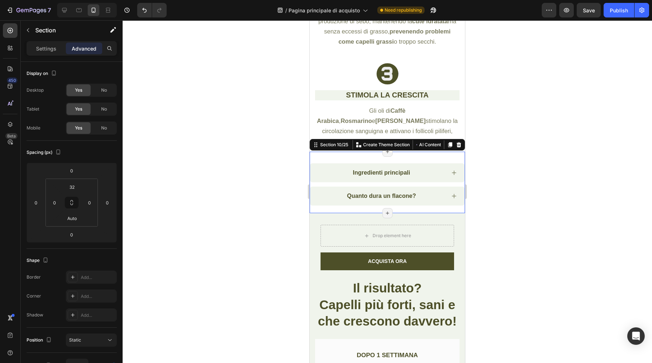
click at [220, 198] on div at bounding box center [387, 191] width 529 height 343
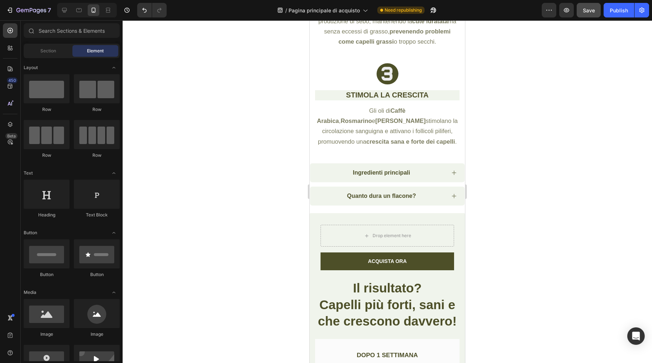
click at [584, 11] on button "Save" at bounding box center [588, 10] width 24 height 15
click at [584, 11] on button "button" at bounding box center [588, 10] width 24 height 15
click at [65, 11] on icon at bounding box center [64, 10] width 7 height 7
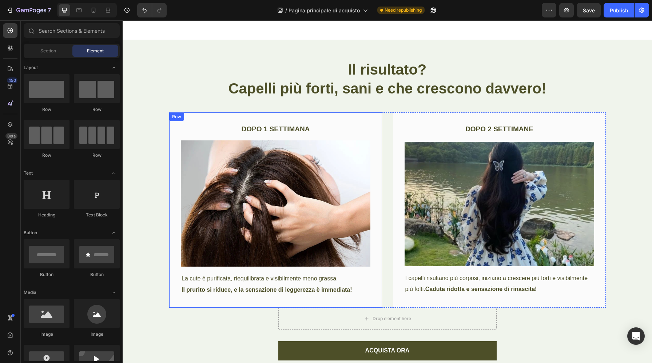
scroll to position [3321, 0]
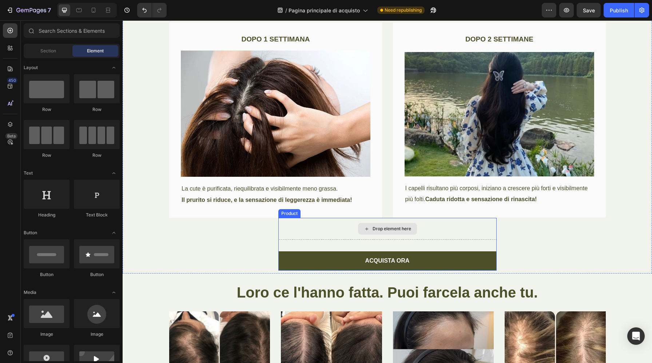
click at [292, 234] on div "Drop element here" at bounding box center [387, 229] width 218 height 22
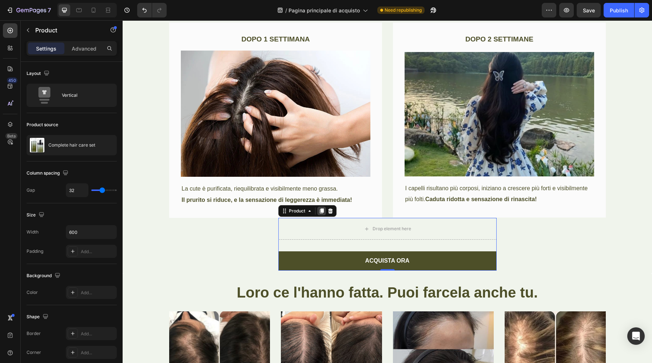
click at [322, 213] on icon at bounding box center [321, 210] width 4 height 5
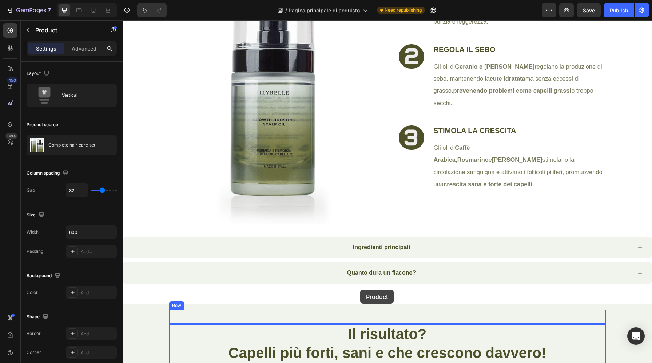
scroll to position [2996, 0]
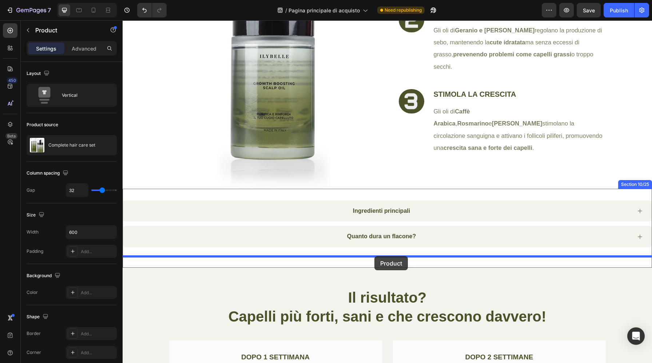
drag, startPoint x: 284, startPoint y: 263, endPoint x: 374, endPoint y: 255, distance: 90.3
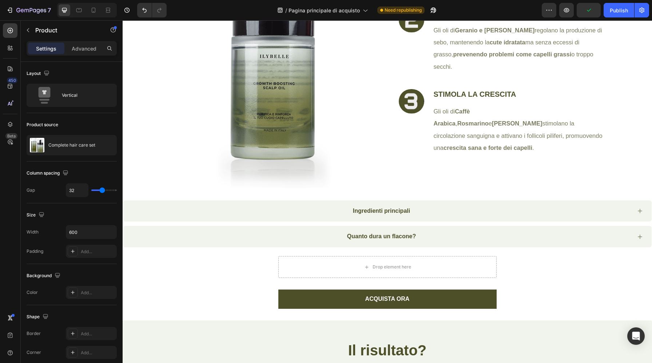
click at [556, 284] on div "Ingredienti principali Quanto dura un flacone? Accordion Drop element here ACQU…" at bounding box center [387, 254] width 529 height 108
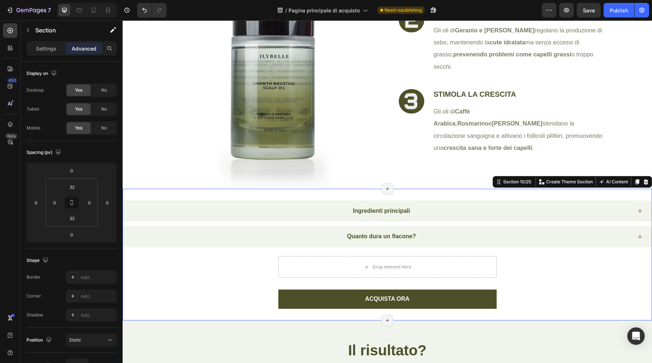
scroll to position [3075, 0]
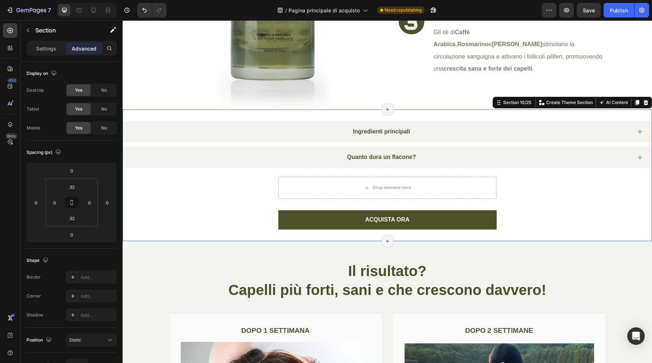
click at [585, 13] on div "Save" at bounding box center [589, 11] width 12 height 8
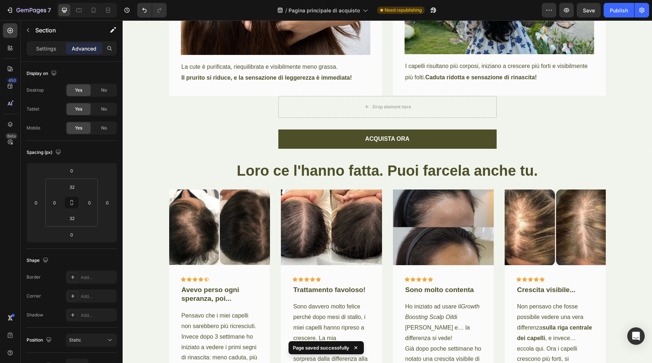
scroll to position [3465, 0]
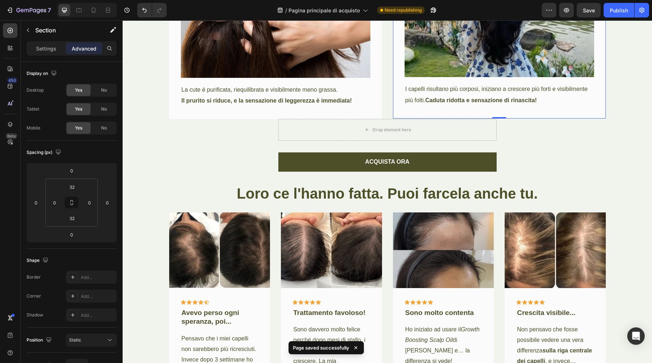
click at [440, 110] on div "DOPO 2 SETTIMANE Text block Image I capelli risultano più corposi, iniziano a c…" at bounding box center [499, 21] width 213 height 195
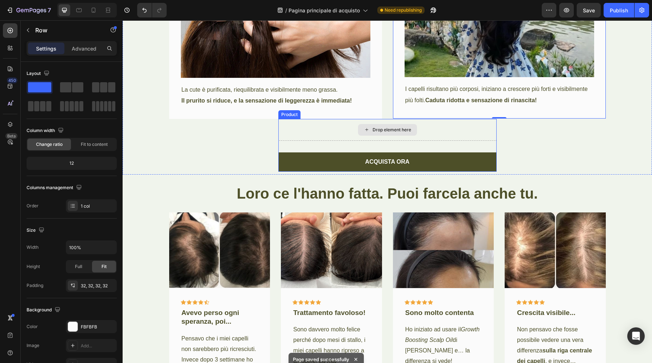
click at [448, 128] on div "Drop element here" at bounding box center [387, 130] width 218 height 22
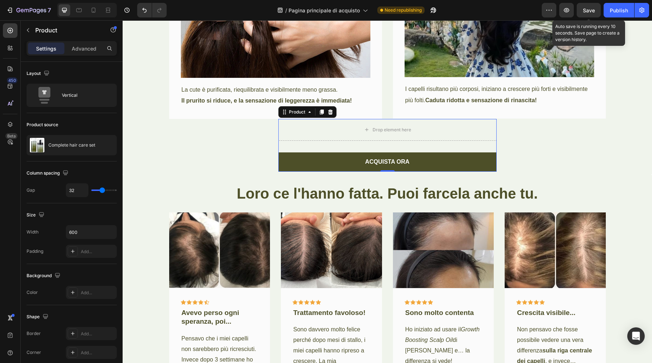
click at [594, 11] on span "Save" at bounding box center [589, 10] width 12 height 6
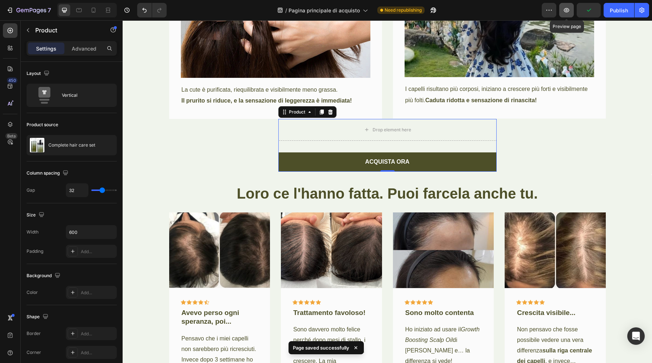
click at [570, 12] on icon "button" at bounding box center [566, 10] width 7 height 7
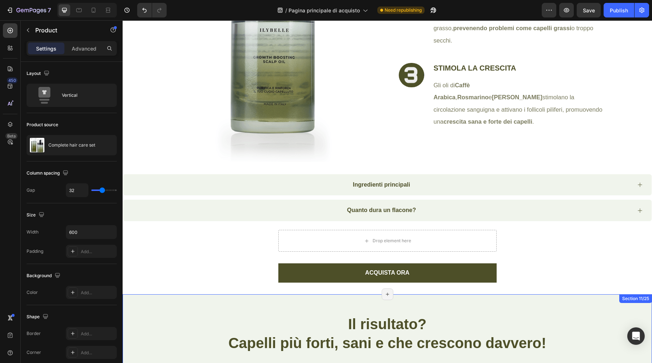
scroll to position [3016, 0]
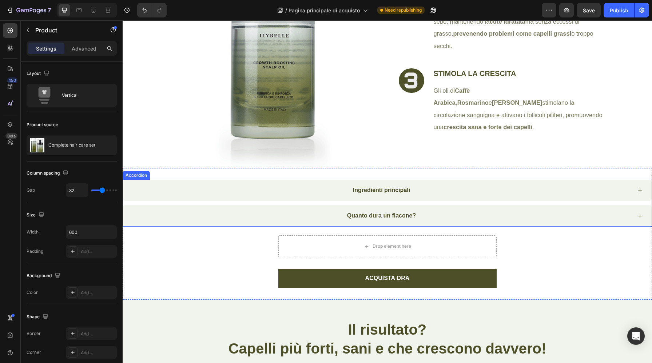
click at [457, 192] on div "Ingredienti principali" at bounding box center [381, 190] width 499 height 10
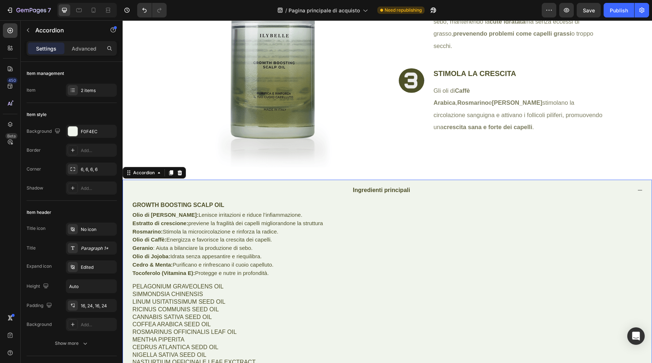
click at [457, 192] on div "Ingredienti principali" at bounding box center [381, 190] width 499 height 10
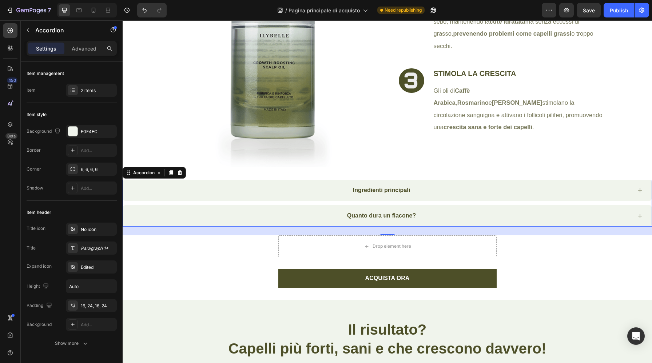
click at [254, 191] on div "Ingredienti principali" at bounding box center [381, 190] width 499 height 10
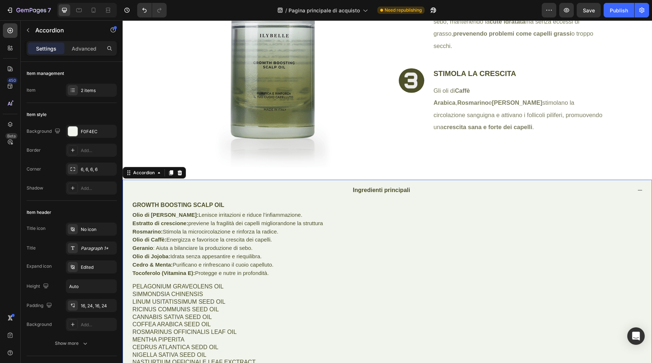
click at [254, 191] on div "Ingredienti principali" at bounding box center [381, 190] width 499 height 10
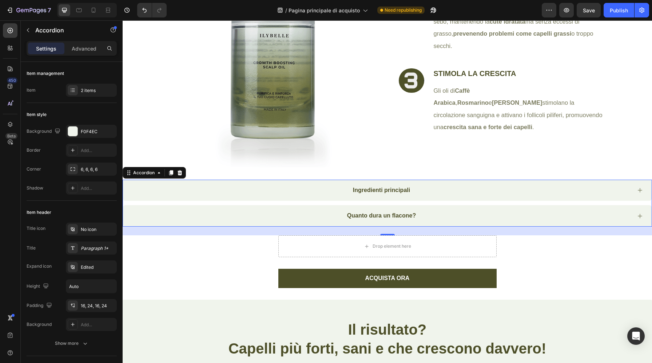
click at [590, 191] on div "Ingredienti principali" at bounding box center [381, 190] width 499 height 10
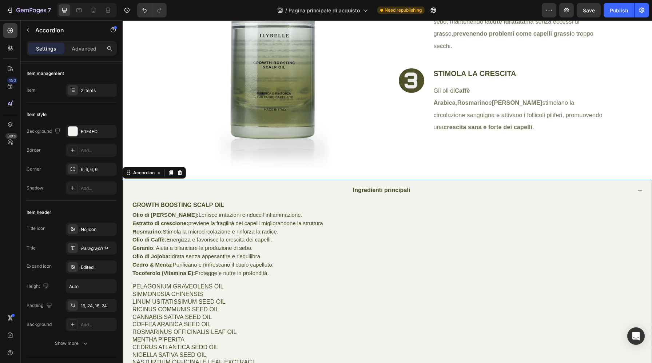
click at [552, 196] on div "Ingredienti principali" at bounding box center [387, 190] width 528 height 21
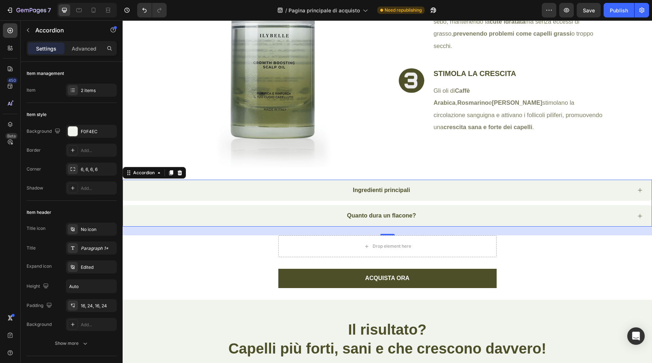
click at [576, 278] on div "Ingredienti principali Quanto dura un flacone? Accordion 24 Drop element here A…" at bounding box center [387, 234] width 529 height 108
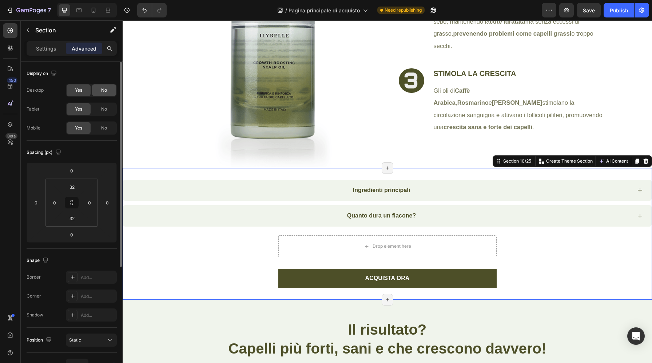
click at [106, 93] on div "No" at bounding box center [104, 90] width 24 height 12
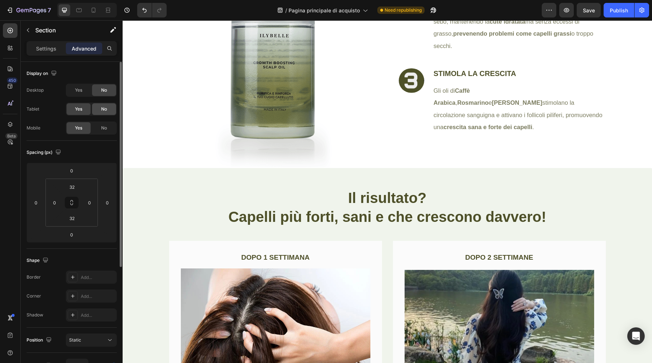
click at [106, 109] on span "No" at bounding box center [104, 109] width 6 height 7
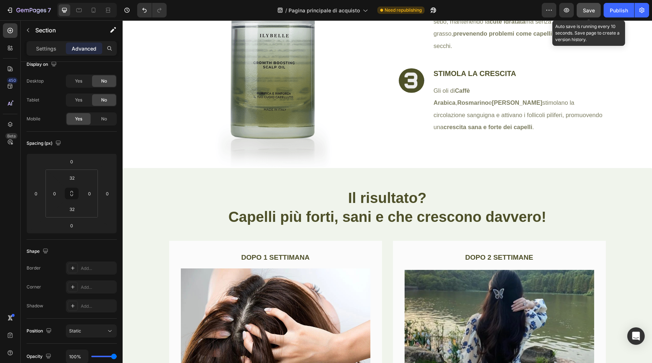
click at [592, 15] on button "Save" at bounding box center [588, 10] width 24 height 15
click at [586, 12] on span "Save" at bounding box center [589, 10] width 12 height 6
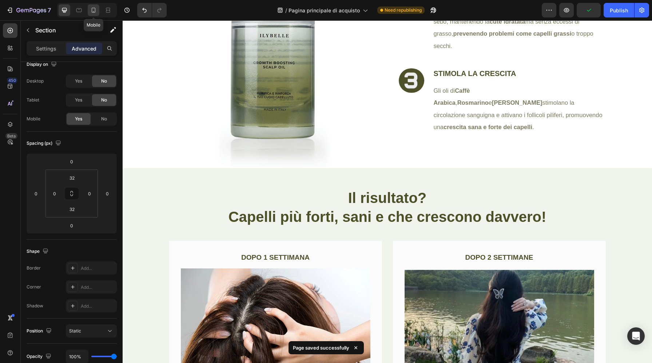
click at [95, 12] on icon at bounding box center [94, 10] width 4 height 5
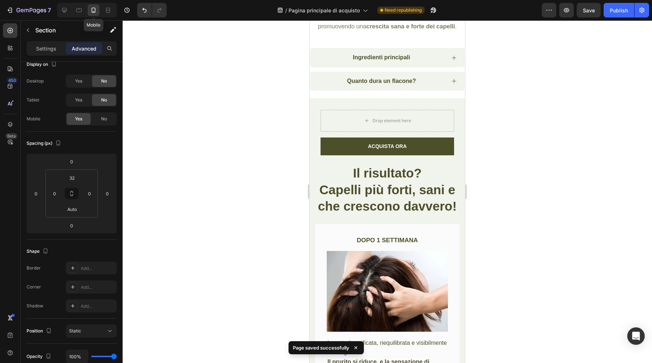
scroll to position [3275, 0]
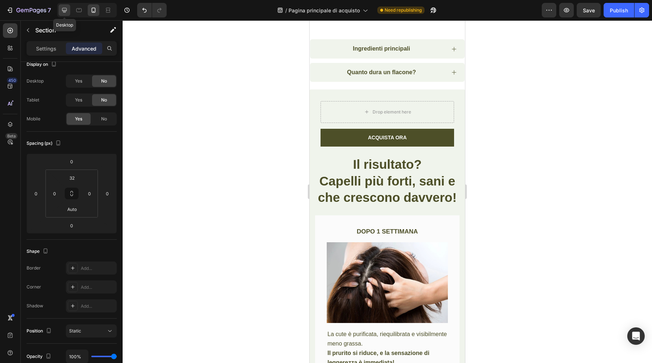
click at [66, 11] on icon at bounding box center [64, 10] width 5 height 5
type input "32"
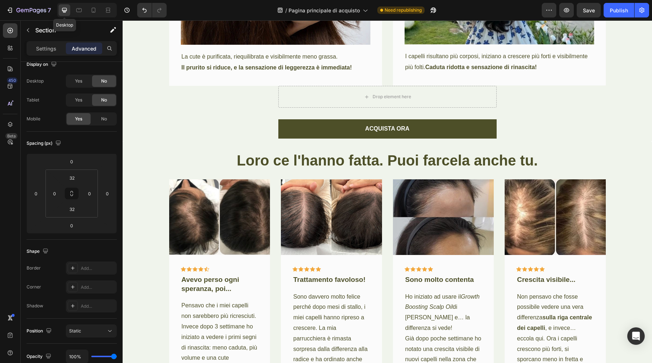
scroll to position [3315, 0]
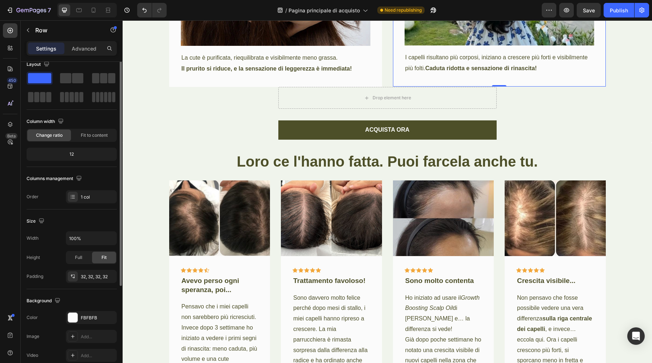
scroll to position [0, 0]
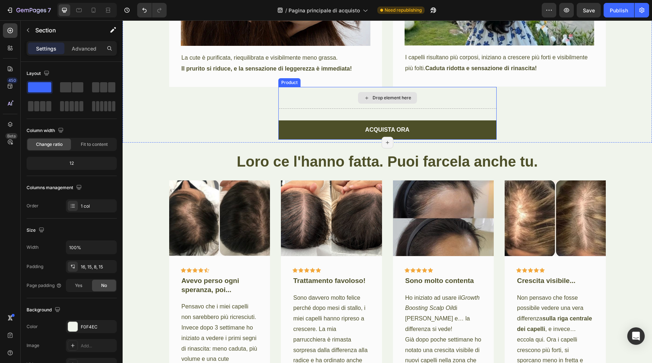
click at [486, 94] on div "Drop element here" at bounding box center [387, 98] width 218 height 22
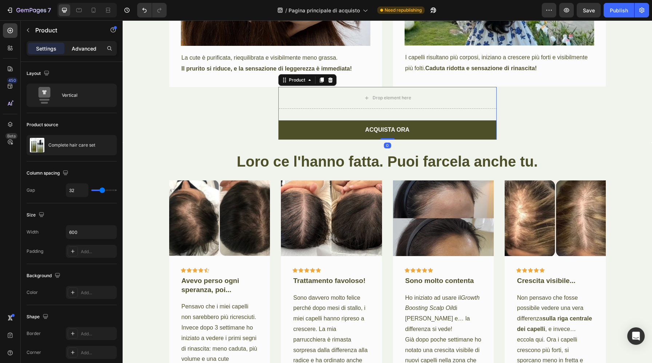
click at [89, 49] on p "Advanced" at bounding box center [84, 49] width 25 height 8
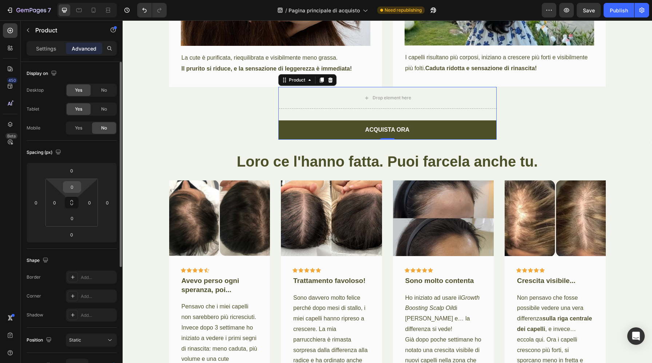
click at [76, 187] on input "0" at bounding box center [72, 186] width 15 height 11
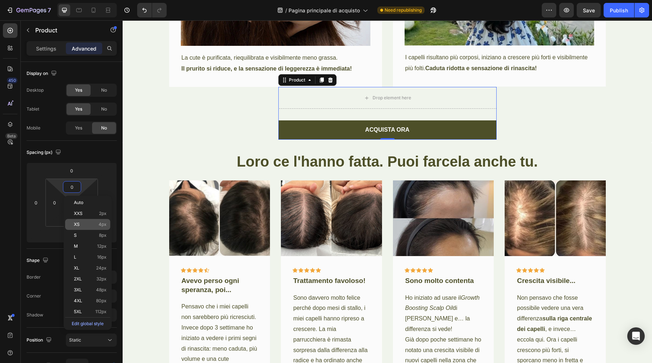
click at [79, 227] on div "XS 4px" at bounding box center [87, 224] width 45 height 11
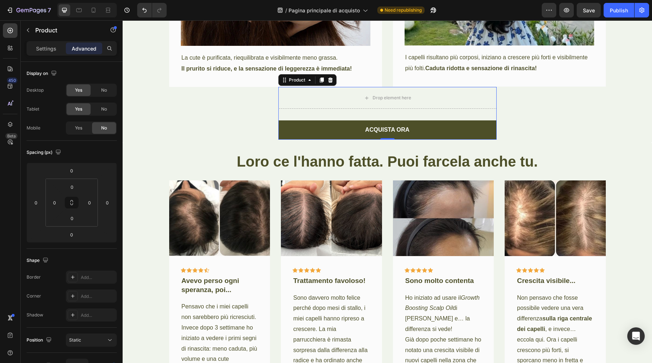
type input "4"
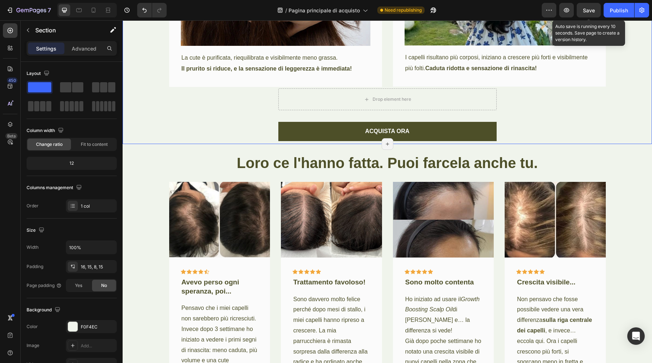
click at [585, 11] on span "Save" at bounding box center [589, 10] width 12 height 6
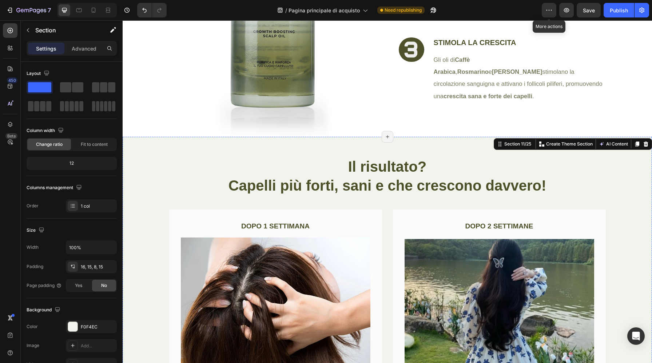
scroll to position [3138, 0]
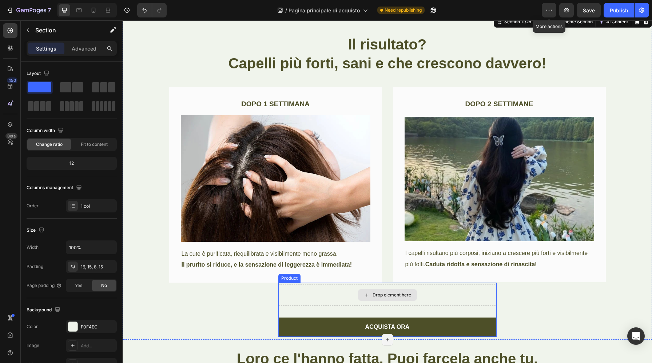
click at [300, 290] on div "Drop element here" at bounding box center [387, 295] width 218 height 22
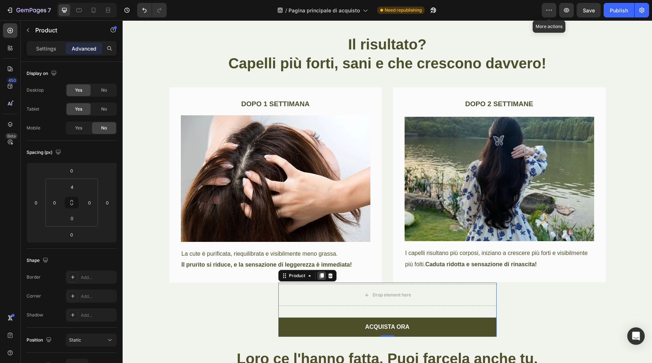
click at [321, 277] on icon at bounding box center [321, 275] width 4 height 5
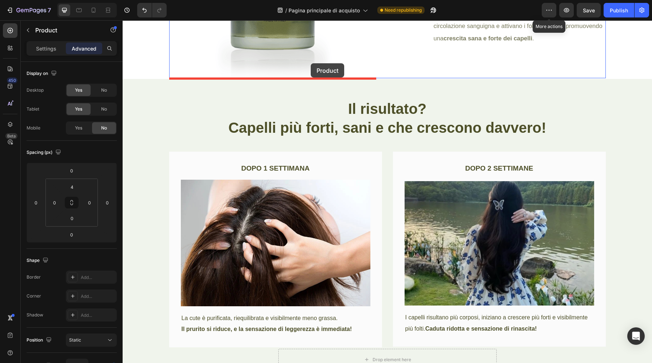
scroll to position [3054, 0]
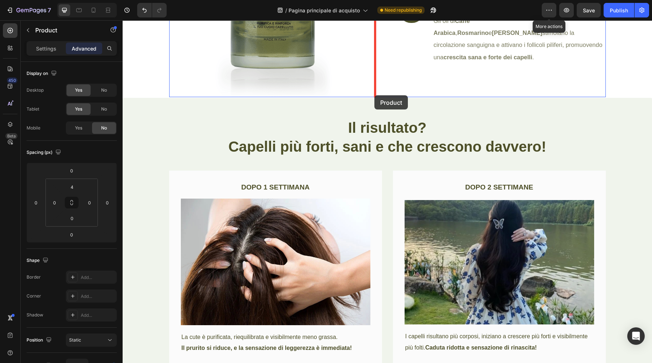
drag, startPoint x: 284, startPoint y: 40, endPoint x: 375, endPoint y: 95, distance: 106.3
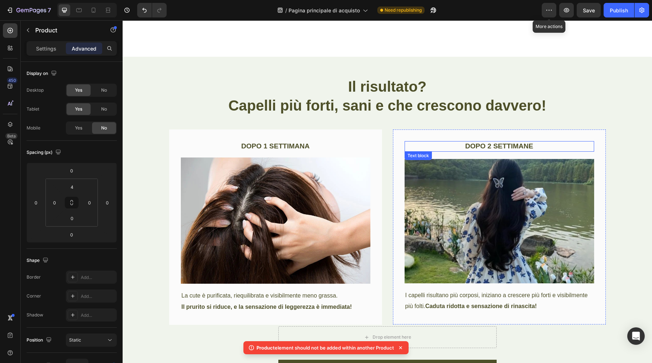
scroll to position [3195, 0]
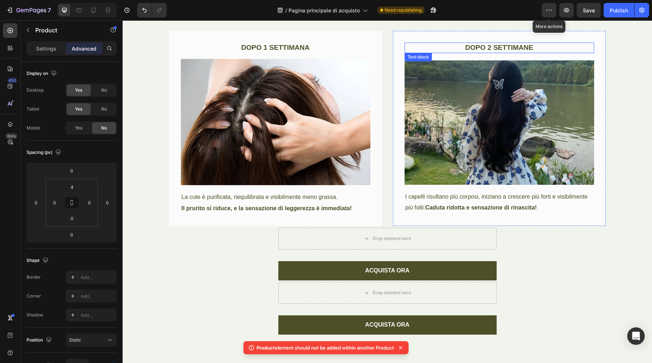
click at [287, 218] on div "DOPO 1 SETTIMANA Text block Image La cute è purificata, riequilibrata e visibil…" at bounding box center [275, 128] width 213 height 195
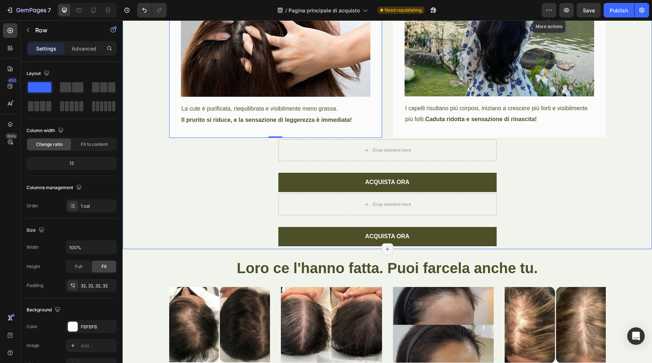
scroll to position [3283, 0]
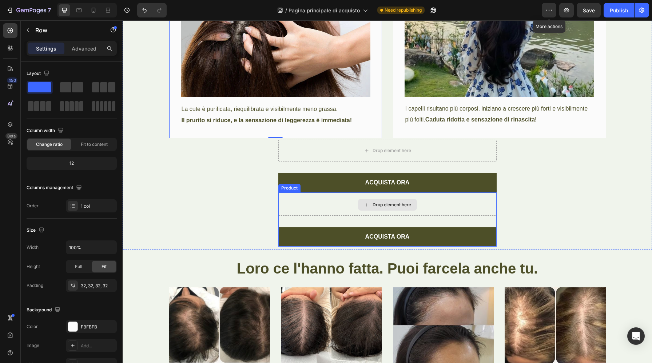
click at [436, 208] on div "Drop element here" at bounding box center [387, 205] width 218 height 22
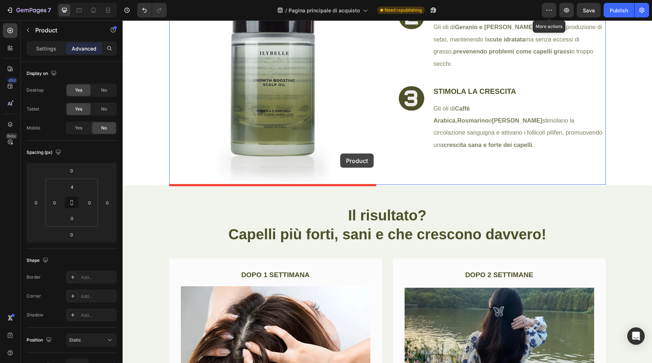
scroll to position [2961, 0]
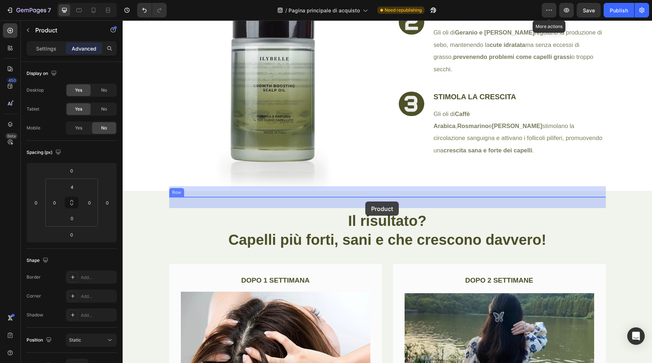
drag, startPoint x: 284, startPoint y: 188, endPoint x: 365, endPoint y: 201, distance: 82.2
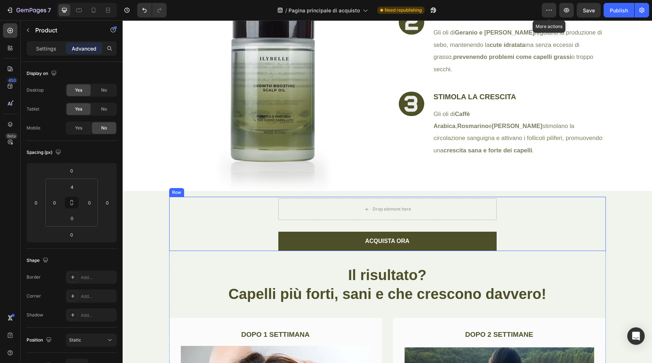
click at [213, 236] on div "ACQUISTA ORA Add to Cart Product Drop element here ACQUISTA ORA Add to Cart Pro…" at bounding box center [387, 224] width 436 height 54
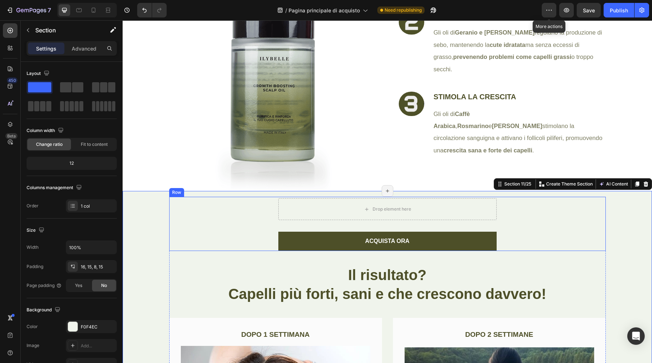
click at [552, 225] on div "ACQUISTA ORA Add to Cart Product Drop element here ACQUISTA ORA Add to Cart Pro…" at bounding box center [387, 224] width 436 height 54
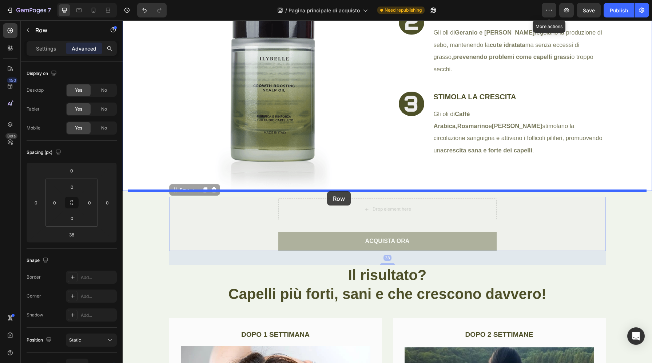
drag, startPoint x: 173, startPoint y: 189, endPoint x: 327, endPoint y: 191, distance: 153.5
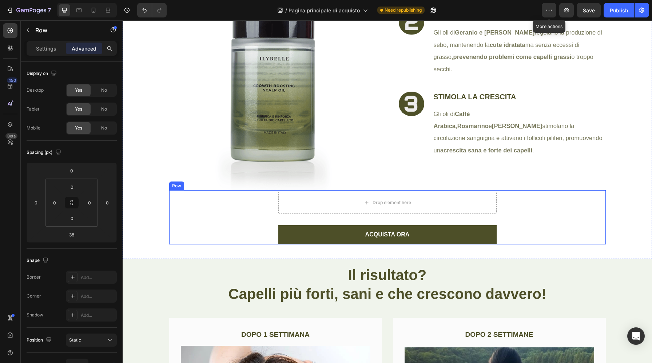
click at [555, 231] on div "ACQUISTA ORA Add to Cart Product Drop element here ACQUISTA ORA Add to Cart Pro…" at bounding box center [387, 217] width 436 height 54
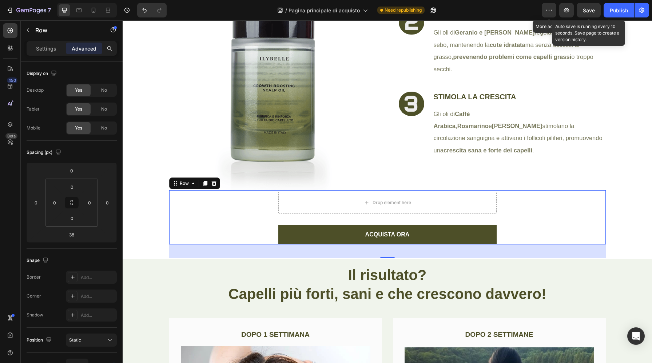
click at [591, 10] on span "Save" at bounding box center [589, 10] width 12 height 6
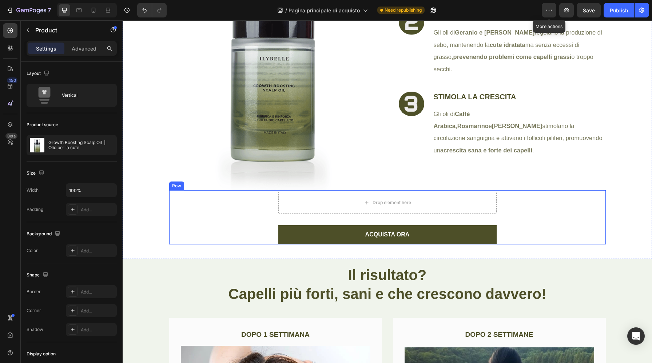
click at [202, 234] on div "ACQUISTA ORA Add to Cart Product Drop element here ACQUISTA ORA Add to Cart Pro…" at bounding box center [387, 217] width 436 height 54
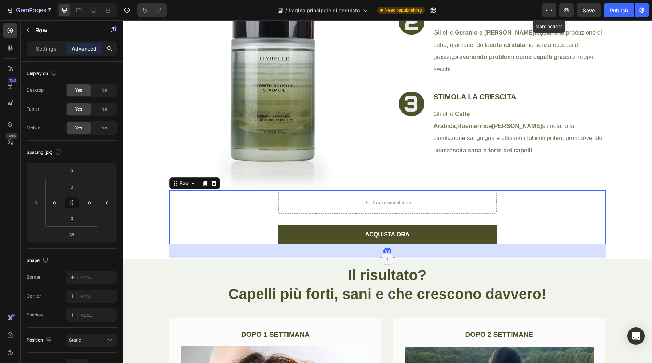
click at [148, 240] on div "Growth Boosting Scalp Oil Heading Growth Boosting Scalp Oil Heading È un tratta…" at bounding box center [387, 59] width 518 height 397
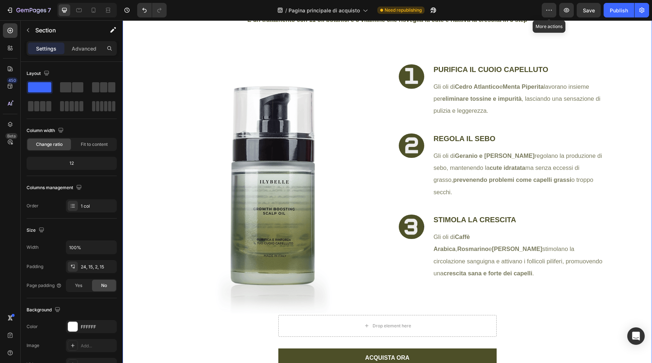
scroll to position [2937, 0]
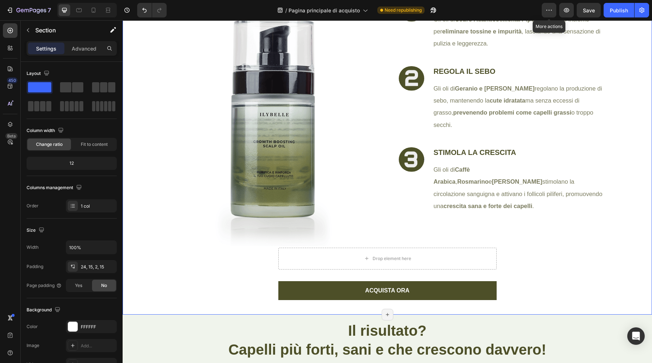
click at [88, 55] on div "Settings Advanced" at bounding box center [72, 48] width 90 height 15
click at [88, 51] on p "Advanced" at bounding box center [84, 49] width 25 height 8
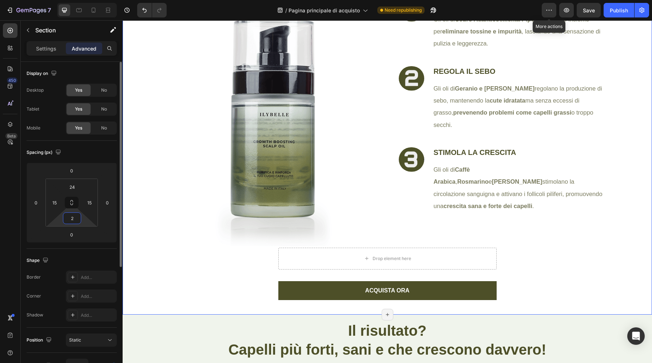
click at [75, 222] on input "2" at bounding box center [72, 218] width 15 height 11
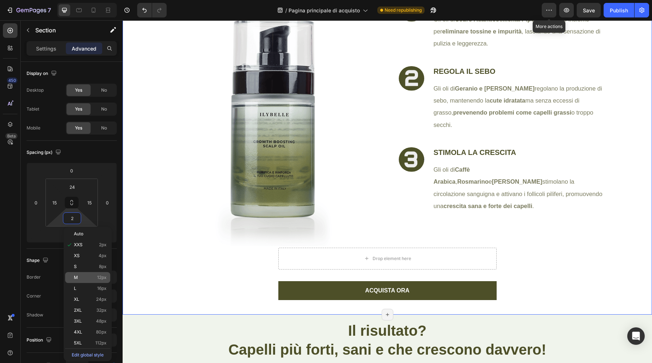
click at [79, 276] on p "M 12px" at bounding box center [90, 277] width 33 height 5
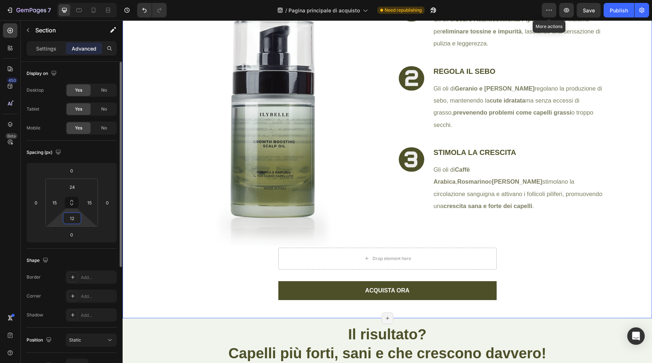
click at [76, 221] on input "12" at bounding box center [72, 218] width 15 height 11
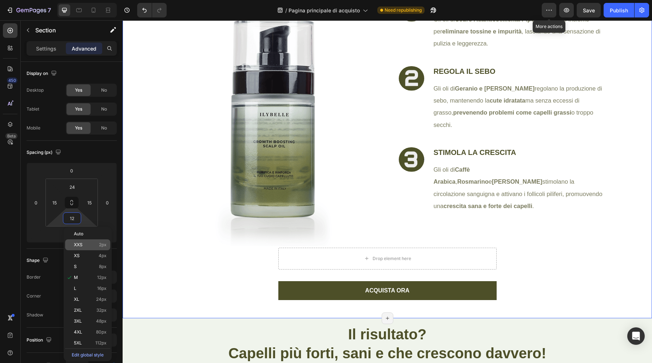
click at [84, 246] on p "XXS 2px" at bounding box center [90, 244] width 33 height 5
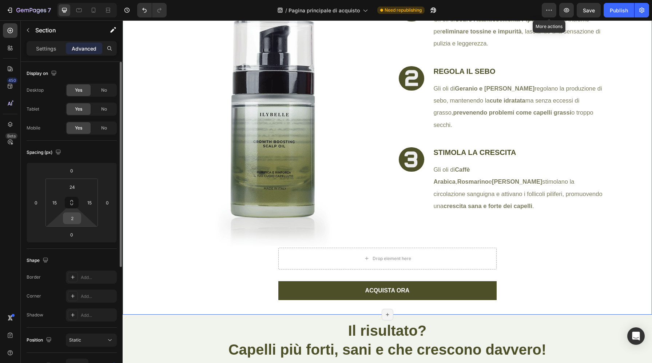
click at [77, 222] on input "2" at bounding box center [72, 218] width 15 height 11
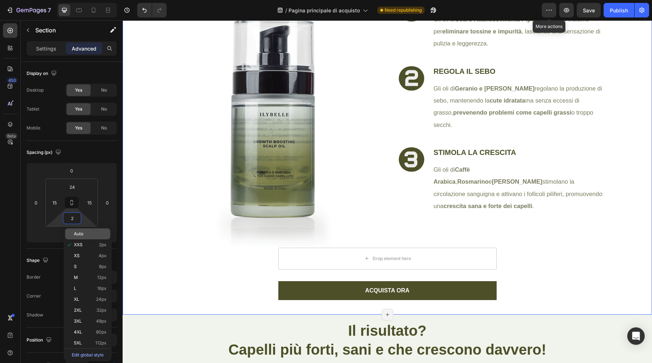
click at [83, 235] on span "Auto" at bounding box center [78, 233] width 9 height 5
type input "Auto"
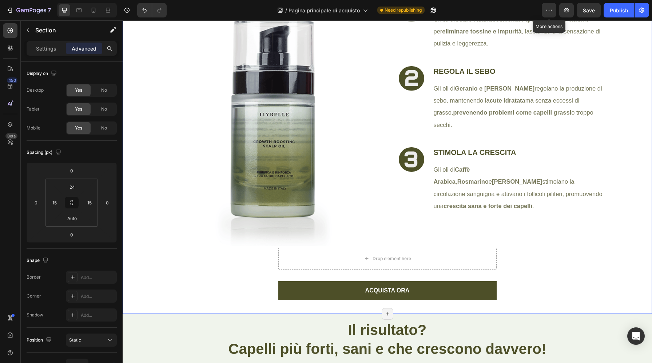
click at [219, 230] on img at bounding box center [272, 104] width 207 height 284
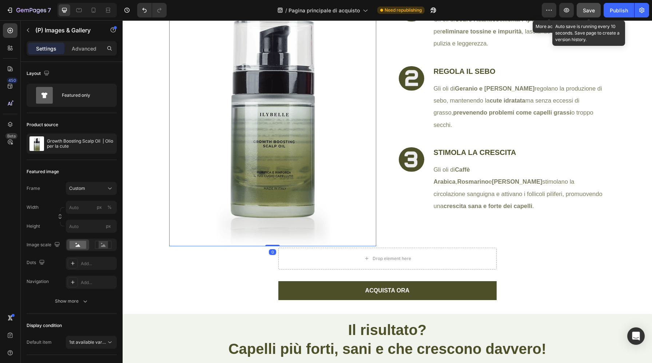
click at [591, 8] on span "Save" at bounding box center [589, 10] width 12 height 6
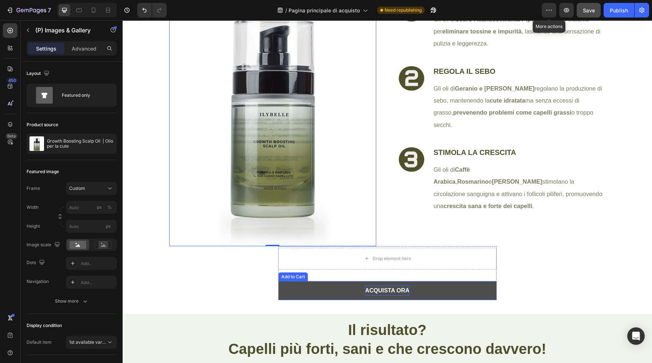
click at [396, 290] on div "ACQUISTA ORA" at bounding box center [387, 291] width 44 height 11
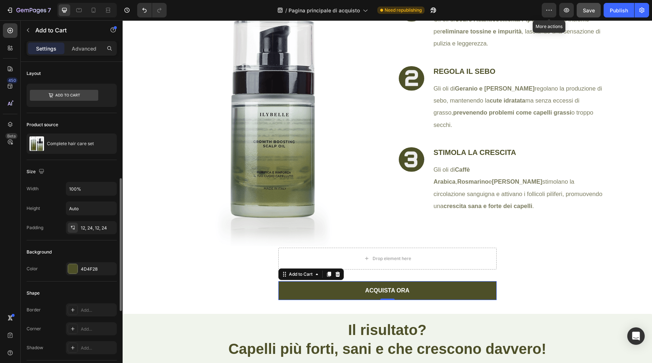
scroll to position [458, 0]
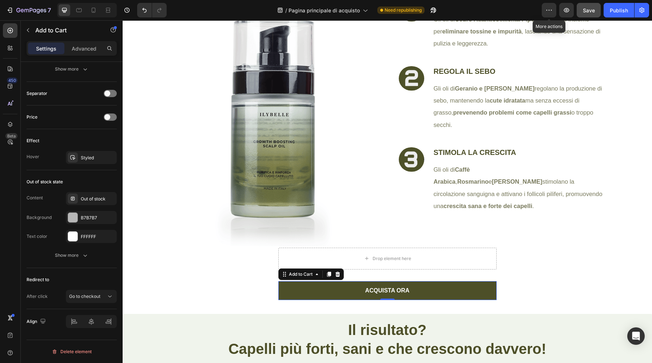
click at [591, 18] on div "7 / Pagina principale di acquisto Need republishing More actions Preview Save P…" at bounding box center [326, 10] width 652 height 21
click at [590, 13] on span "Save" at bounding box center [589, 10] width 12 height 6
